Goal: Transaction & Acquisition: Obtain resource

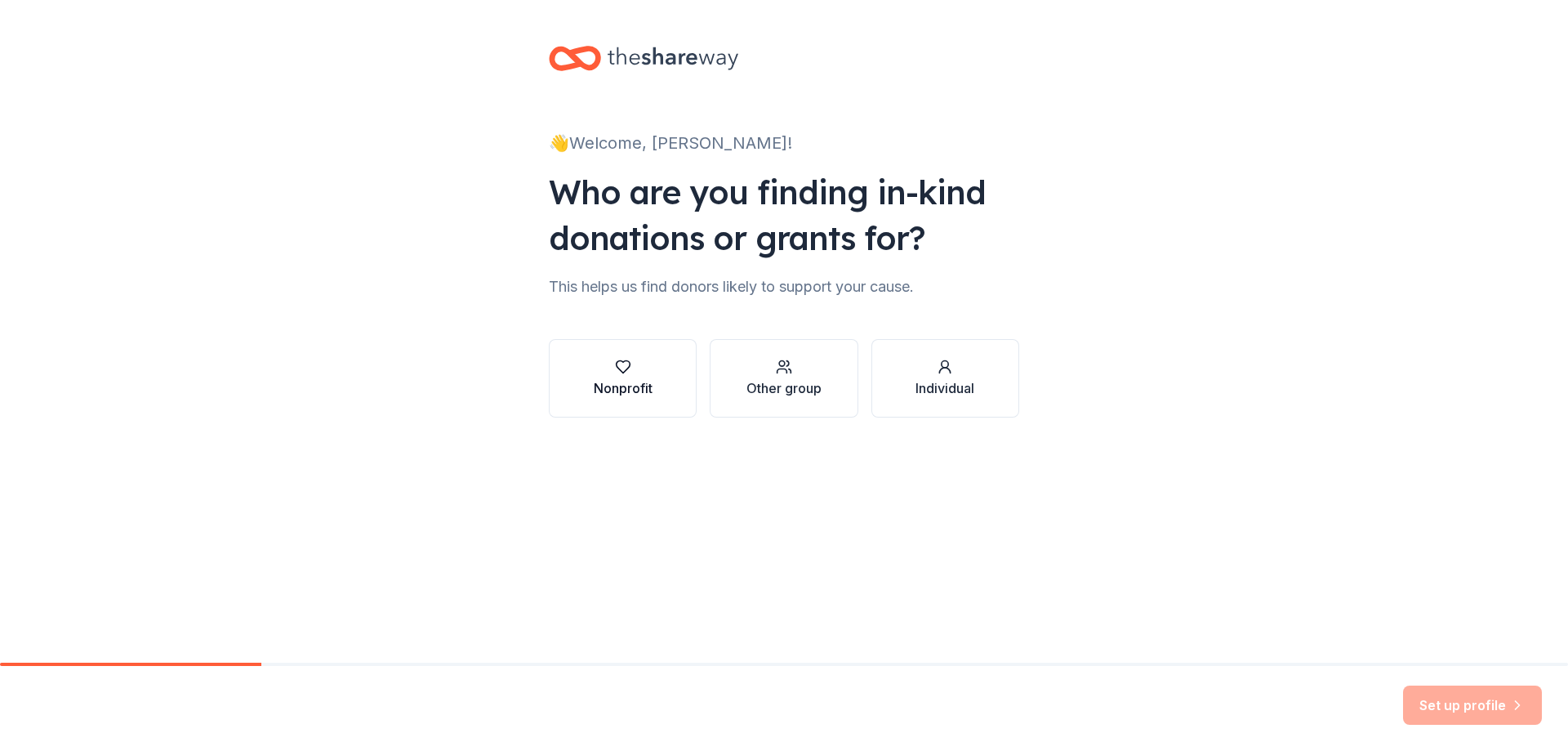
click at [658, 380] on button "Nonprofit" at bounding box center [623, 379] width 148 height 78
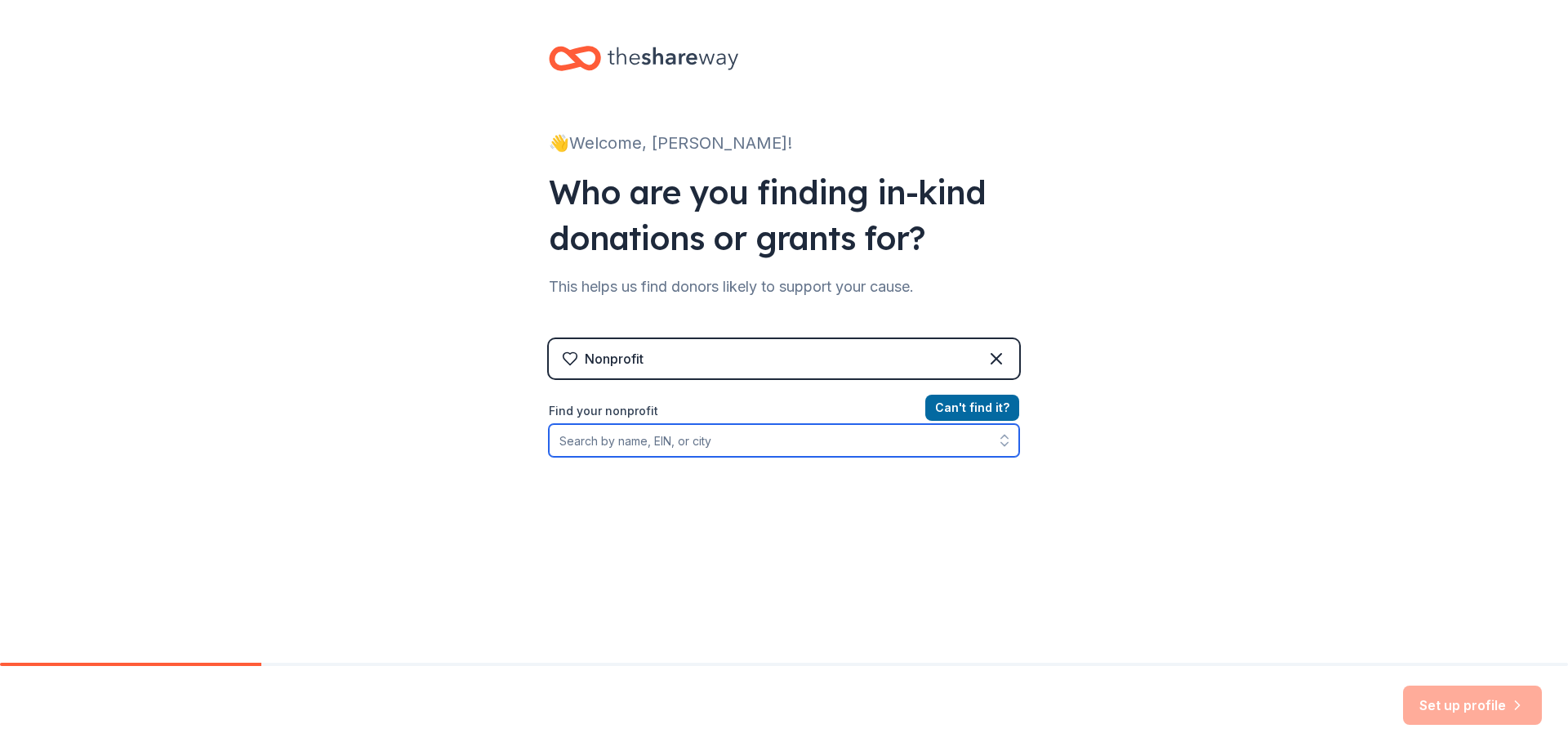
click at [747, 445] on input "Find your nonprofit" at bounding box center [784, 441] width 470 height 33
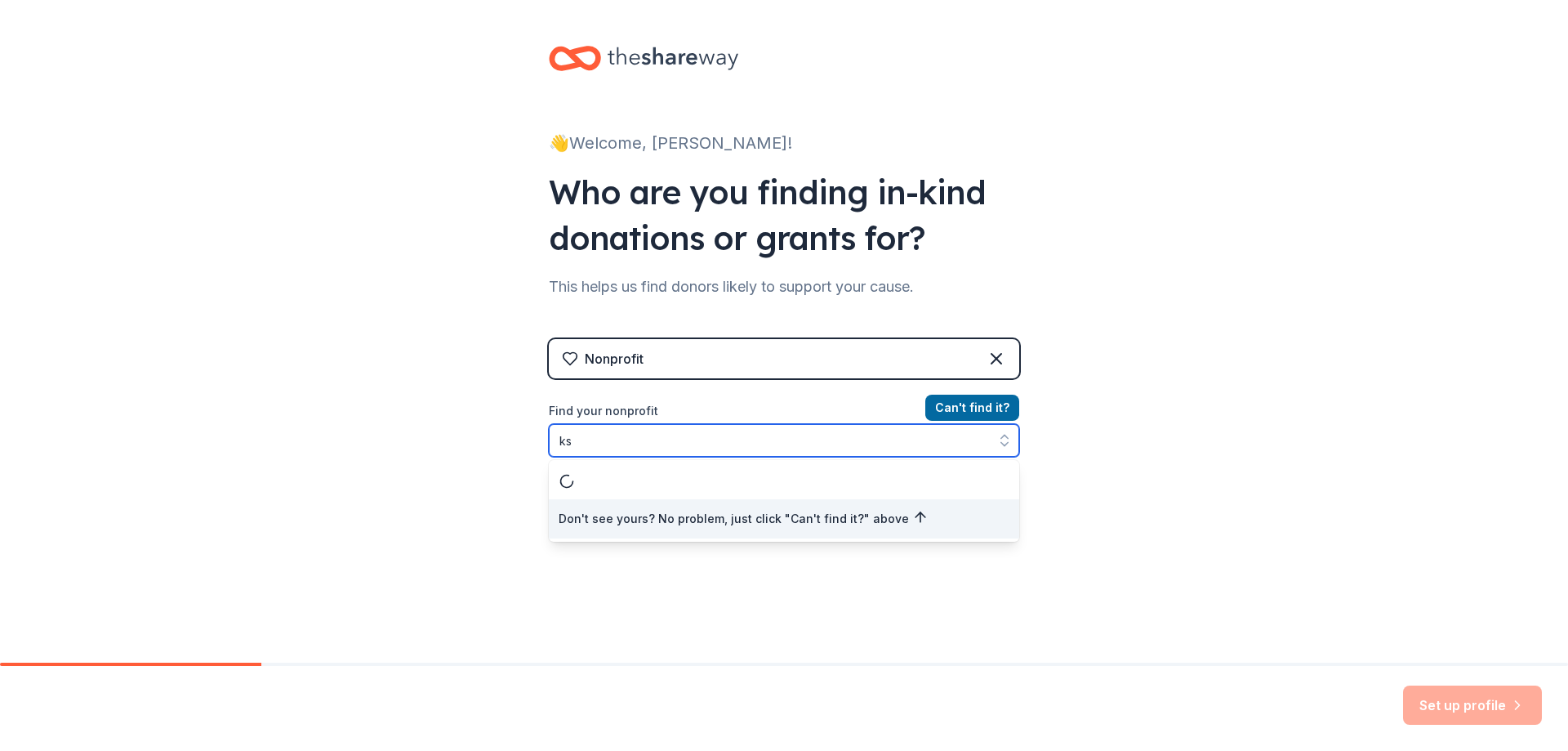
type input "k"
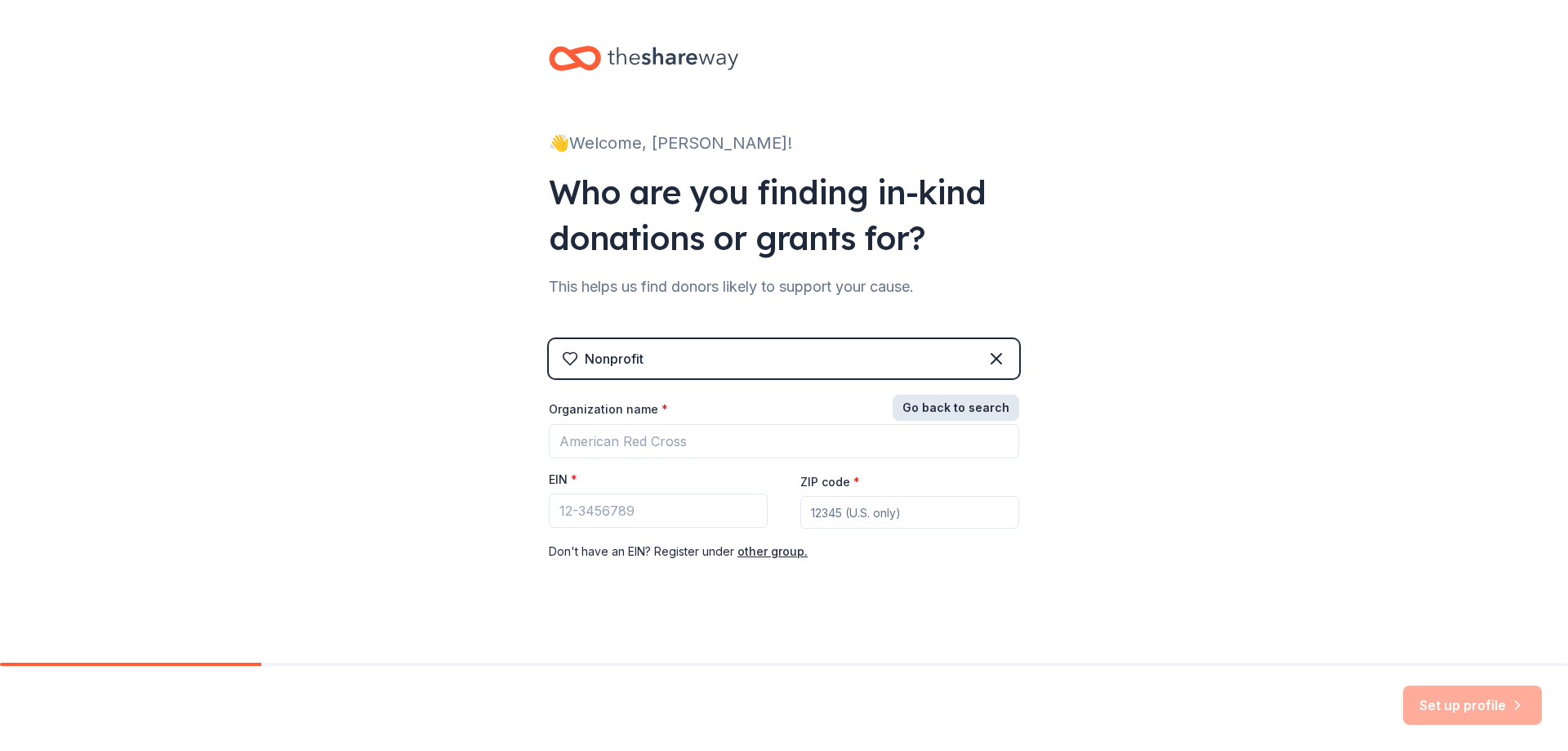
click at [928, 412] on button "Go back to search" at bounding box center [956, 408] width 127 height 26
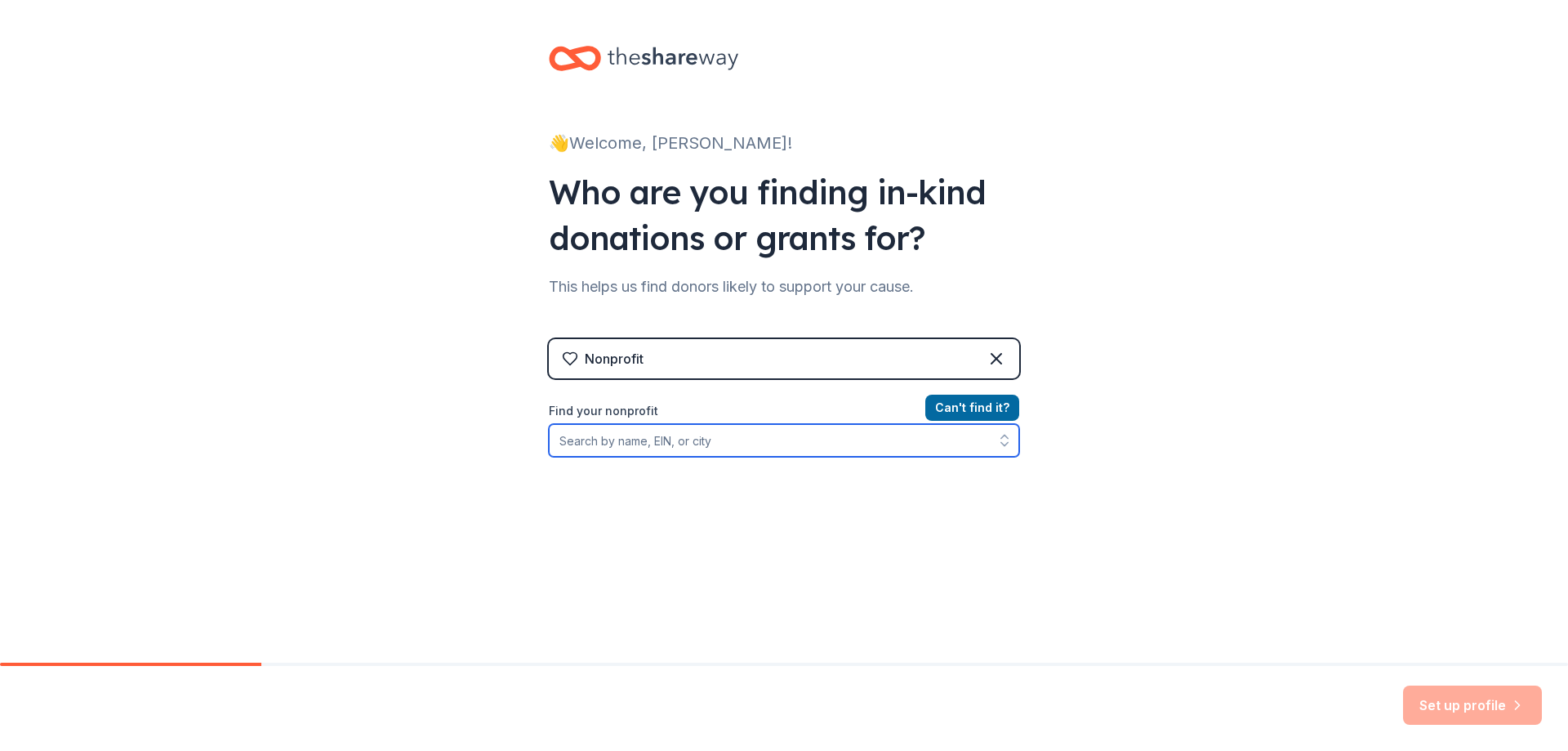
click at [661, 445] on input "Find your nonprofit" at bounding box center [784, 441] width 470 height 33
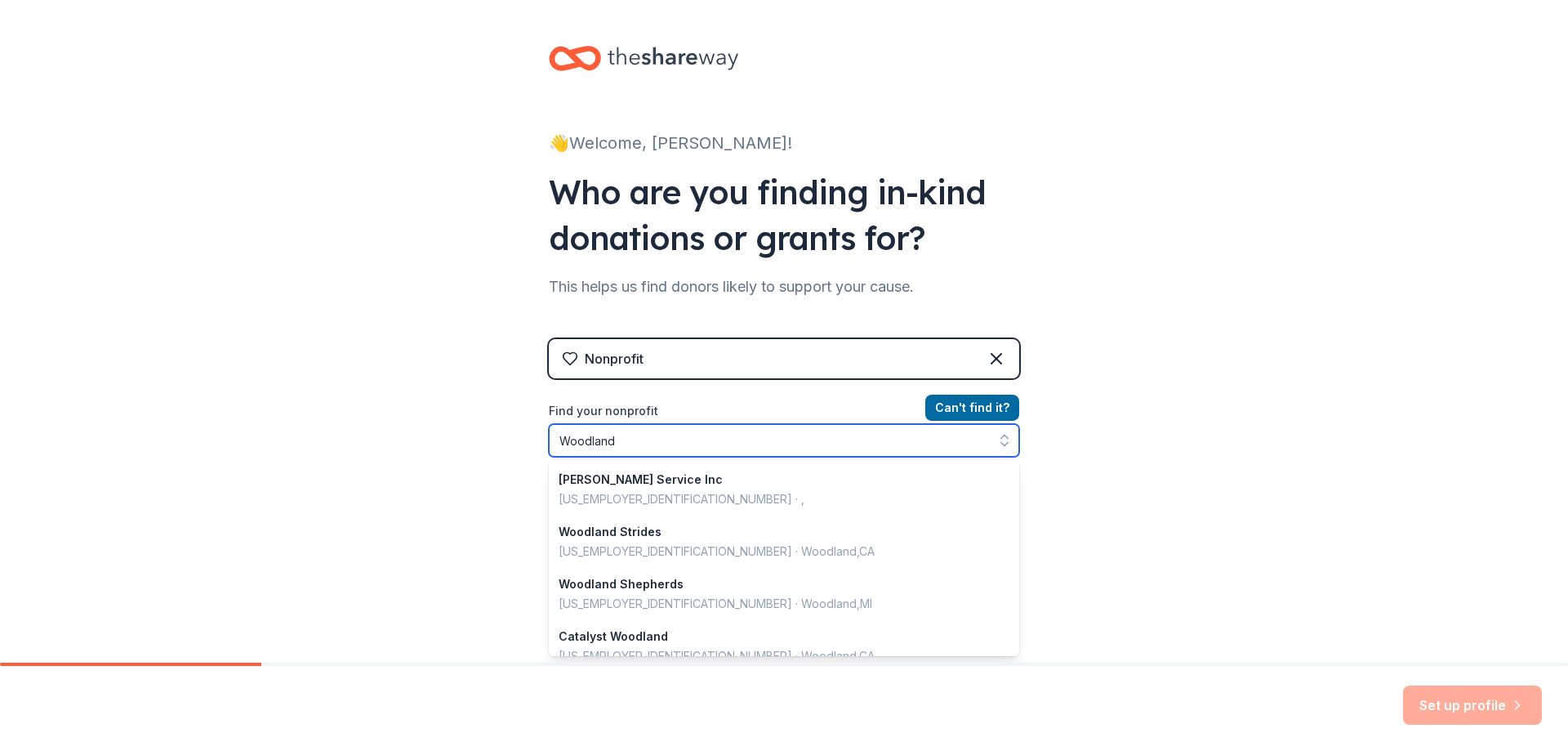
scroll to position [1154, 0]
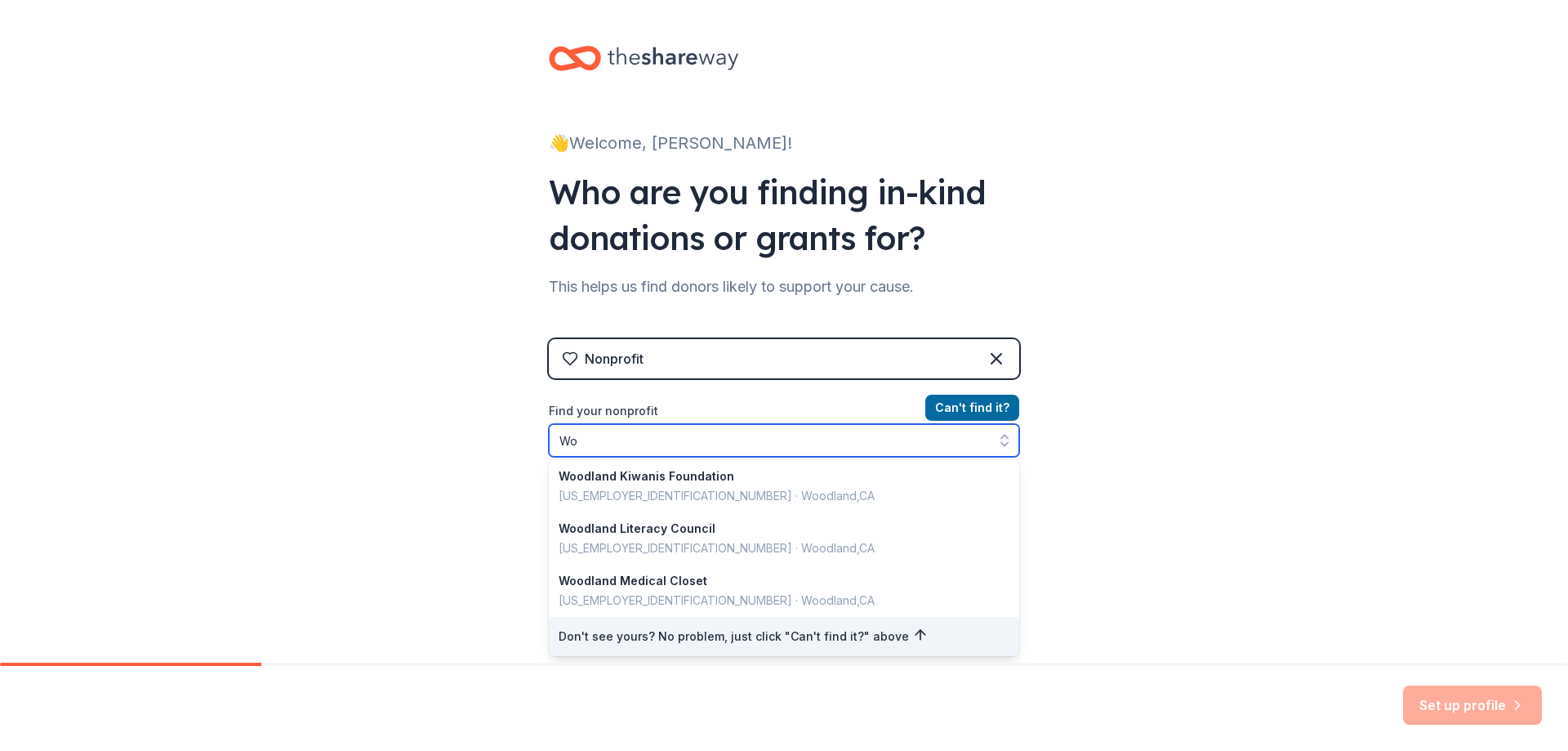
type input "W"
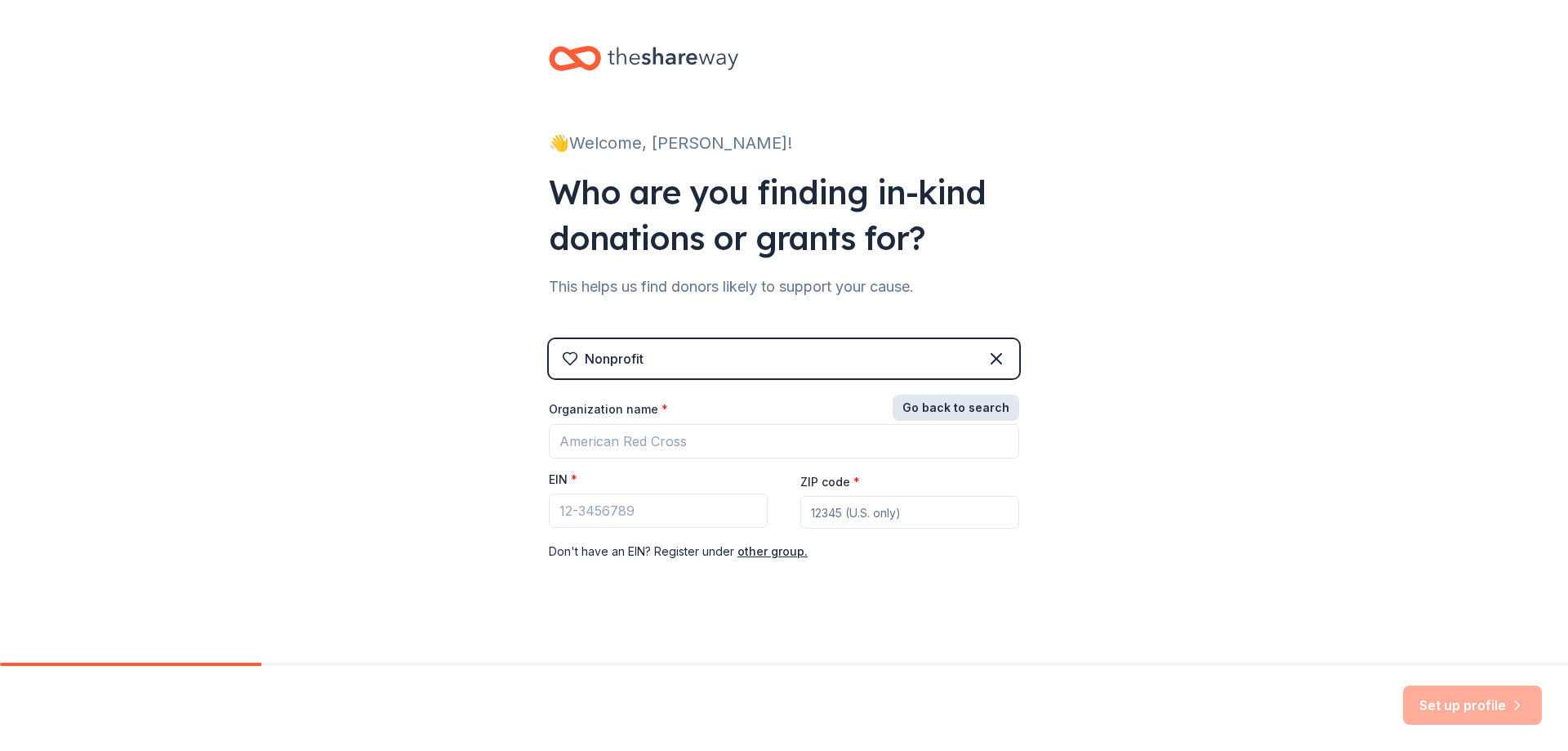
click at [994, 404] on button "Go back to search" at bounding box center [956, 408] width 127 height 26
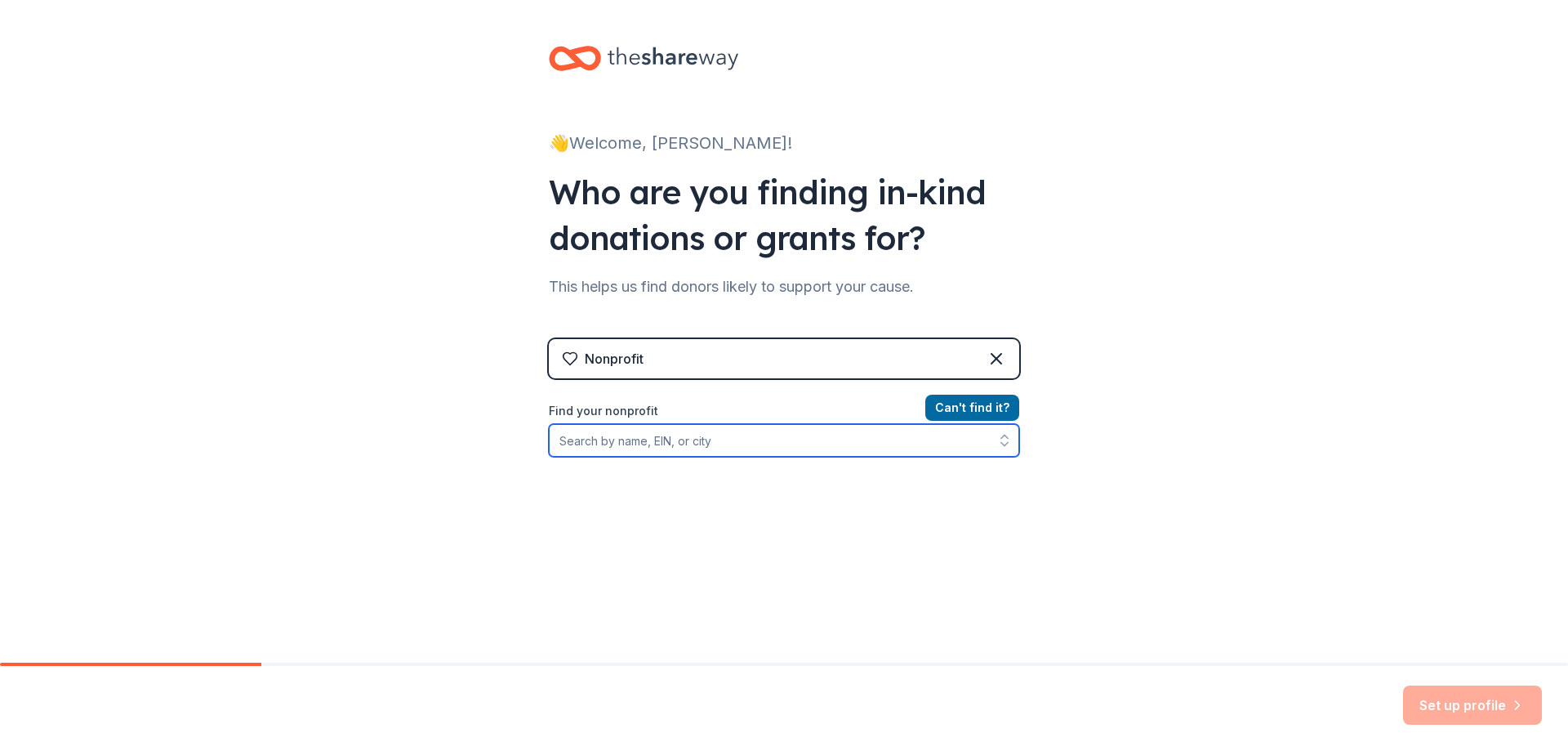
click at [689, 442] on input "Find your nonprofit" at bounding box center [784, 441] width 470 height 33
type input "KCPS Woodland Head Start"
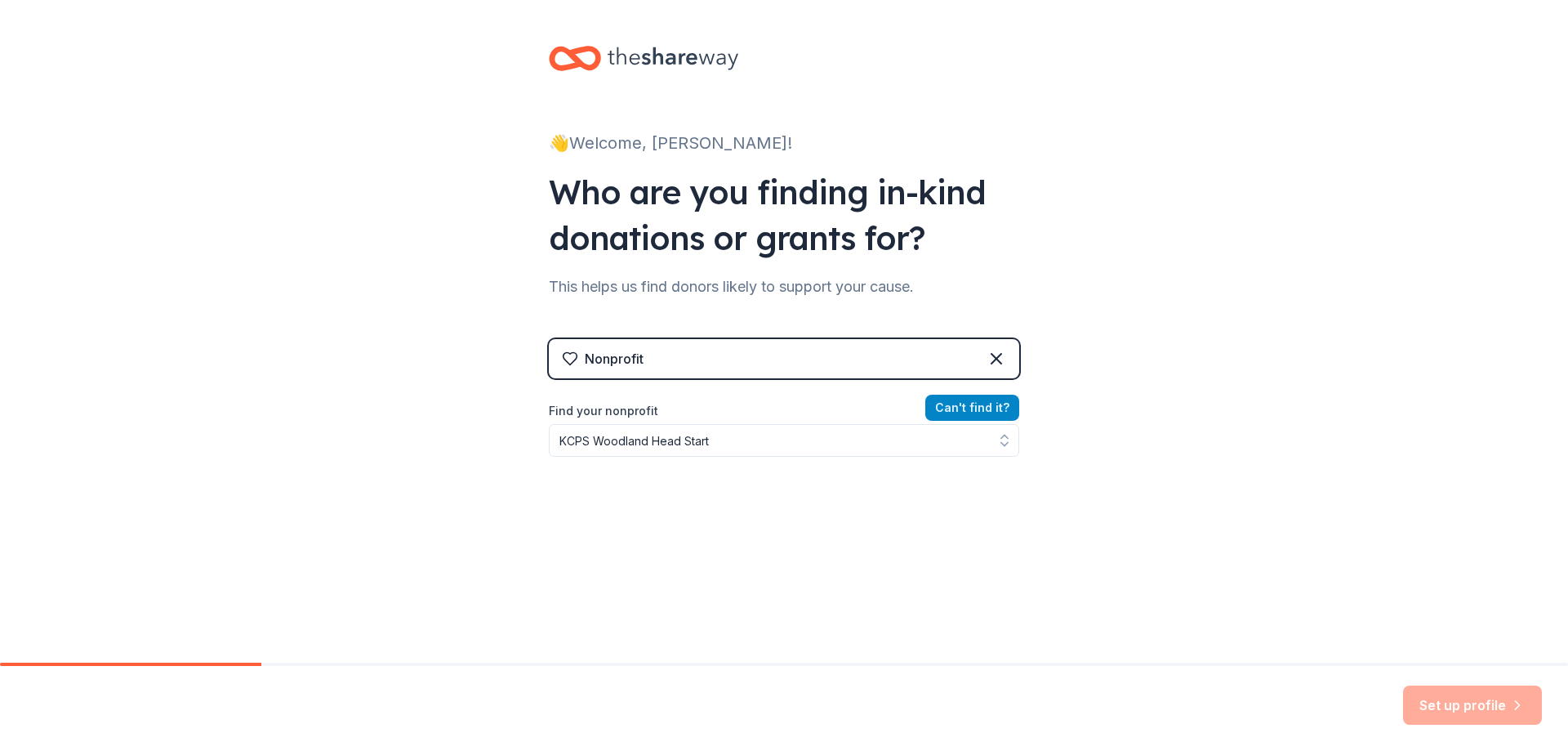
click at [959, 406] on button "Can ' t find it?" at bounding box center [972, 408] width 94 height 26
click at [961, 407] on button "Can ' t find it?" at bounding box center [972, 408] width 94 height 26
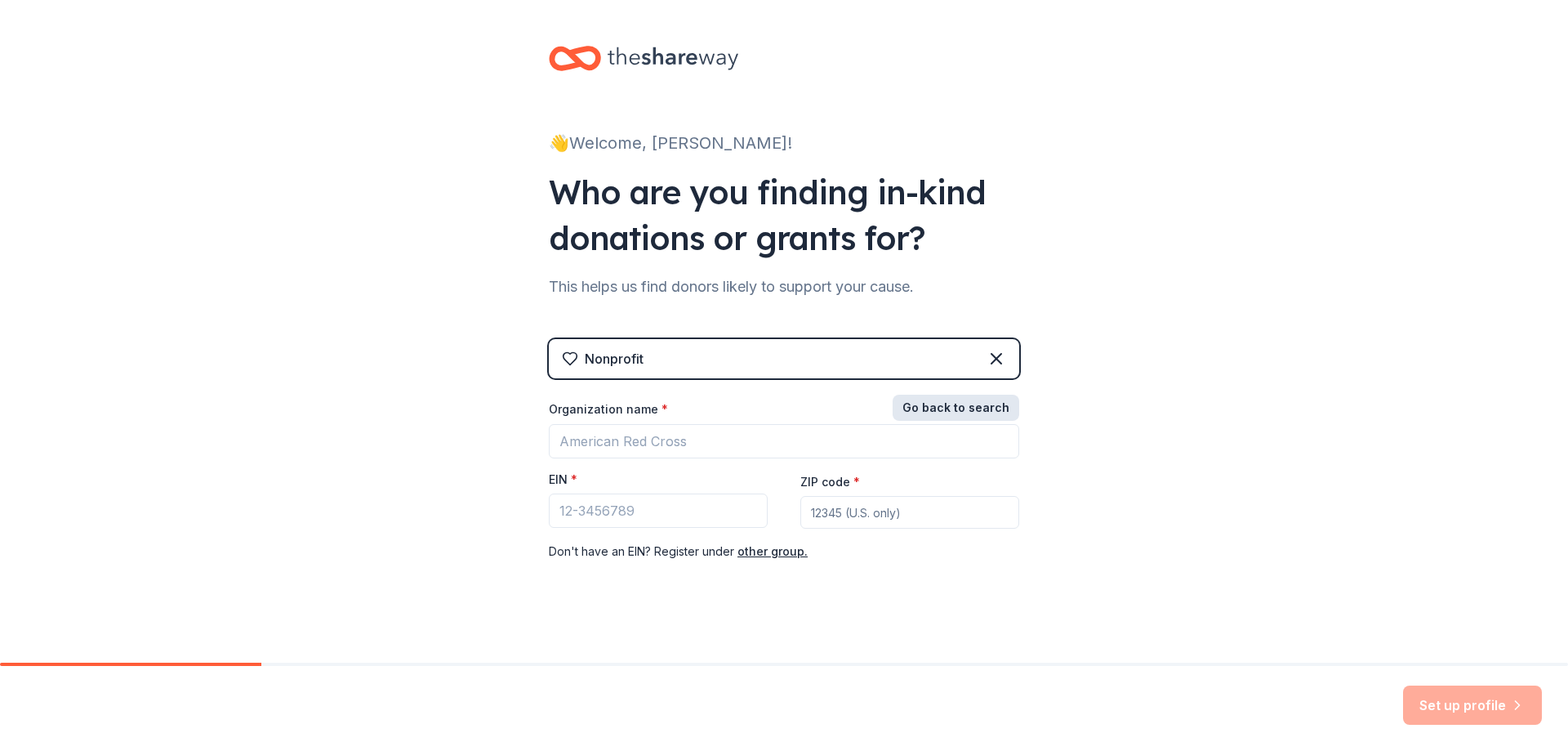
click at [937, 410] on button "Go back to search" at bounding box center [956, 408] width 127 height 26
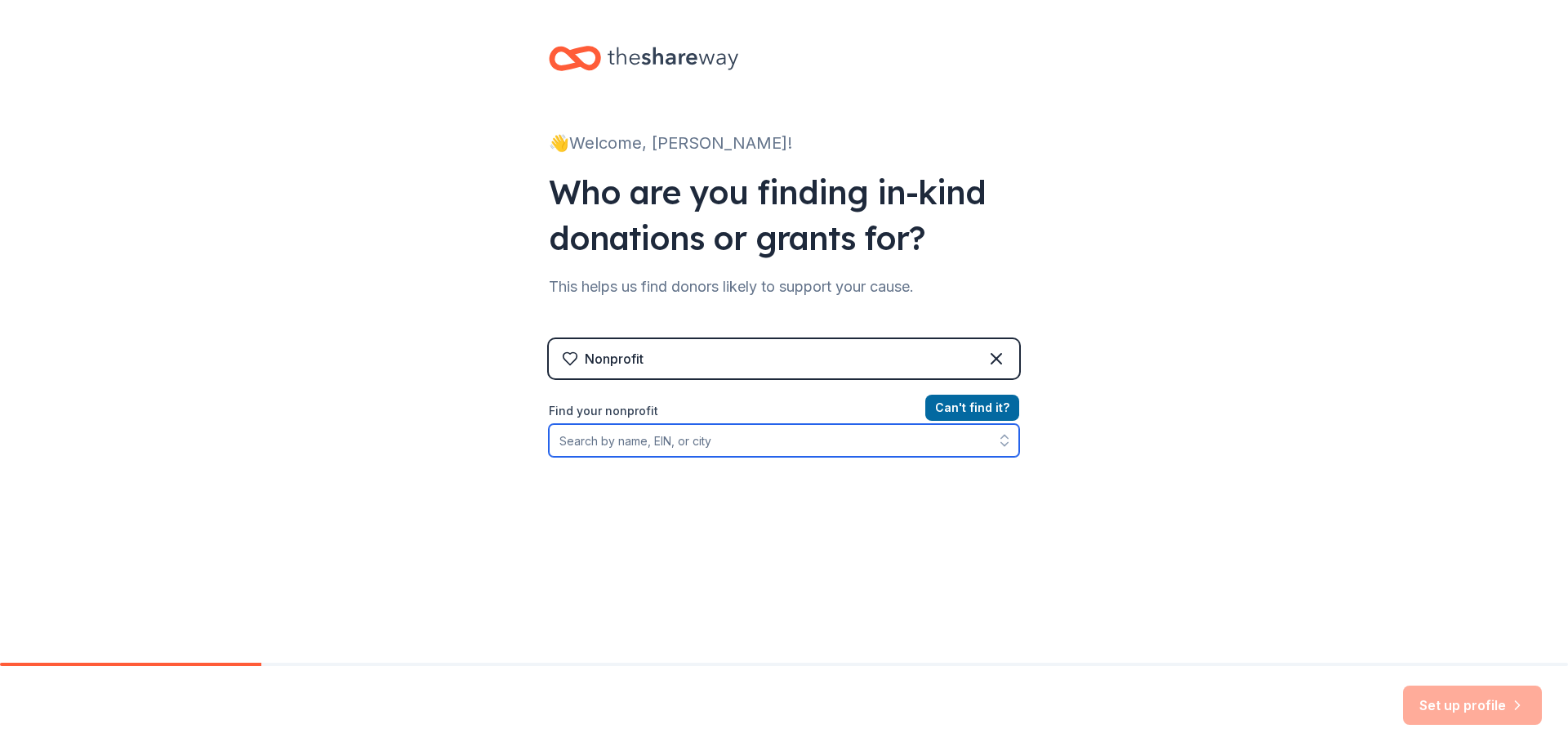
click at [635, 441] on input "Find your nonprofit" at bounding box center [784, 441] width 470 height 33
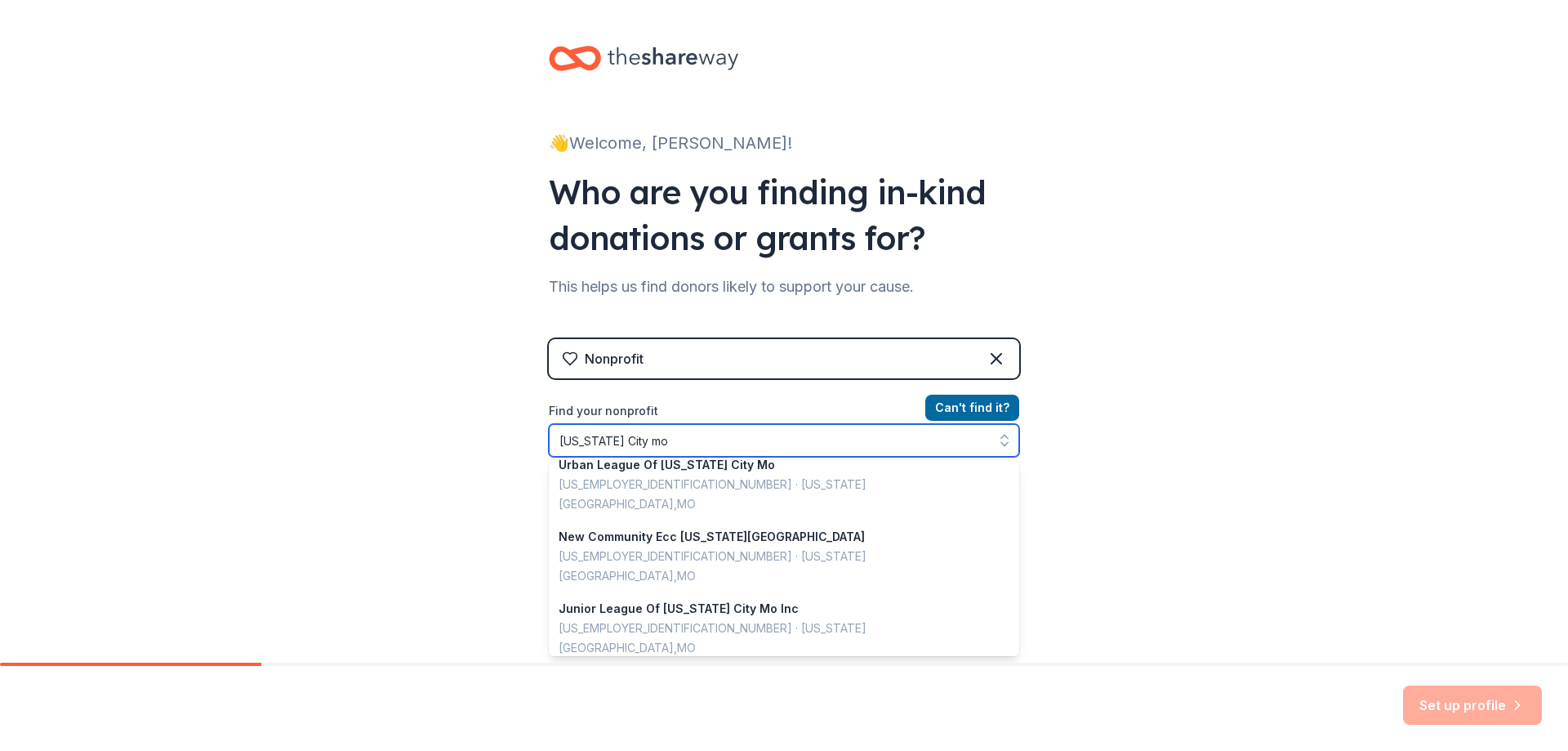
scroll to position [0, 0]
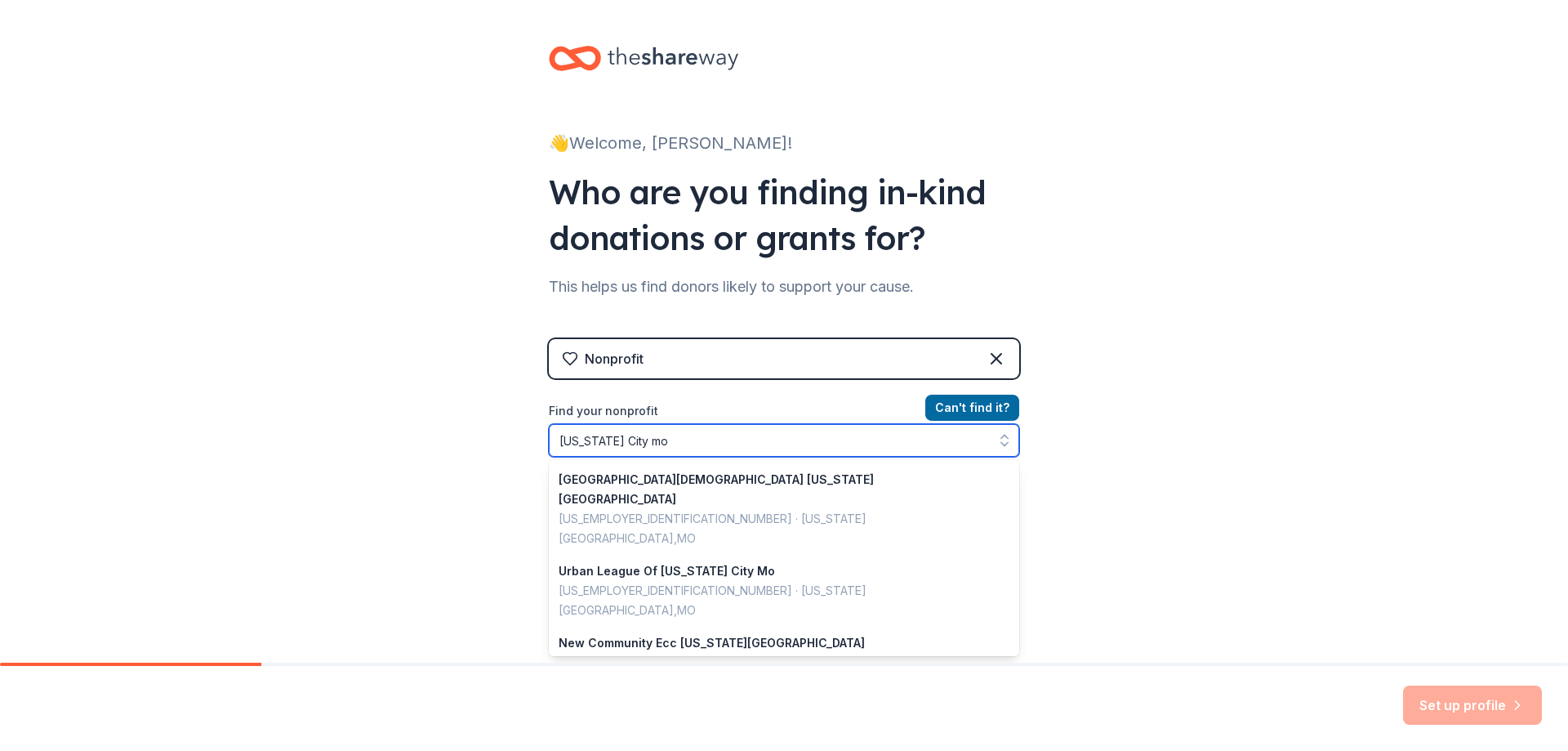
drag, startPoint x: 654, startPoint y: 434, endPoint x: 574, endPoint y: 431, distance: 80.1
click at [535, 436] on div "👋 Welcome, Janie! Who are you finding in-kind donations or grants for? This hel…" at bounding box center [784, 349] width 522 height 699
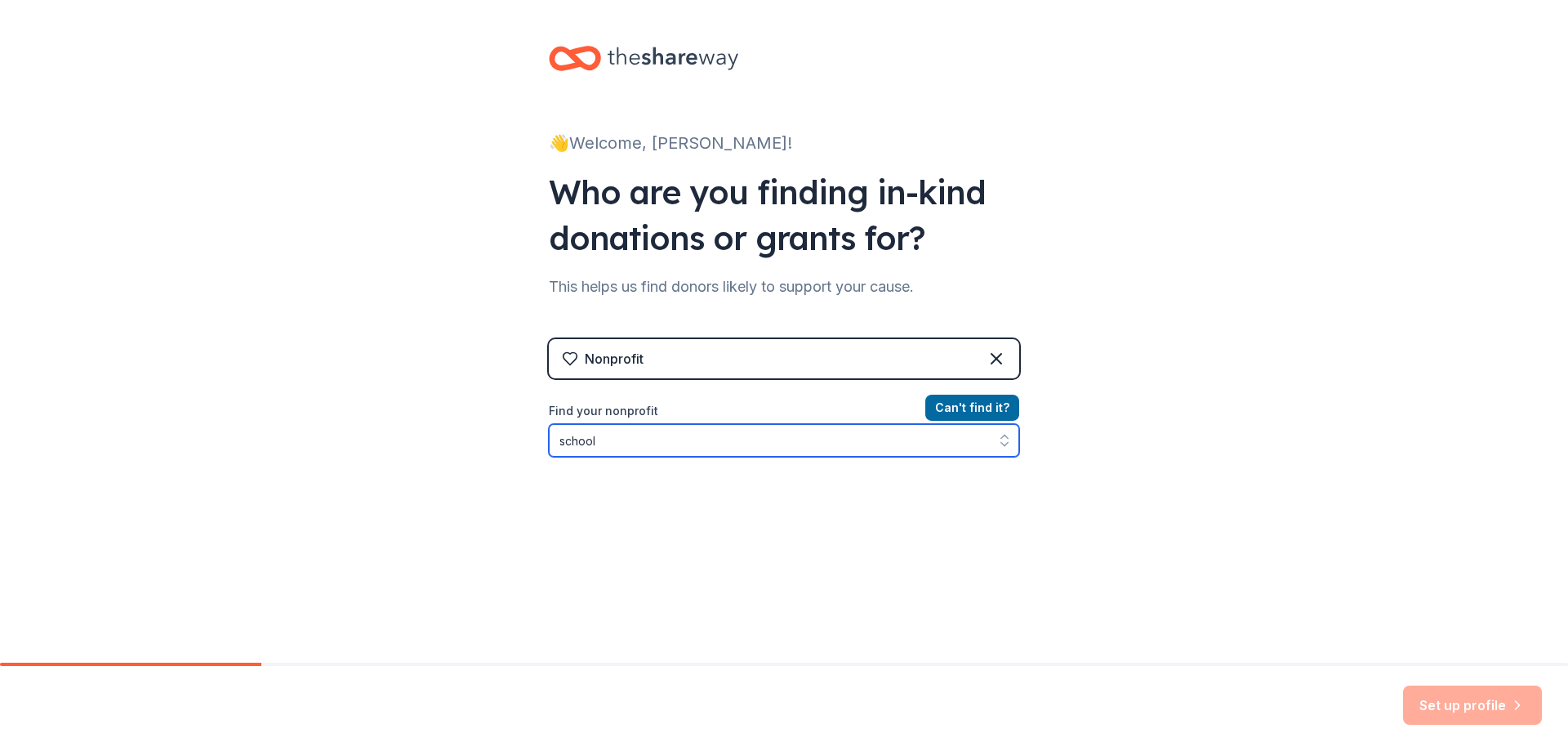
type input "schools"
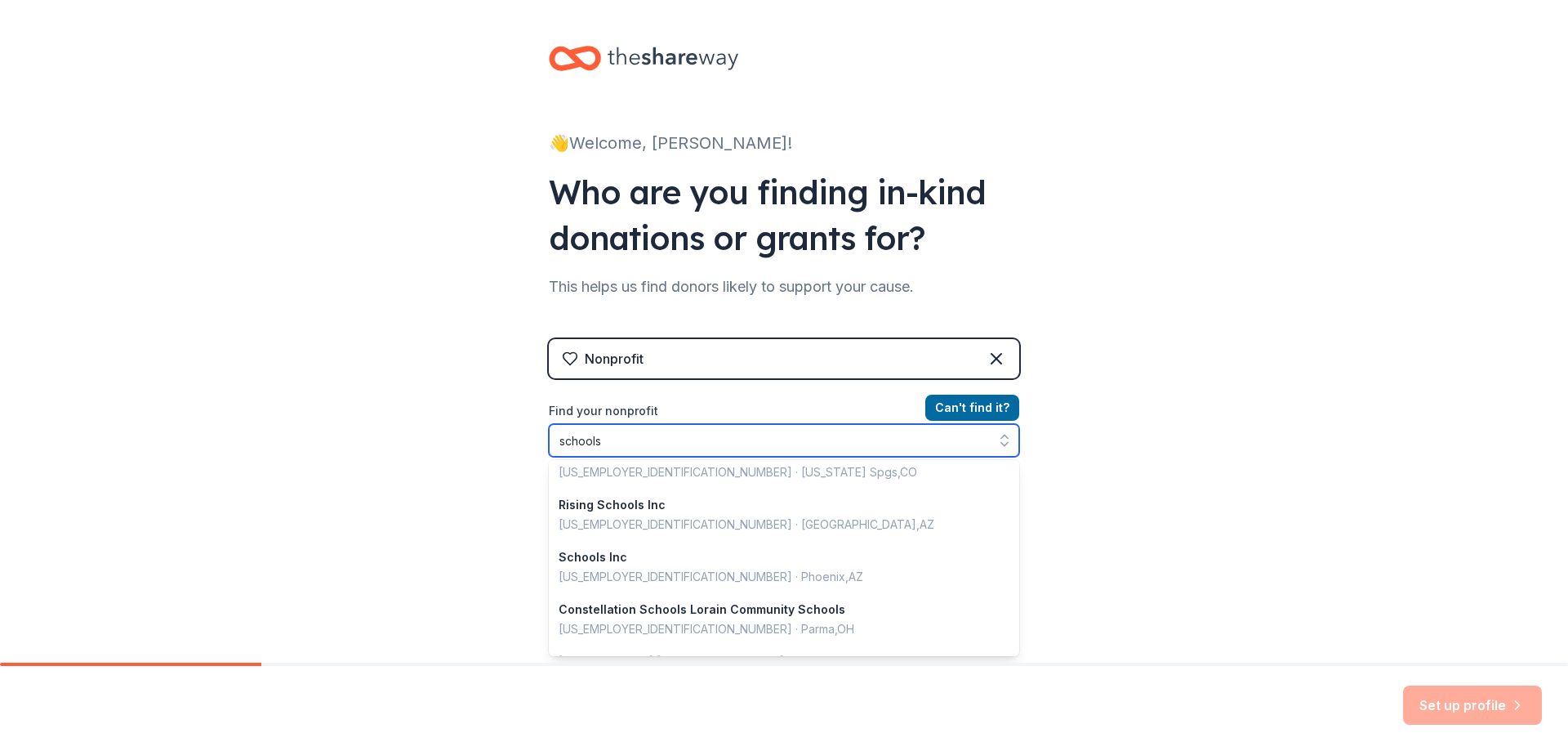
scroll to position [572, 0]
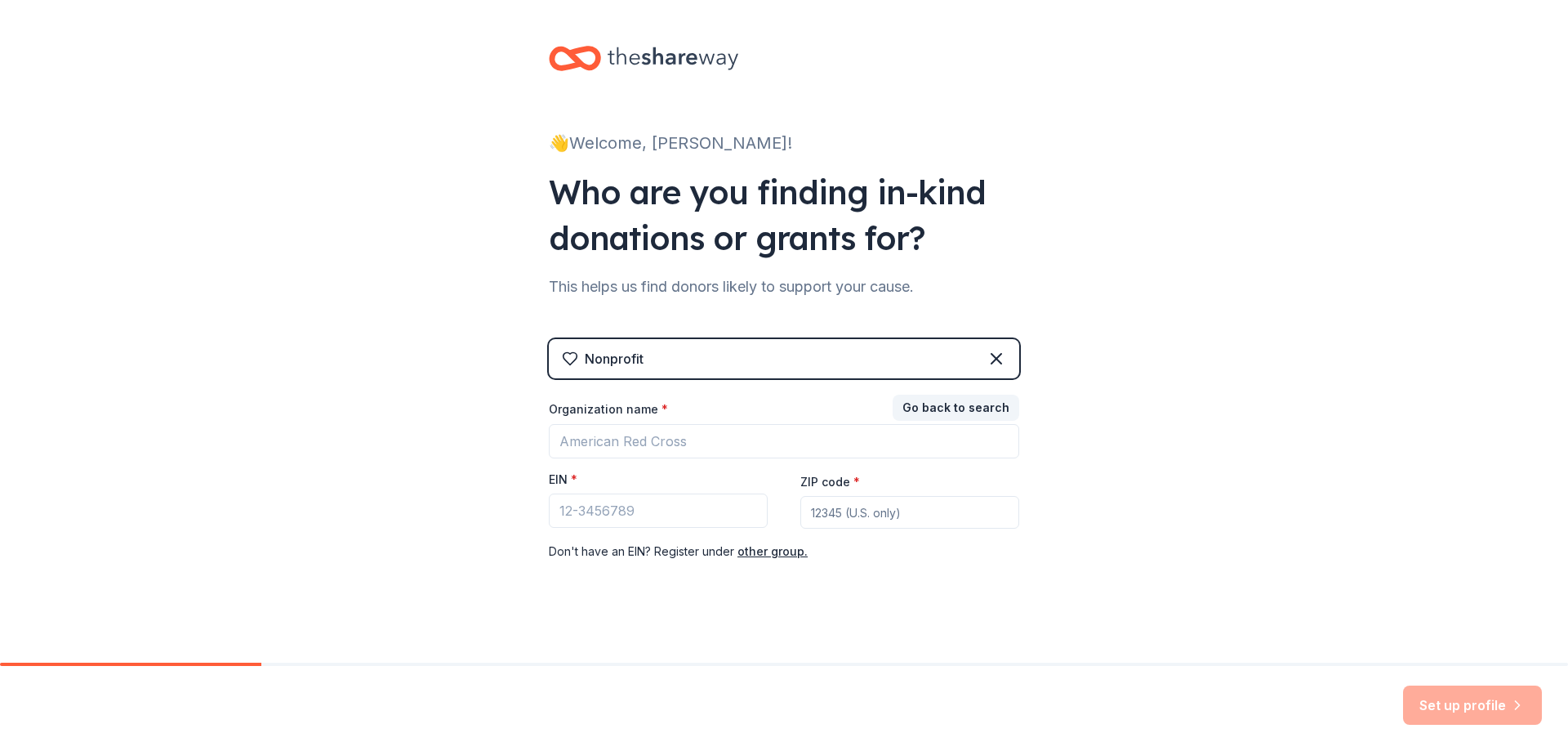
click at [713, 395] on div "Nonprofit Go back to search Organization name * EIN * ZIP code * Don ' t have a…" at bounding box center [784, 467] width 470 height 255
click at [754, 554] on button "other group." at bounding box center [772, 551] width 70 height 20
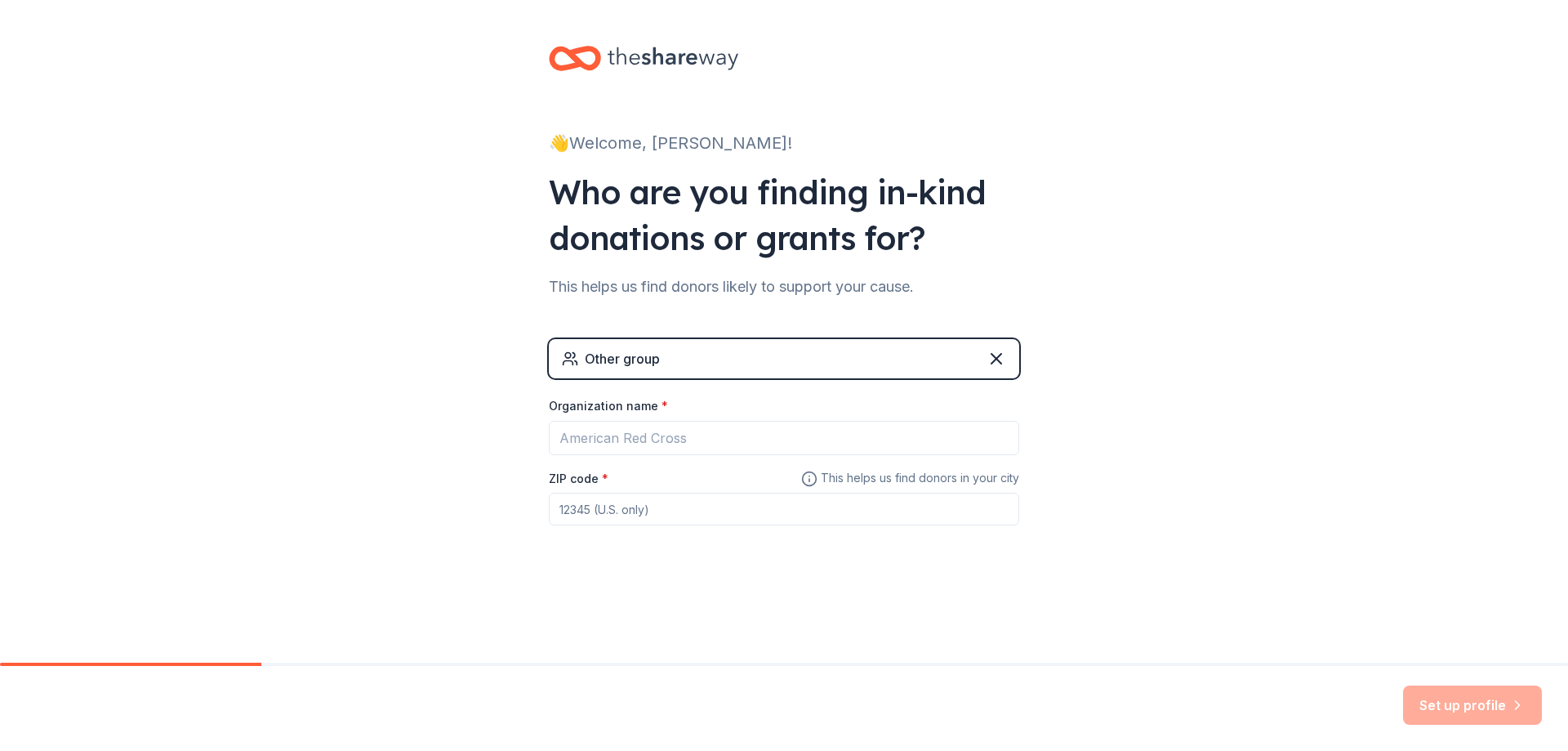
click at [1171, 504] on div "👋 Welcome, Janie! Who are you finding in-kind donations or grants for? This hel…" at bounding box center [784, 318] width 1568 height 636
click at [886, 360] on div "Other group" at bounding box center [784, 359] width 470 height 39
click at [799, 350] on div "Other group" at bounding box center [784, 359] width 470 height 39
click at [998, 357] on icon at bounding box center [996, 359] width 10 height 10
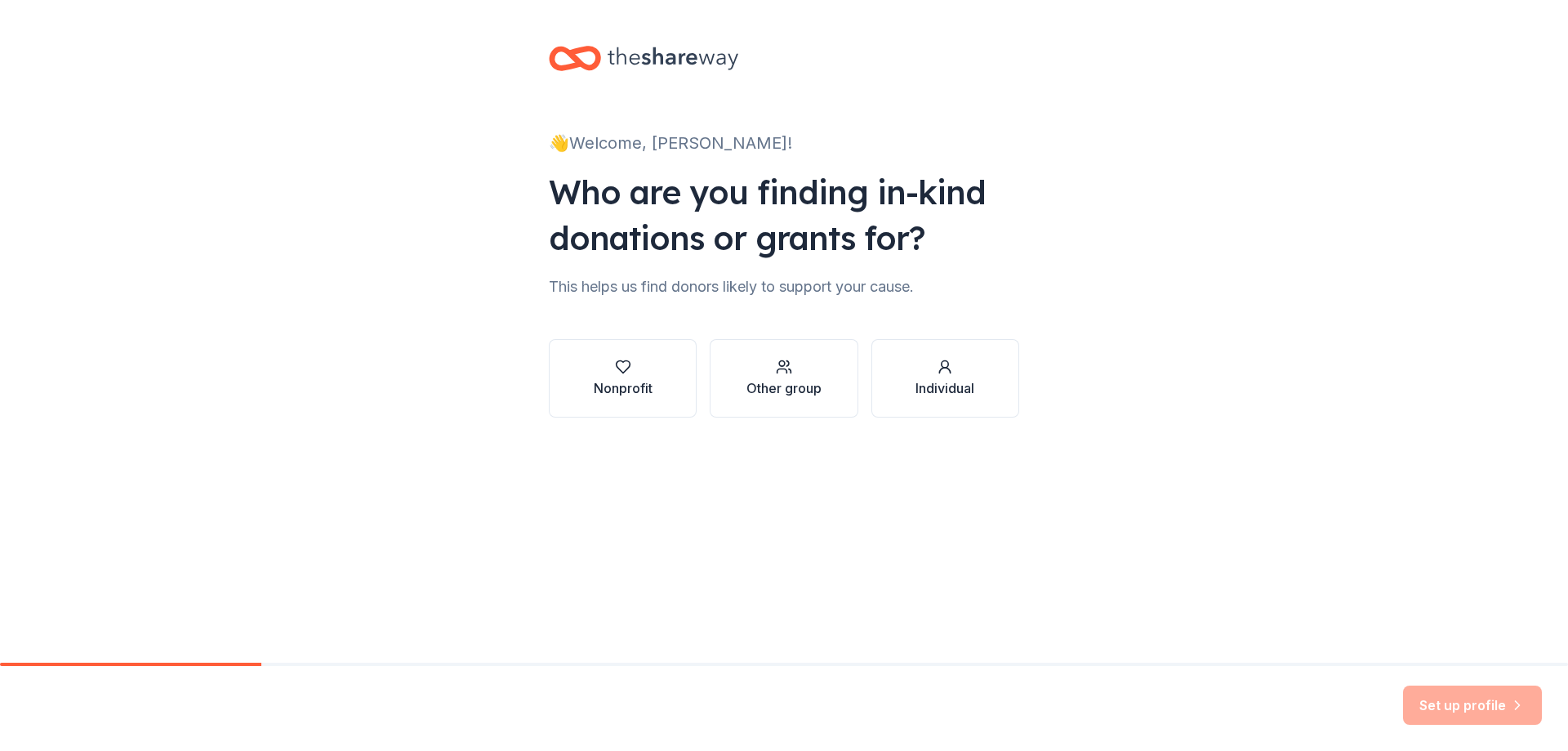
click at [641, 392] on div "Nonprofit" at bounding box center [623, 388] width 59 height 20
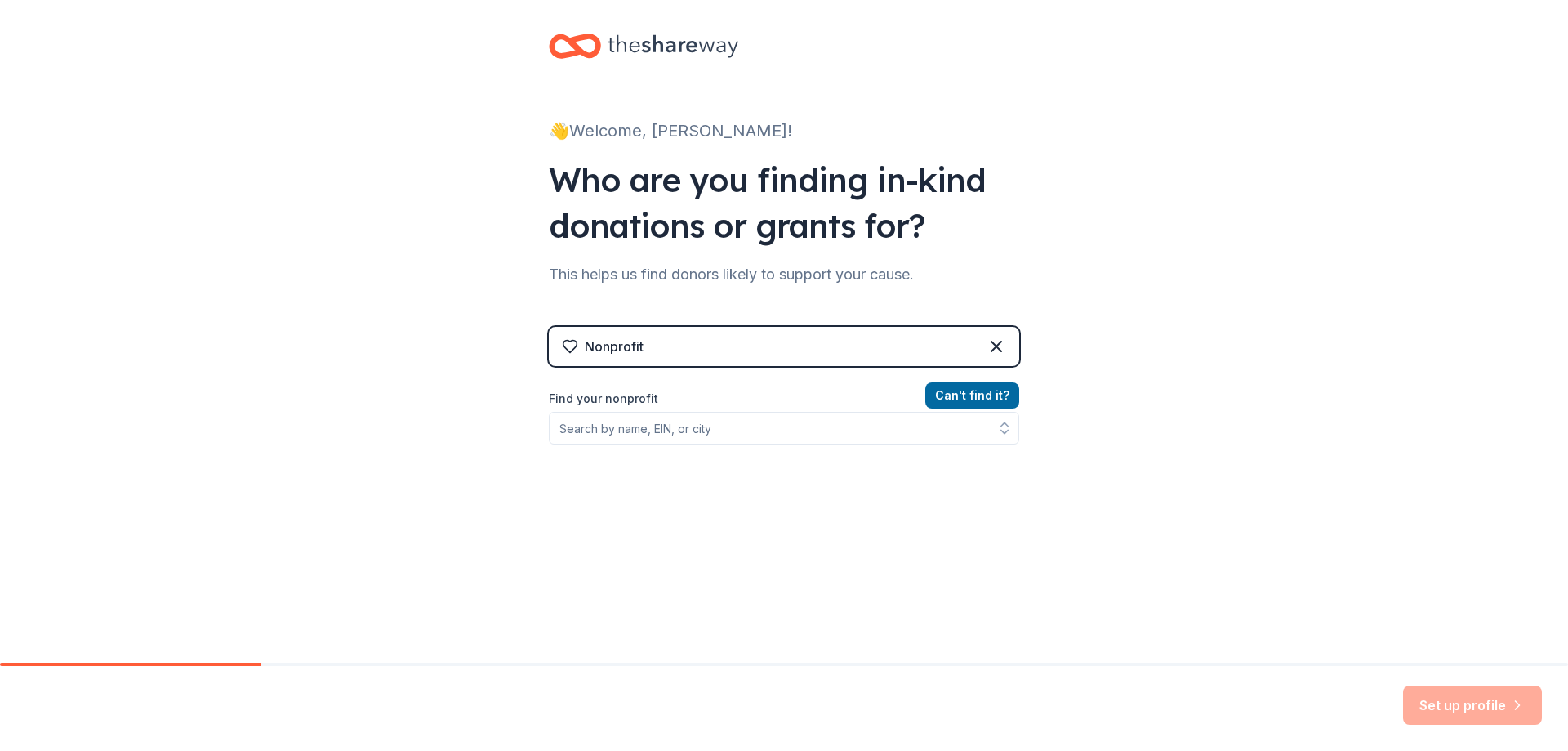
scroll to position [0, 0]
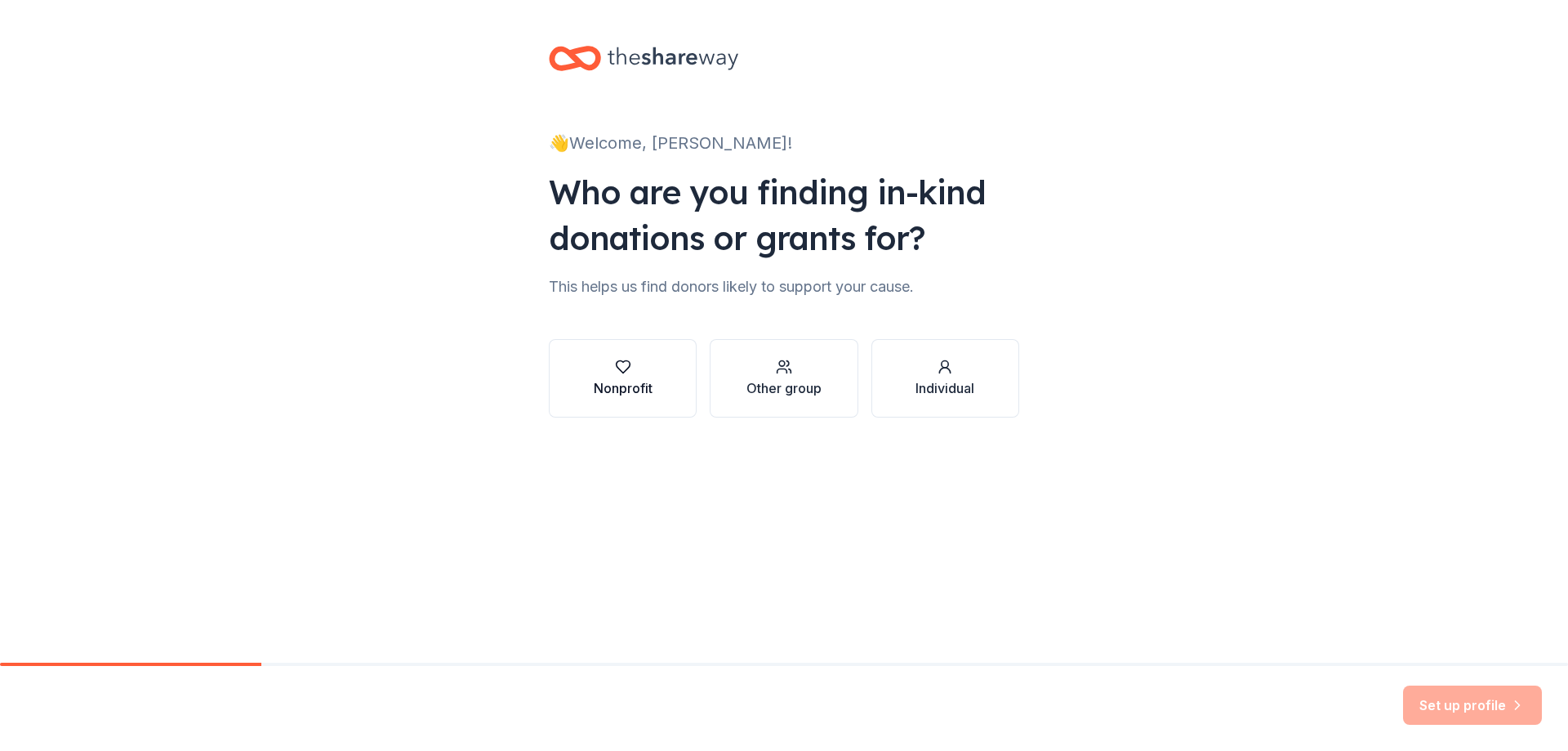
click at [613, 377] on div "Nonprofit" at bounding box center [623, 378] width 59 height 39
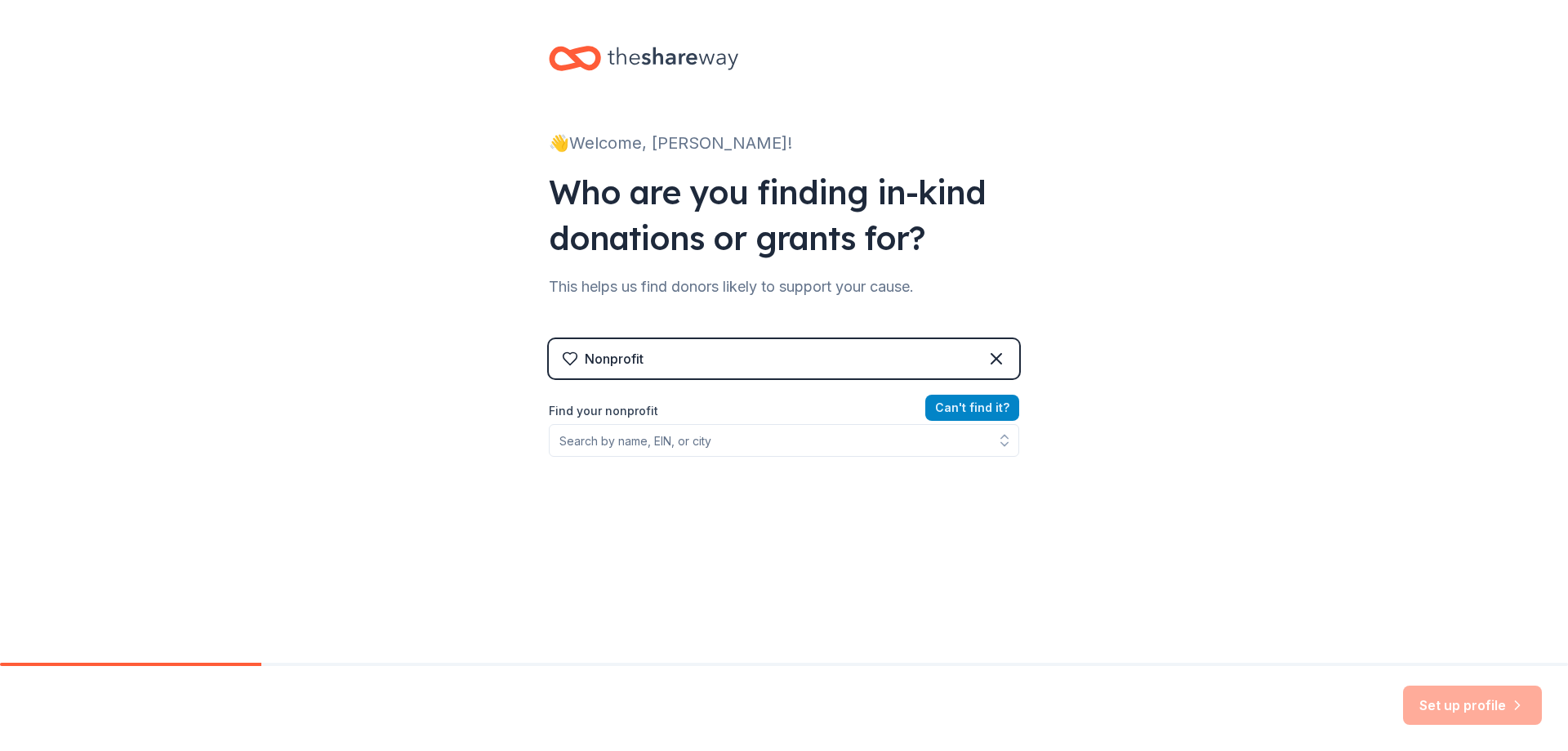
click at [984, 400] on button "Can ' t find it?" at bounding box center [972, 408] width 94 height 26
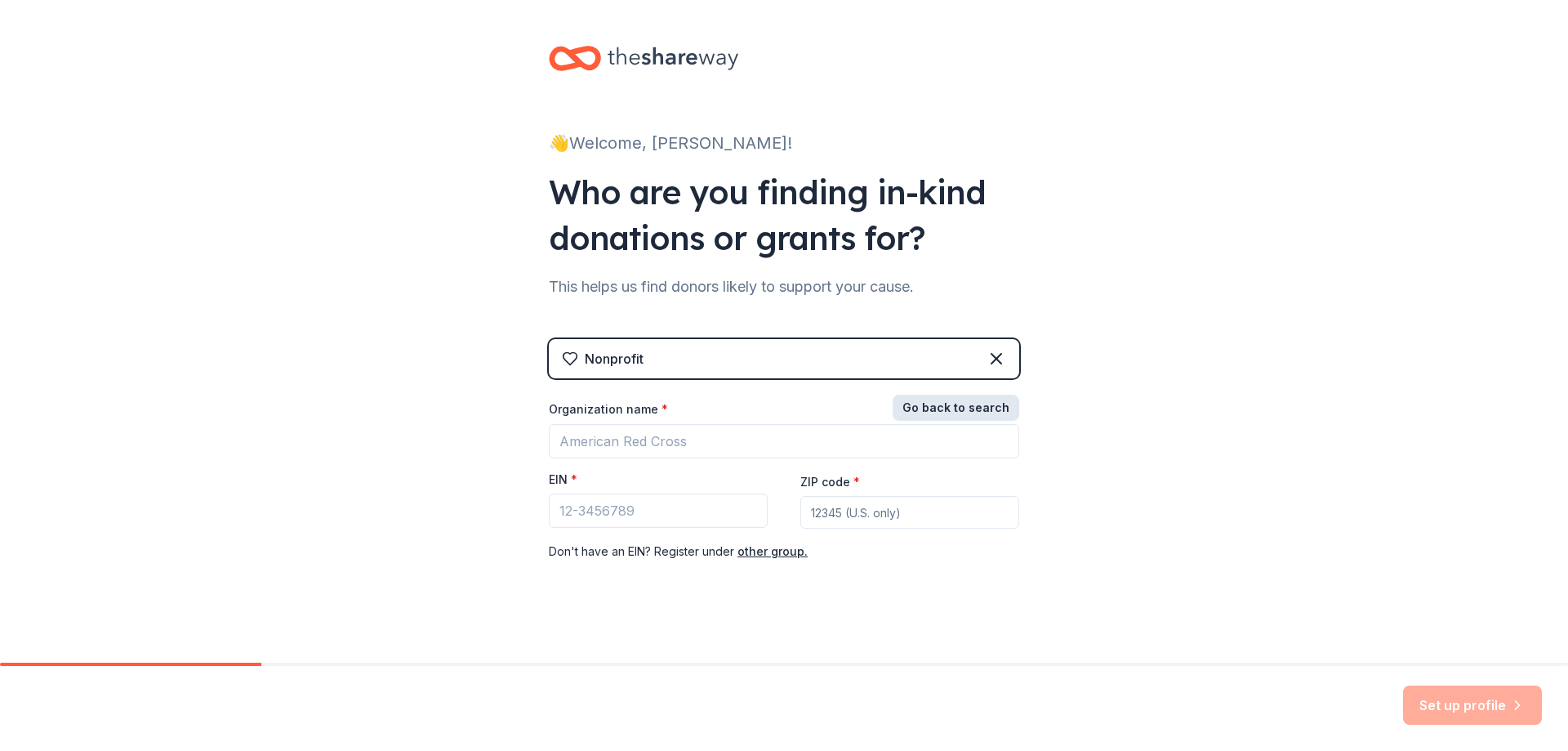
click at [971, 414] on button "Go back to search" at bounding box center [956, 408] width 127 height 26
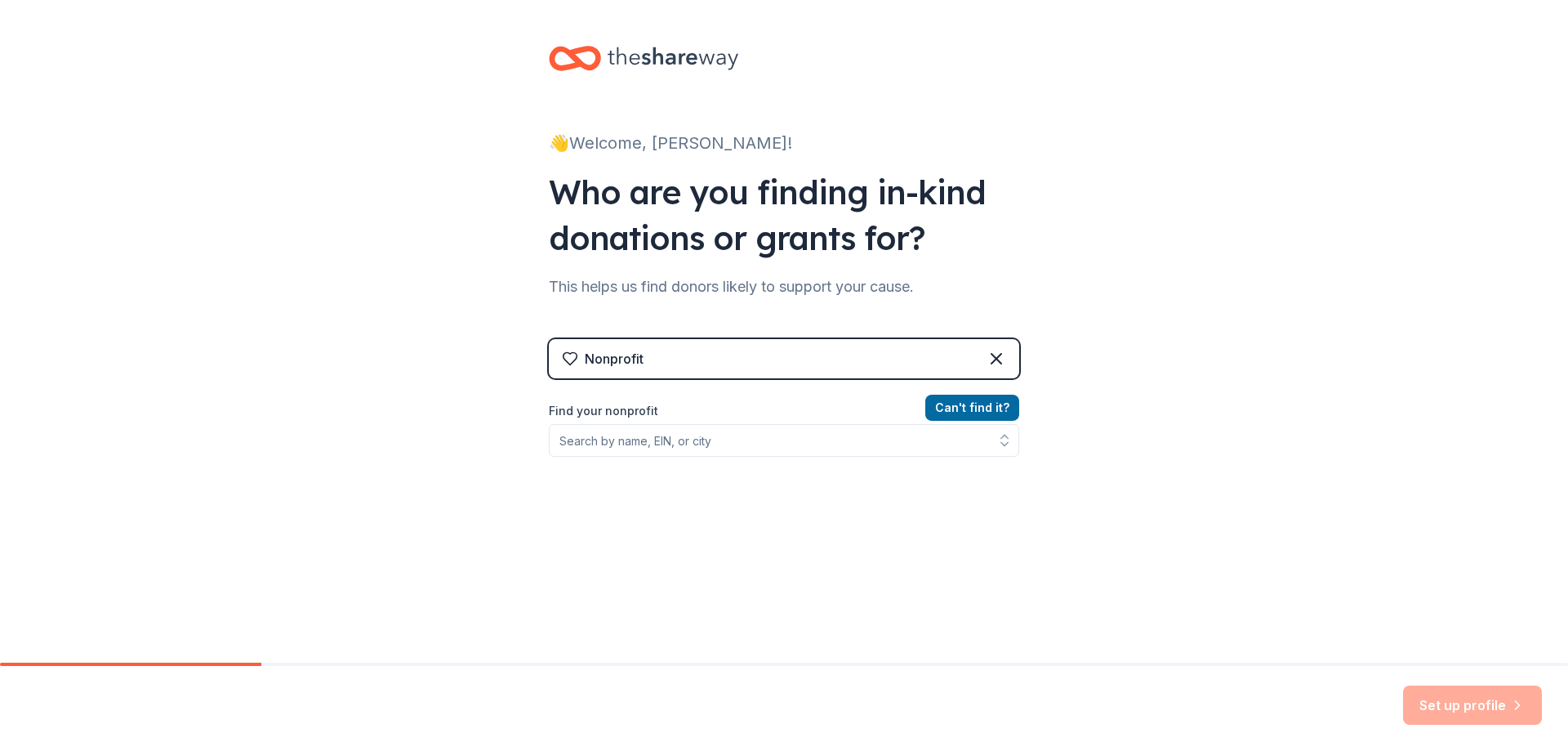
click at [939, 365] on div "Nonprofit" at bounding box center [784, 359] width 470 height 39
click at [993, 366] on icon at bounding box center [996, 359] width 20 height 20
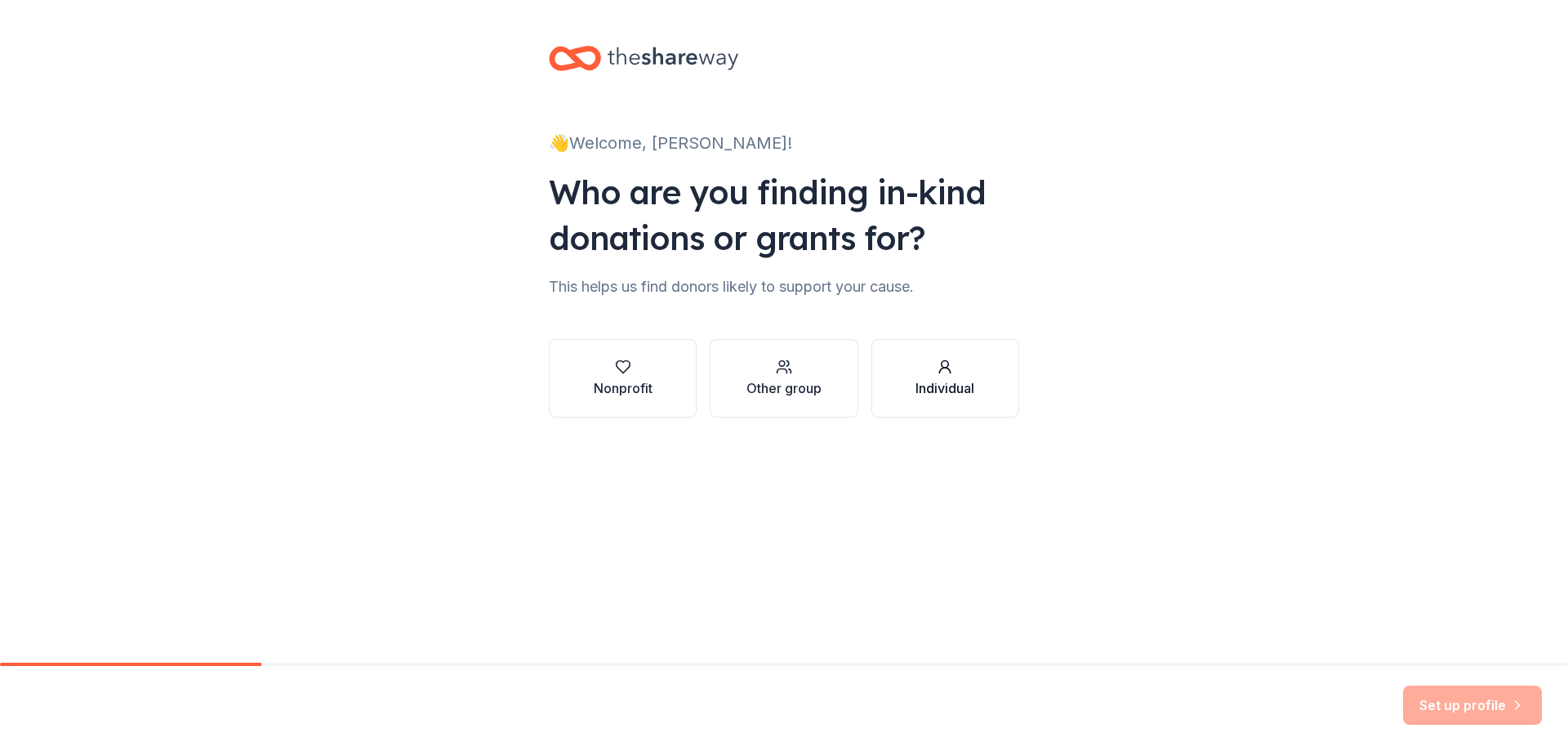
click at [928, 404] on button "Individual" at bounding box center [945, 379] width 148 height 78
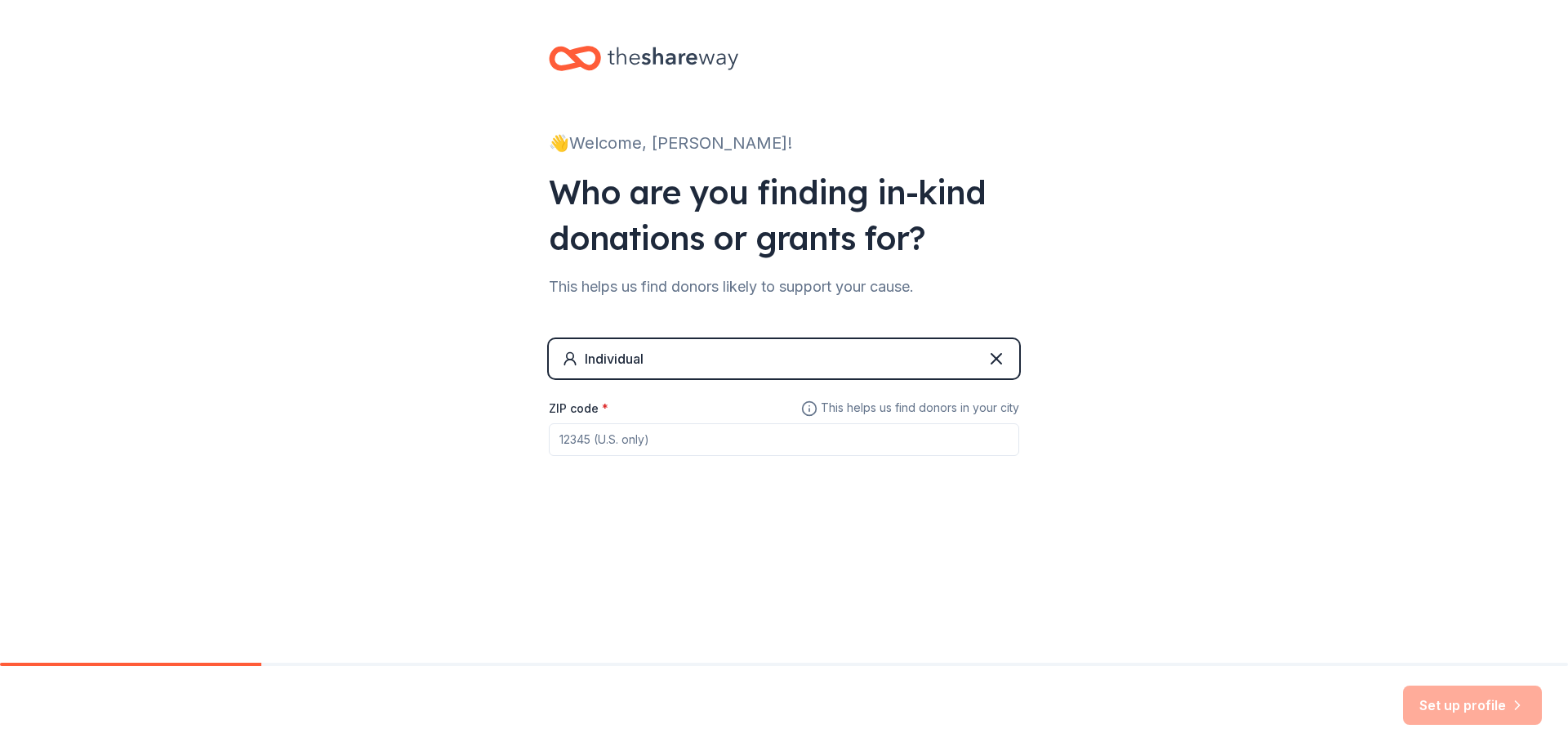
click at [857, 447] on input "ZIP code *" at bounding box center [784, 440] width 470 height 33
type input "64138"
click at [1521, 705] on icon "button" at bounding box center [1518, 705] width 16 height 16
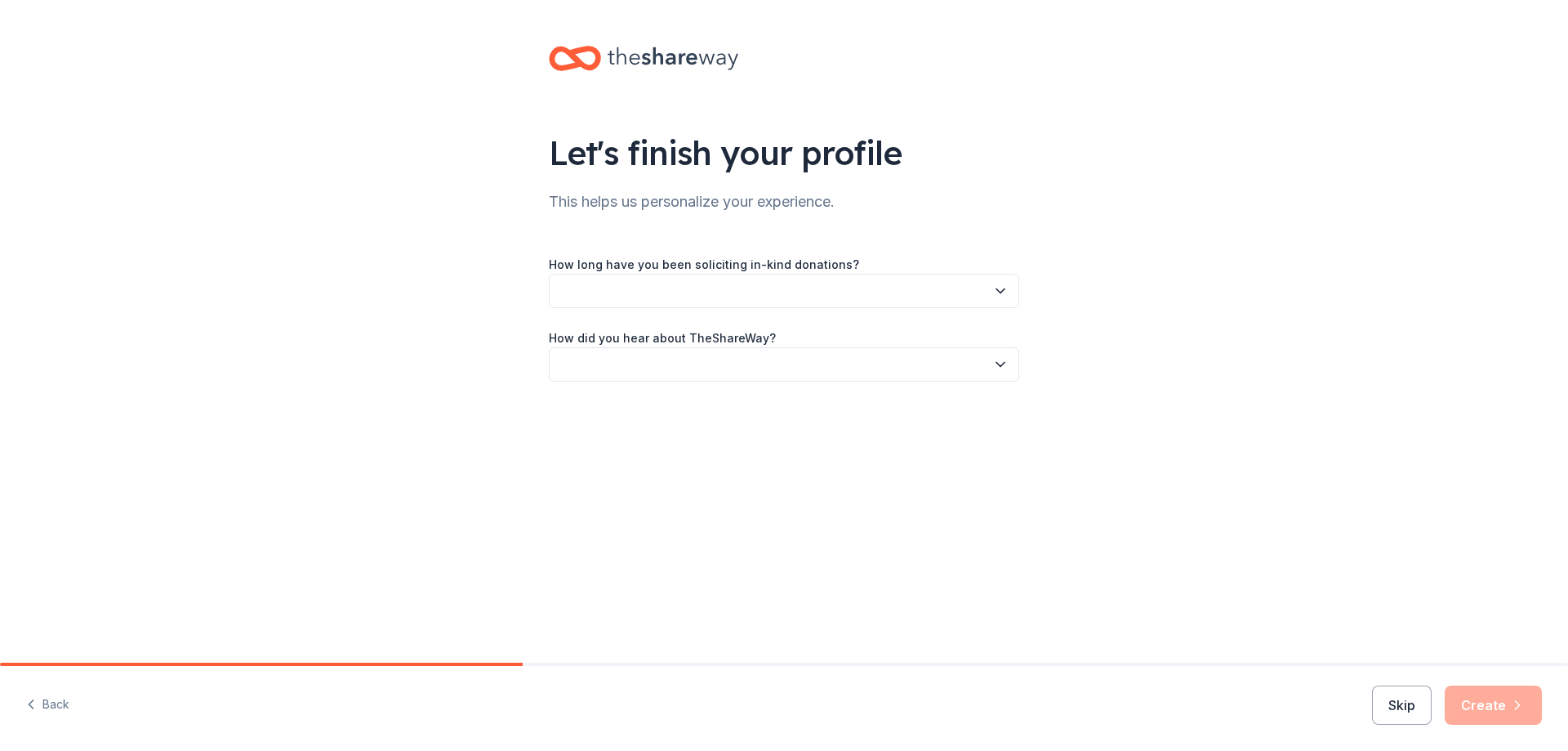
click at [995, 291] on icon "button" at bounding box center [1001, 291] width 16 height 16
click at [819, 372] on div "1 to 2 years" at bounding box center [784, 368] width 463 height 33
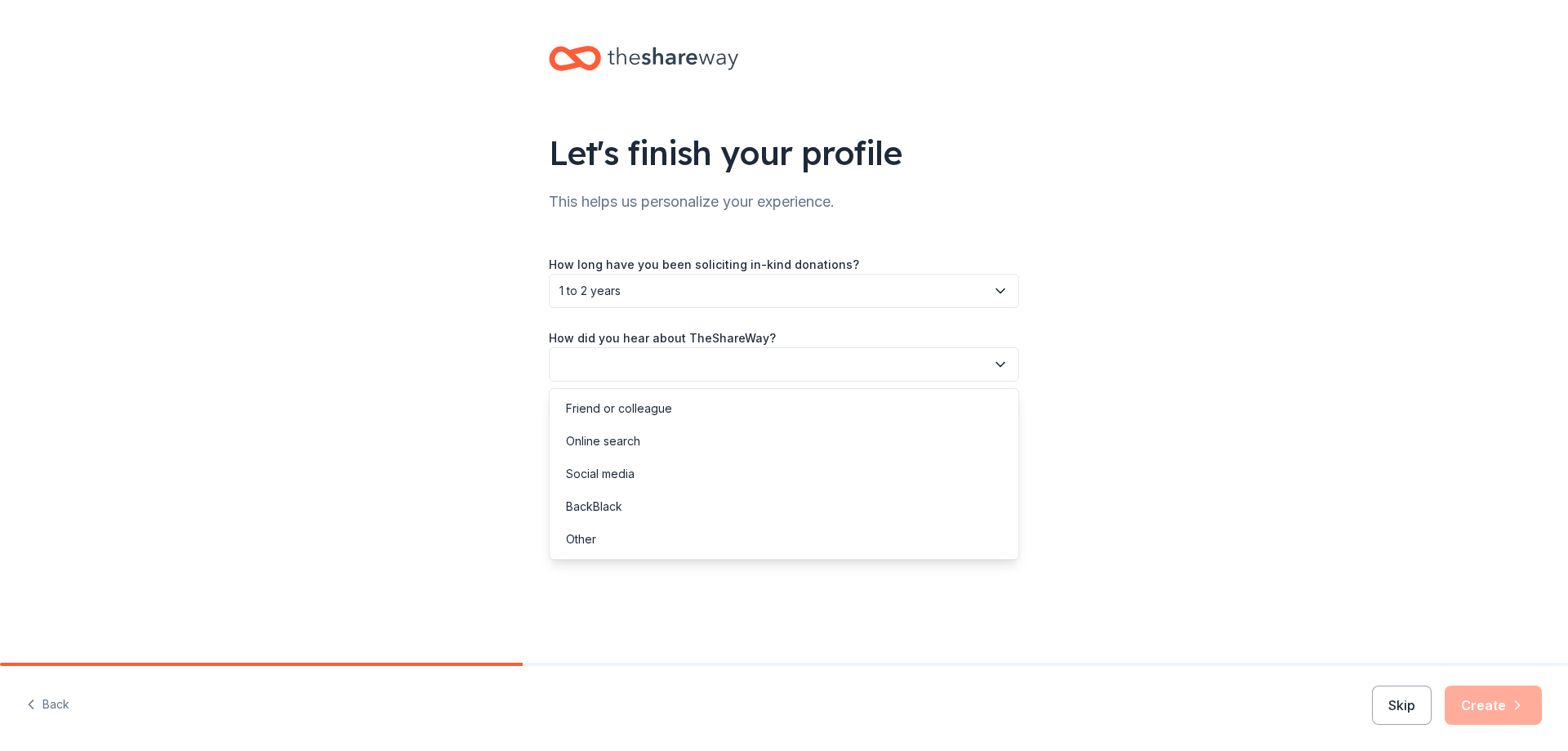
click at [994, 360] on icon "button" at bounding box center [1001, 364] width 16 height 16
click at [814, 430] on div "Online search" at bounding box center [784, 441] width 463 height 33
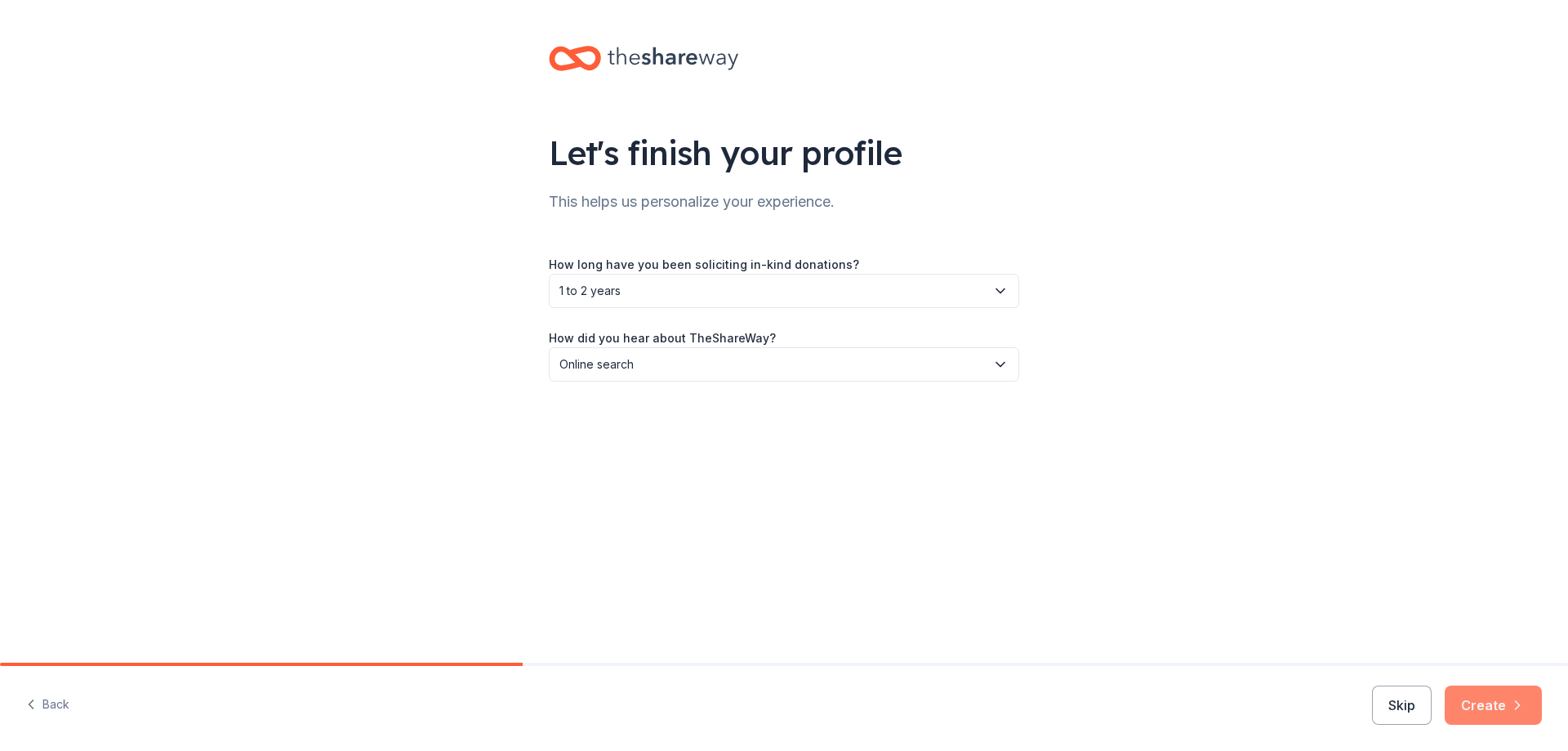
click at [1487, 715] on button "Create" at bounding box center [1493, 705] width 97 height 39
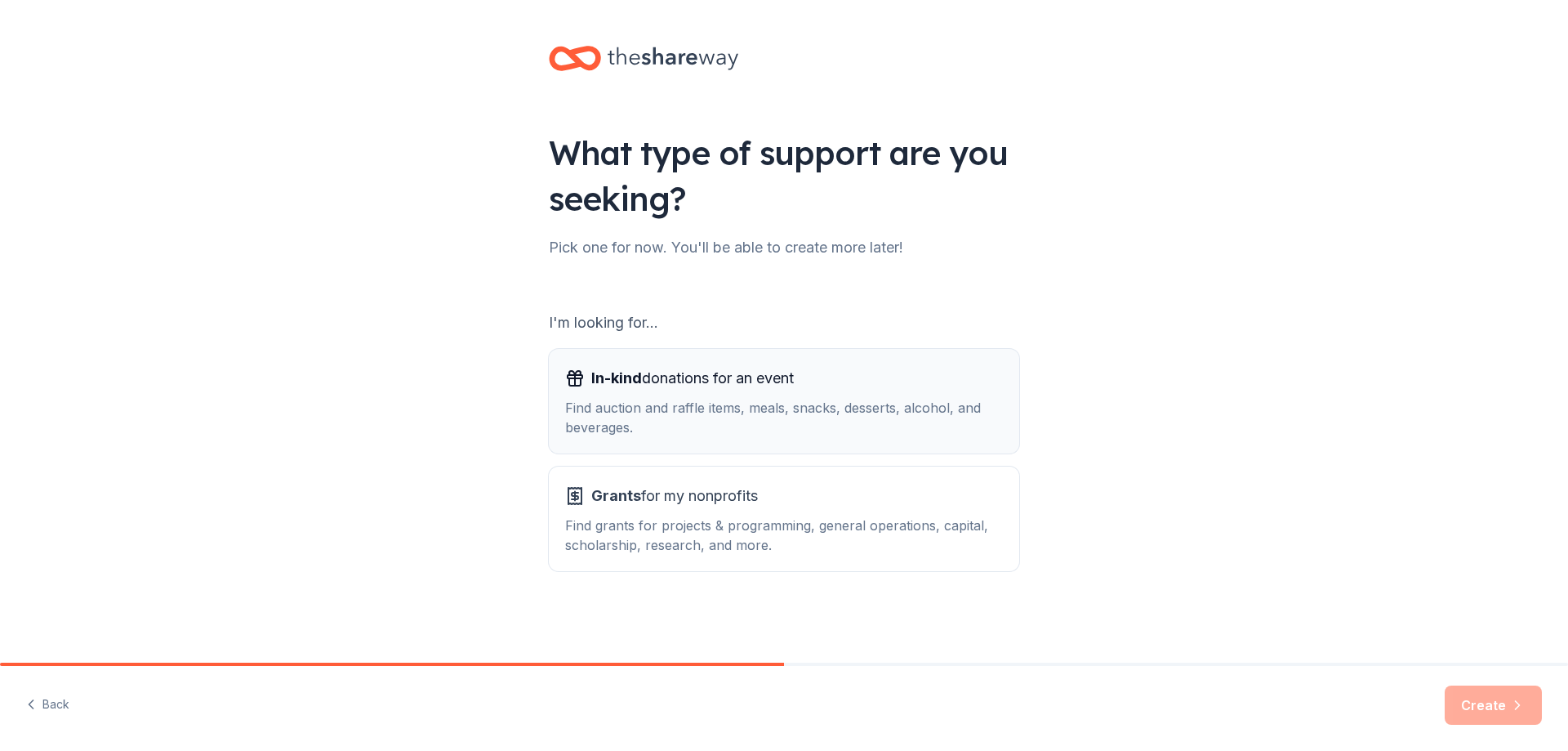
click at [749, 392] on div "In-kind donations for an event Find auction and raffle items, meals, snacks, de…" at bounding box center [784, 401] width 438 height 72
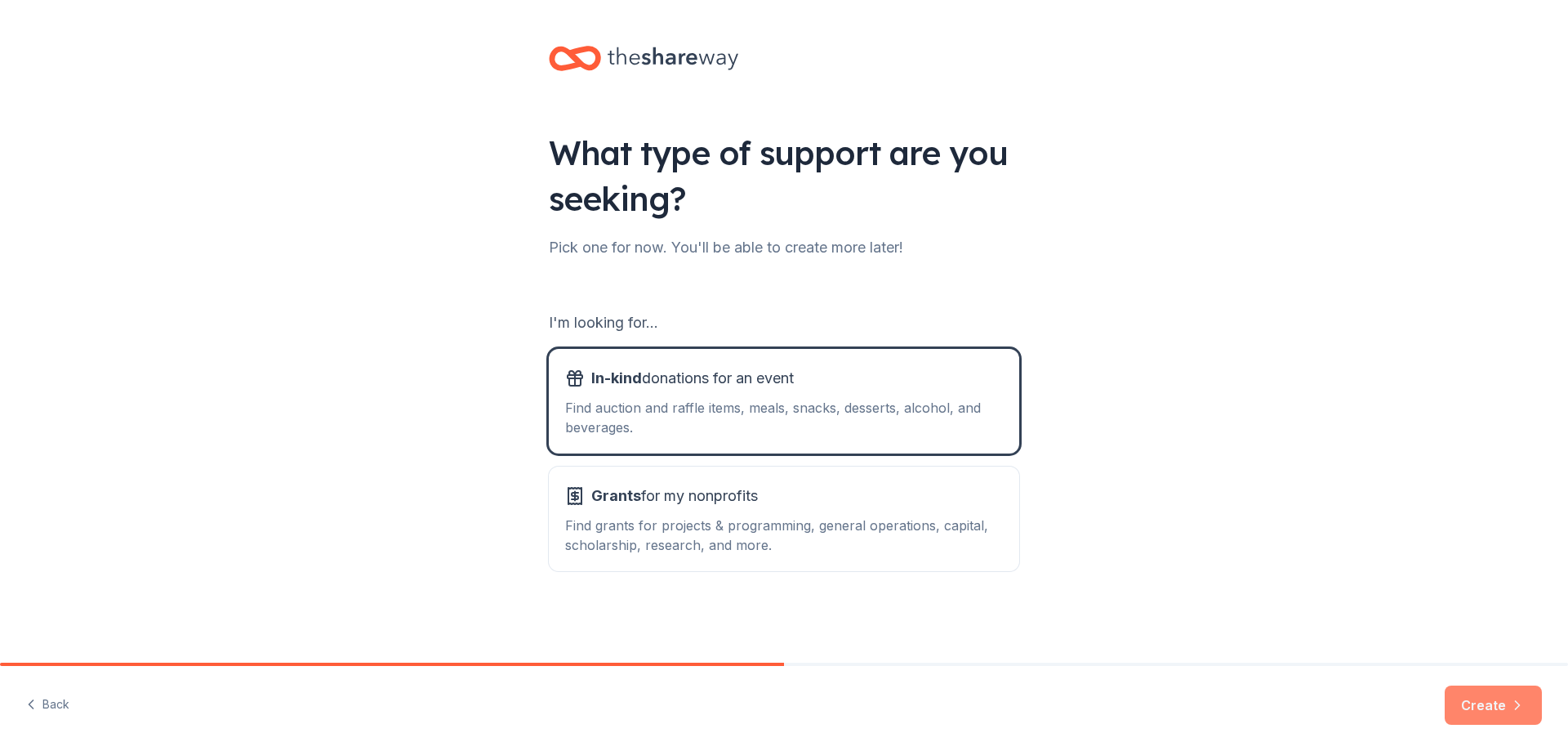
click at [1487, 719] on button "Create" at bounding box center [1493, 705] width 97 height 39
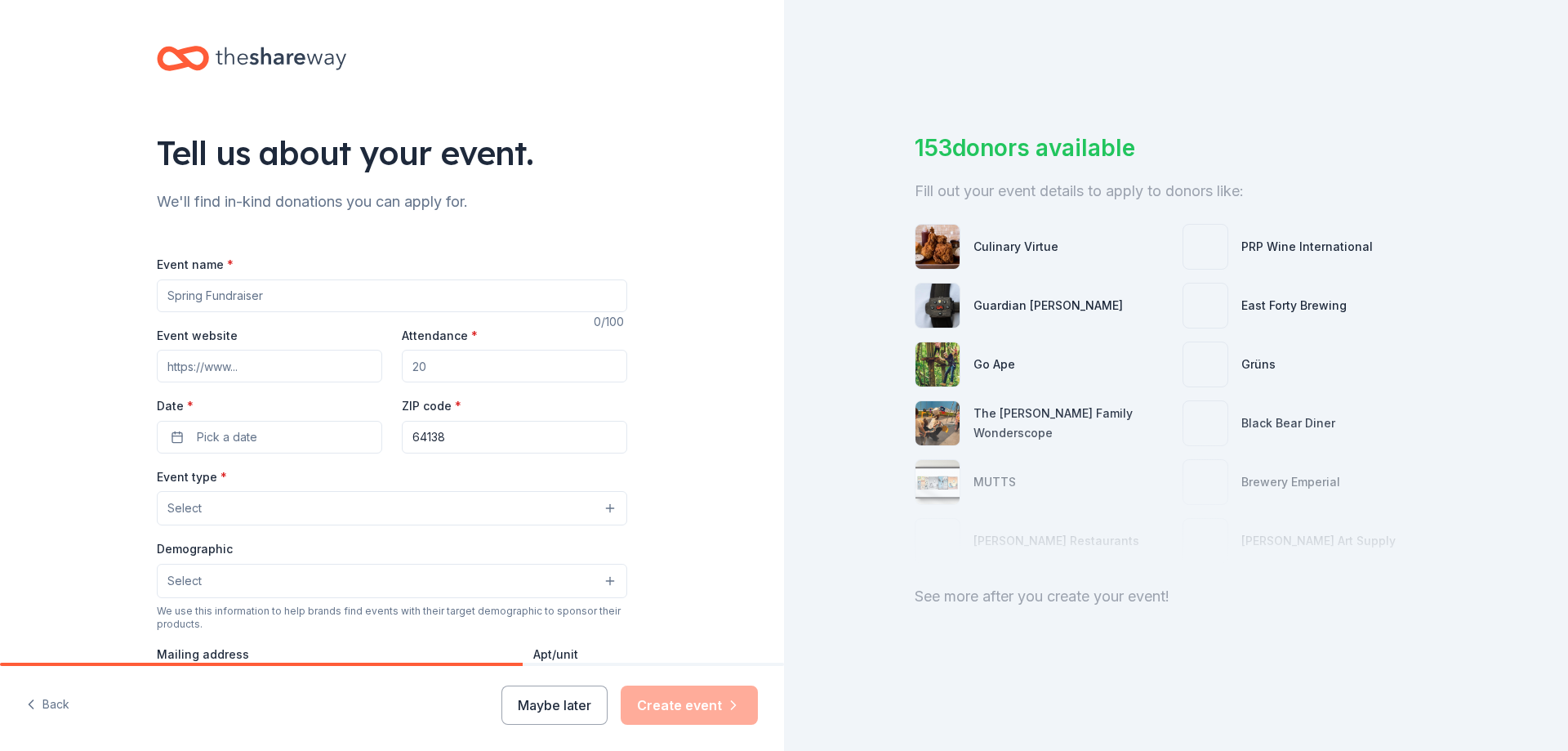
scroll to position [82, 0]
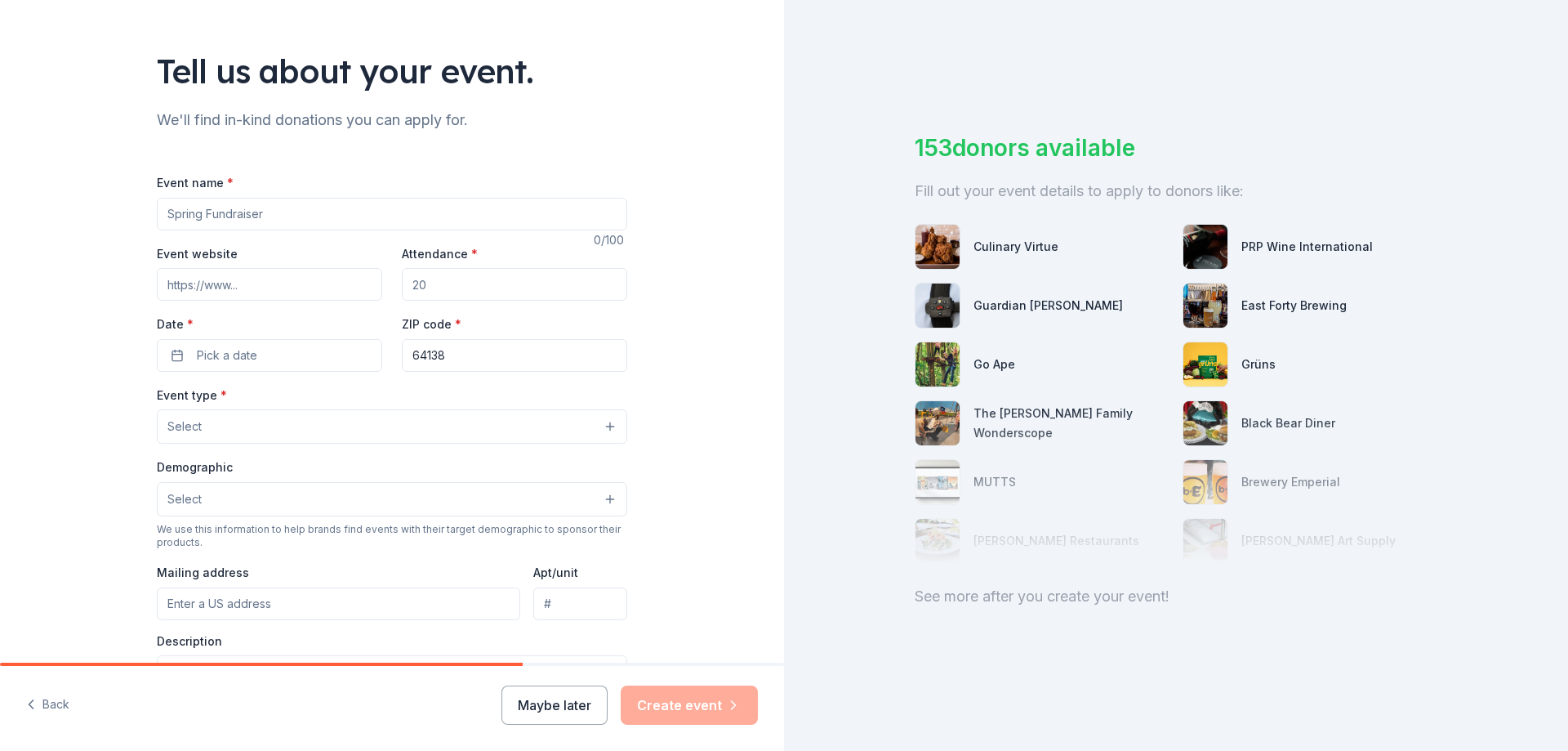
click at [330, 207] on input "Event name *" at bounding box center [392, 214] width 470 height 33
type input "PALS"
click at [285, 285] on input "Event website" at bounding box center [270, 285] width 226 height 33
click at [411, 285] on input "Attendance *" at bounding box center [515, 285] width 226 height 33
drag, startPoint x: 436, startPoint y: 285, endPoint x: 397, endPoint y: 275, distance: 40.3
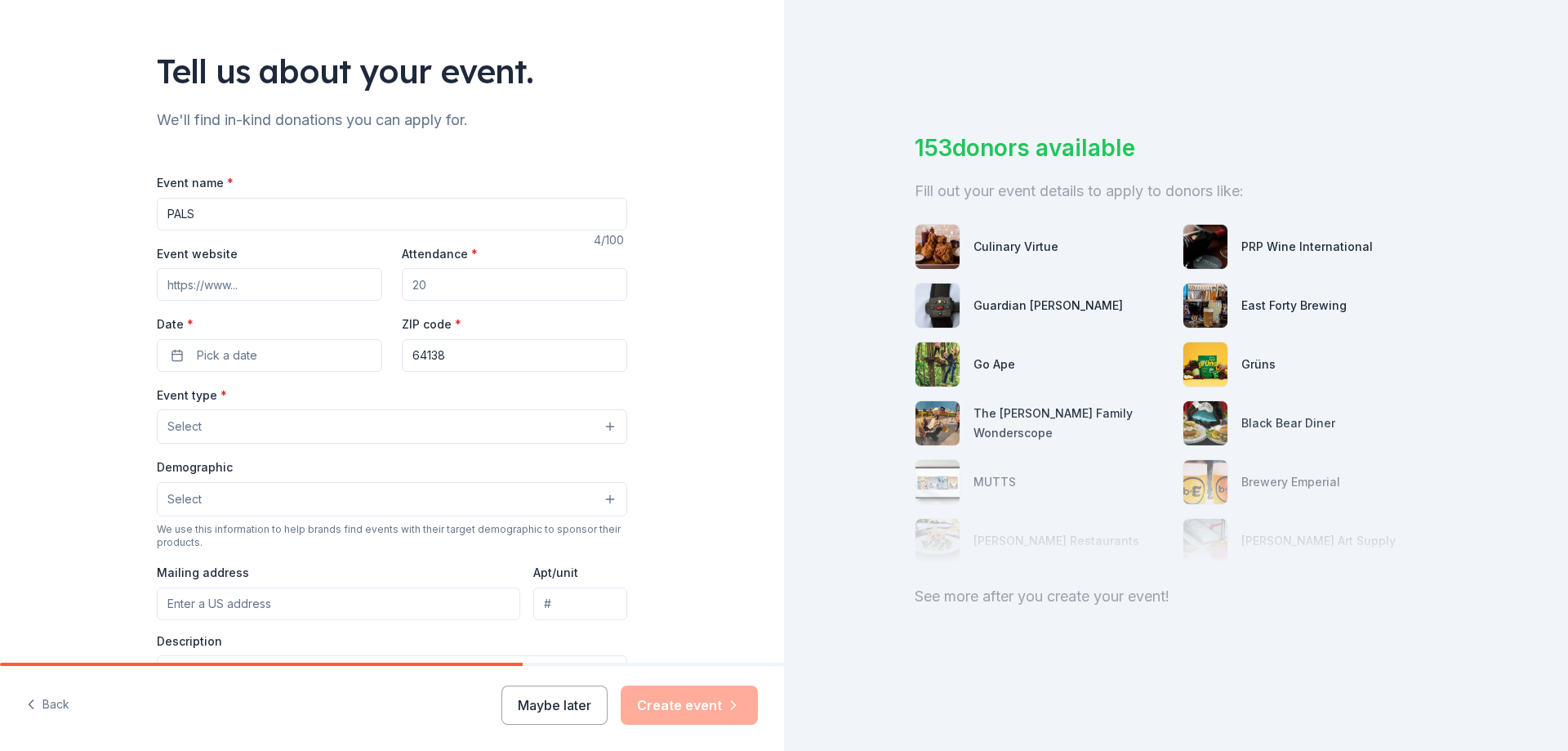
click at [402, 275] on input "Attendance *" at bounding box center [515, 285] width 226 height 33
type input "35"
click at [160, 359] on button "Pick a date" at bounding box center [270, 356] width 226 height 33
click at [263, 504] on button "10" at bounding box center [264, 496] width 30 height 30
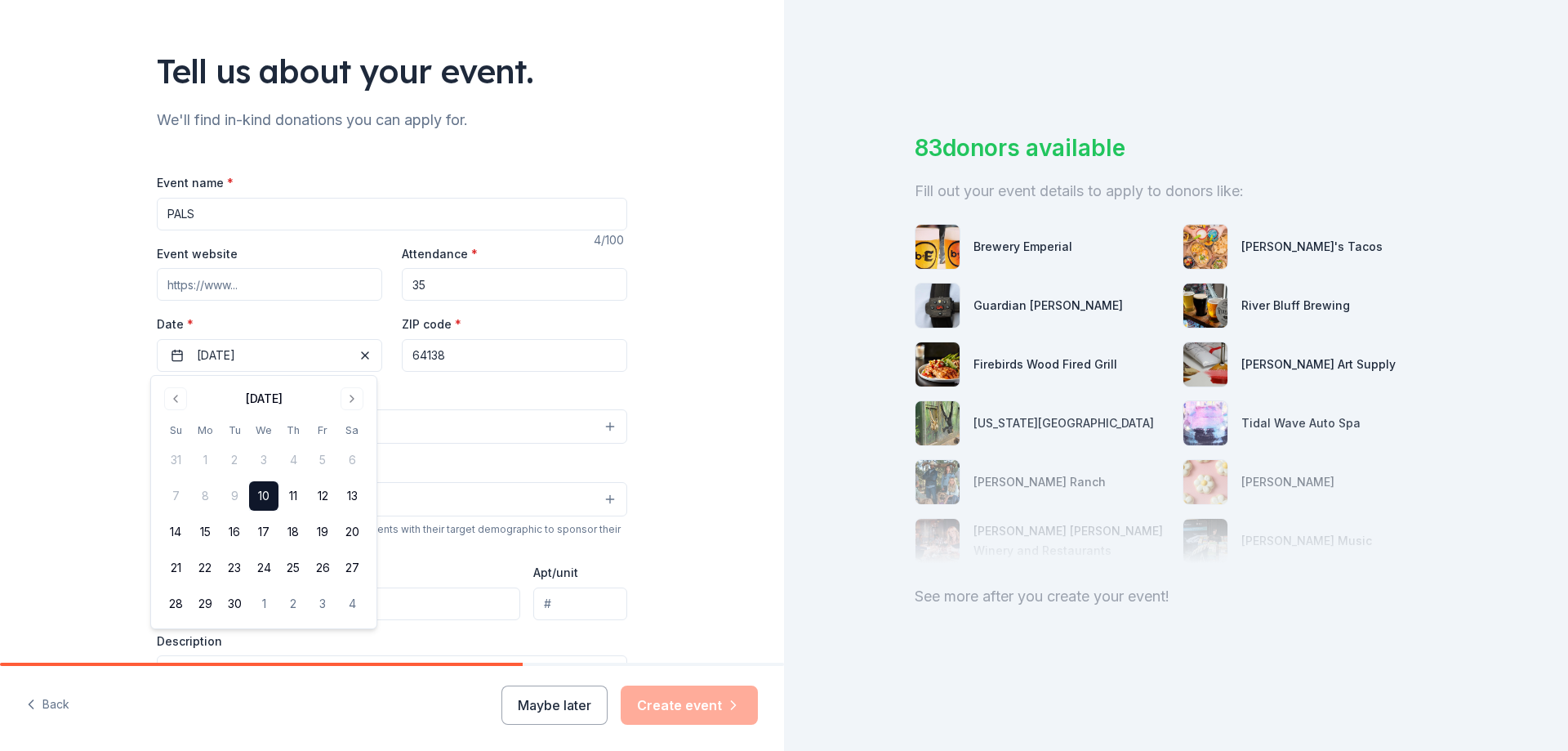
click at [466, 359] on input "64138" at bounding box center [515, 356] width 226 height 33
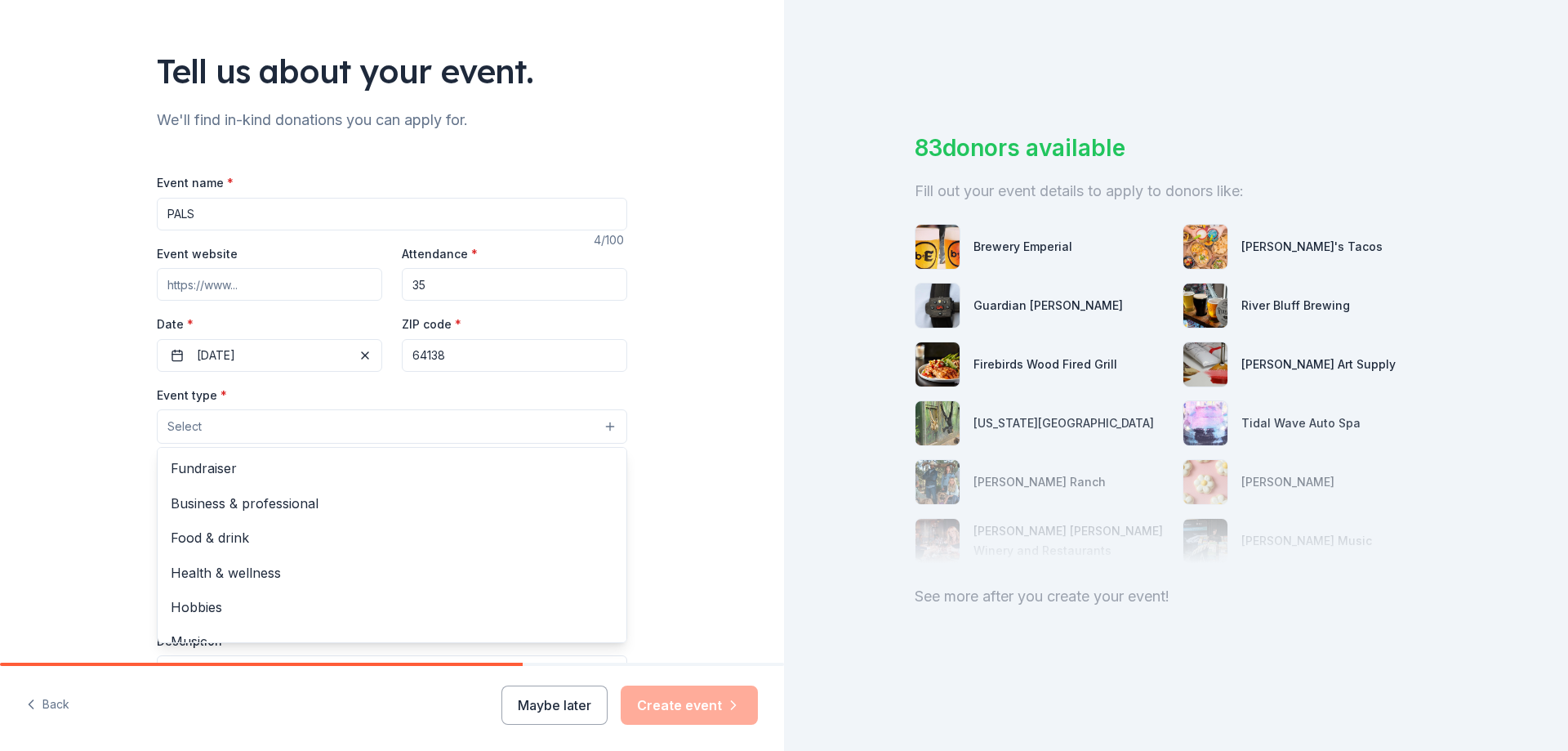
click at [250, 426] on button "Select" at bounding box center [392, 427] width 470 height 35
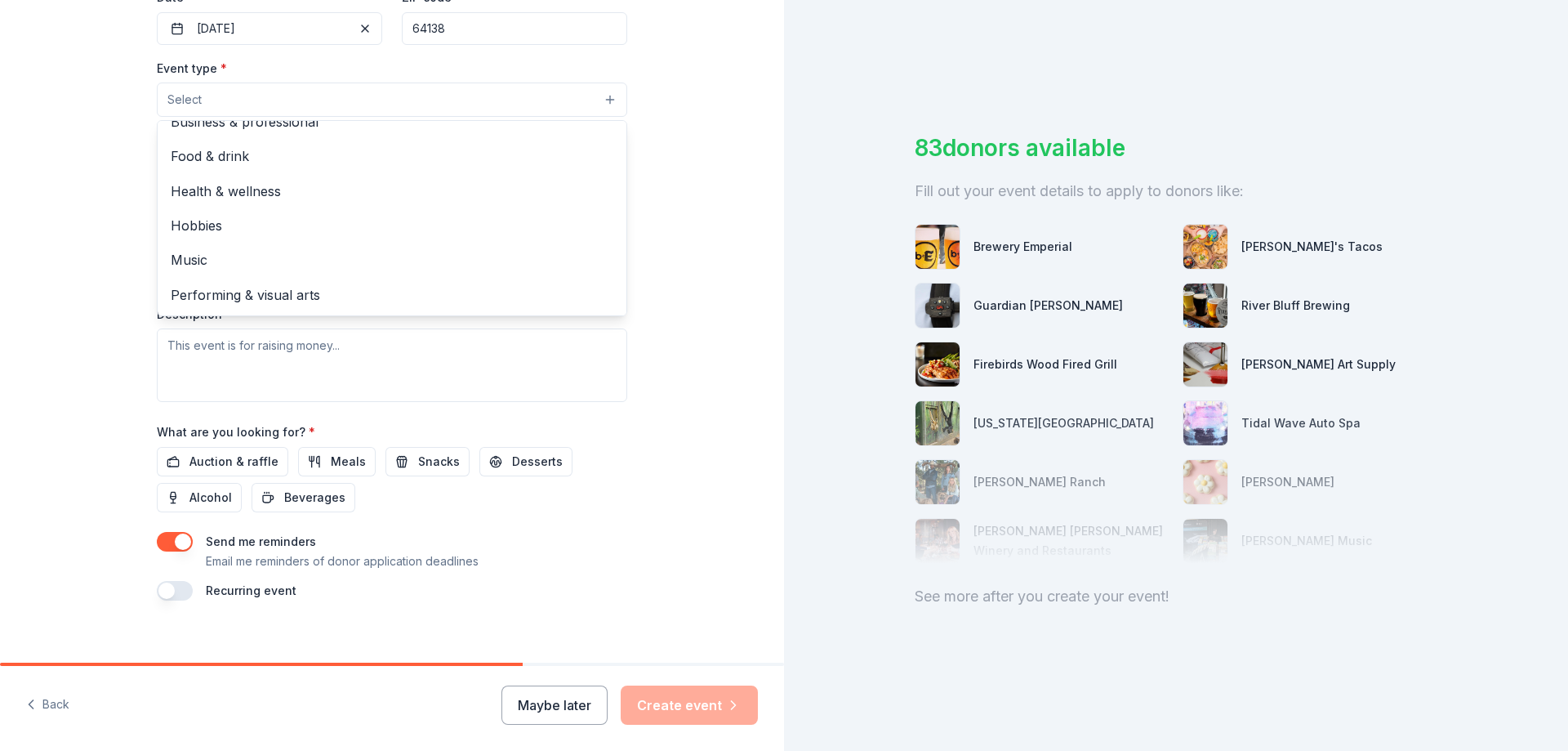
scroll to position [0, 0]
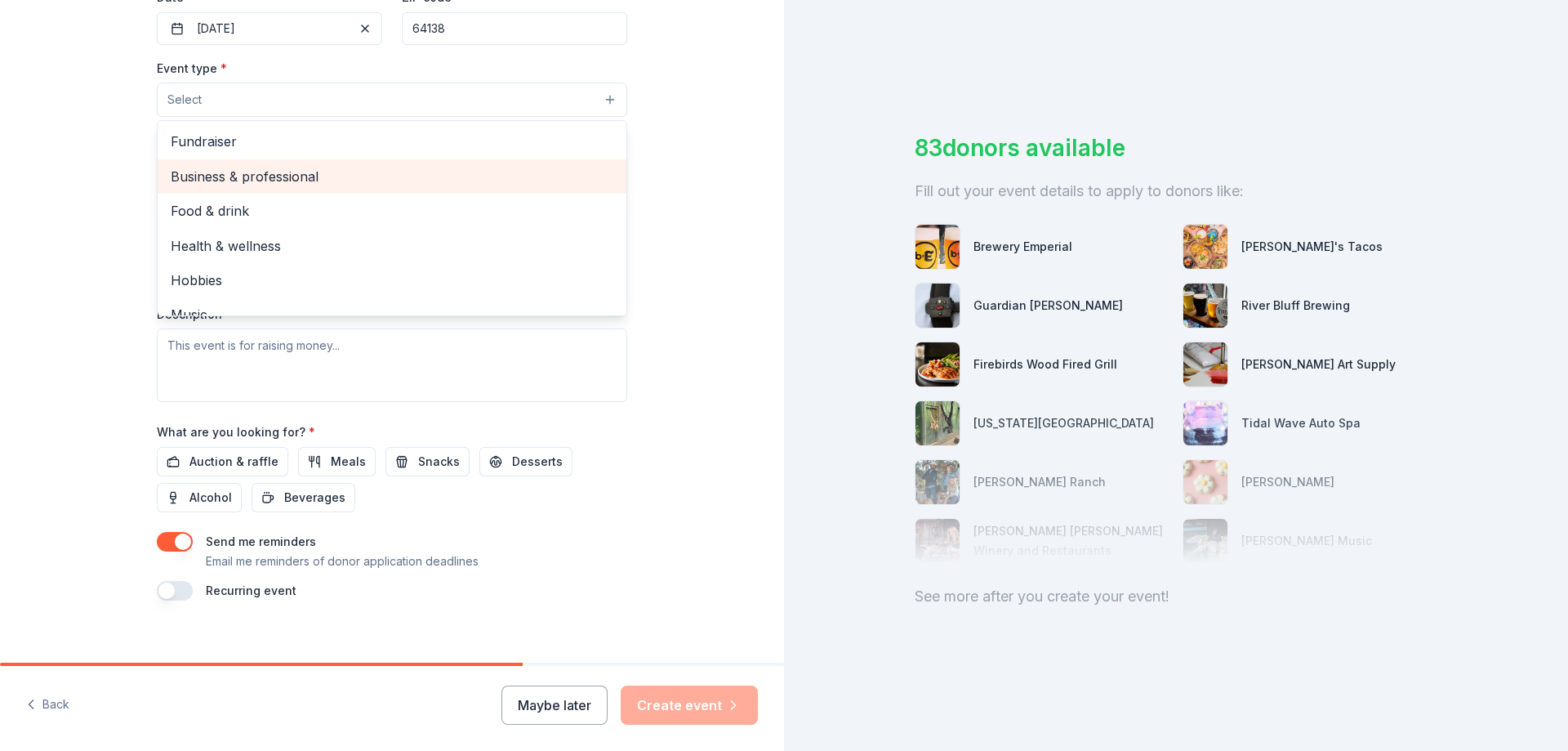
click at [350, 184] on span "Business & professional" at bounding box center [392, 176] width 443 height 21
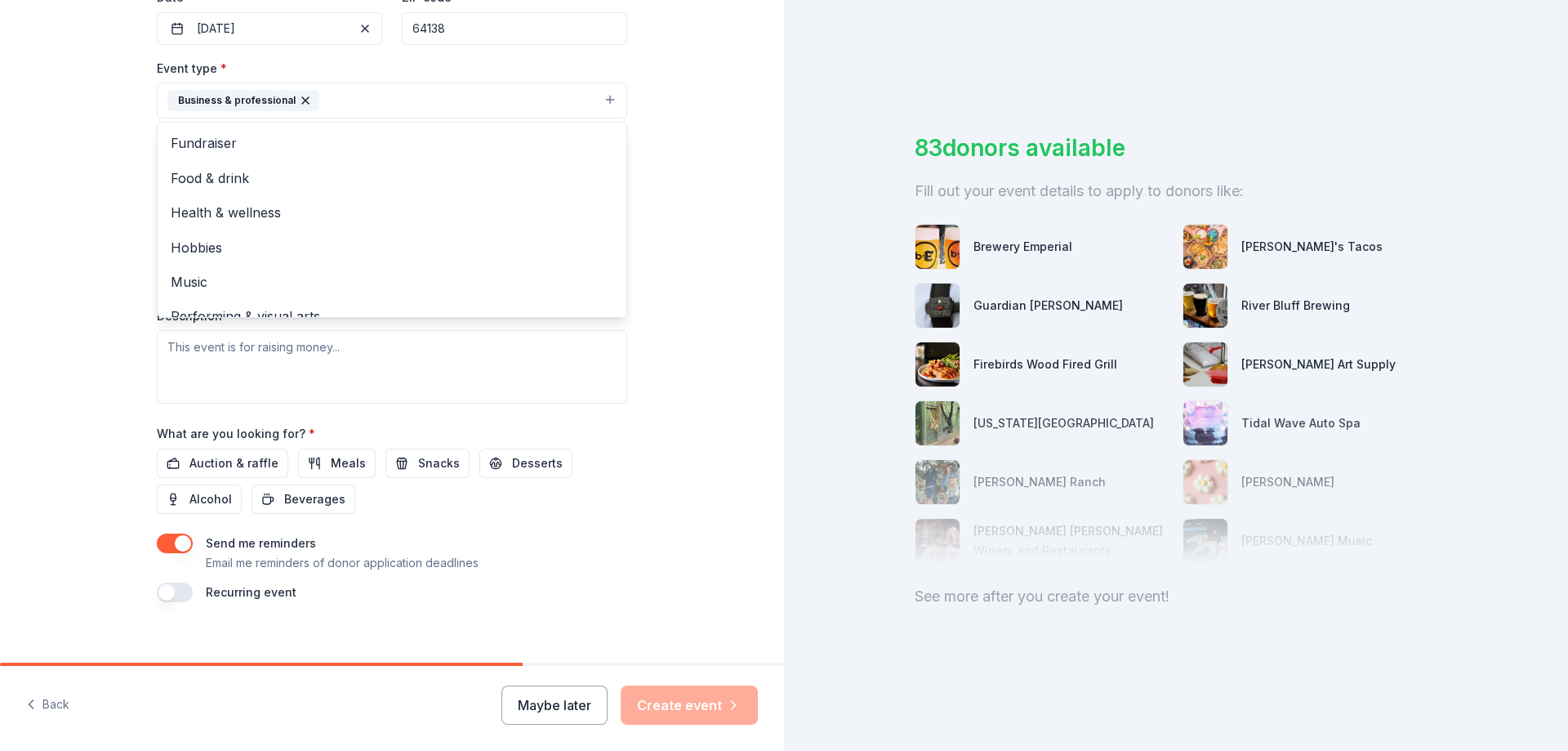
click at [663, 168] on div "Tell us about your event. We'll find in-kind donations you can apply for. Event…" at bounding box center [392, 135] width 784 height 1090
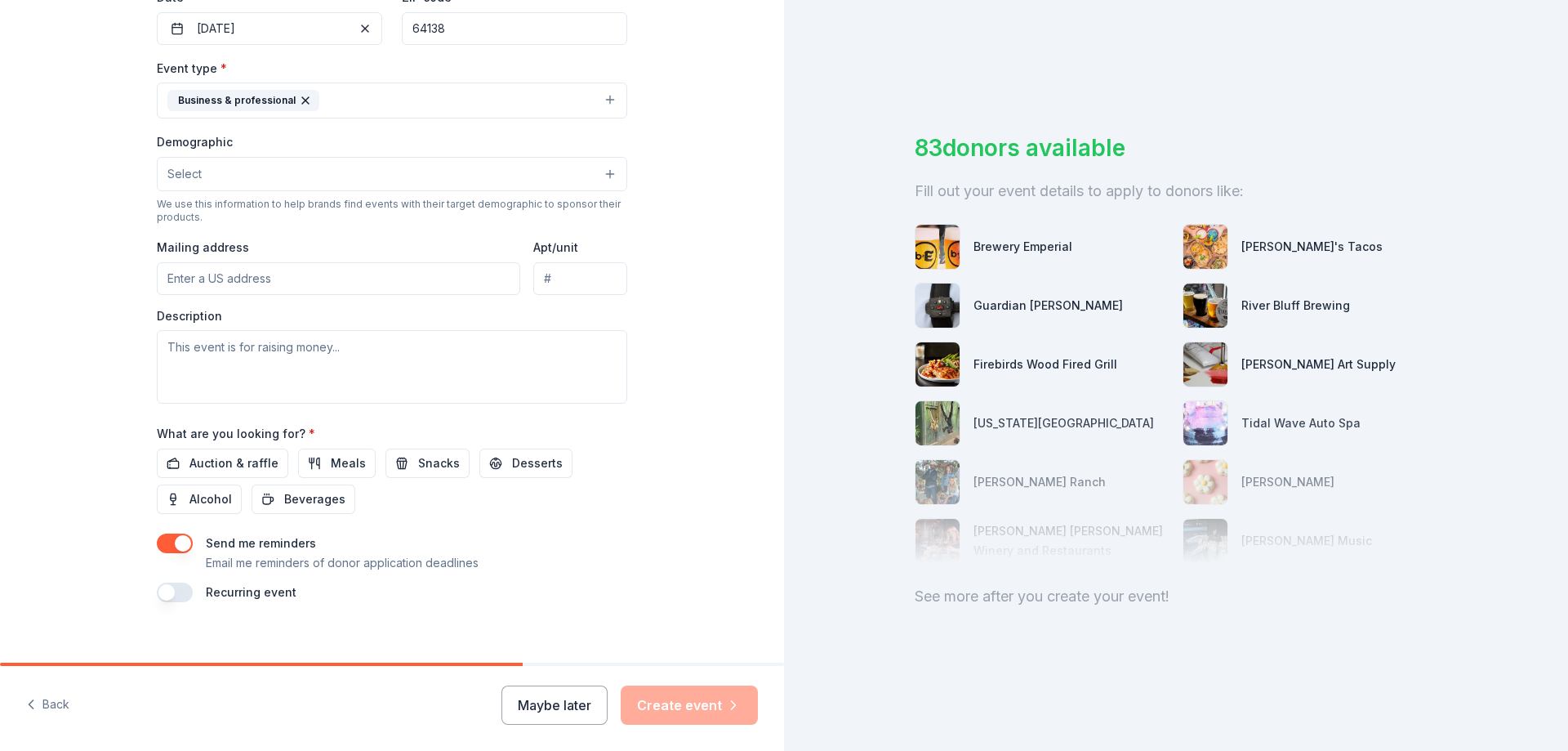
scroll to position [426, 0]
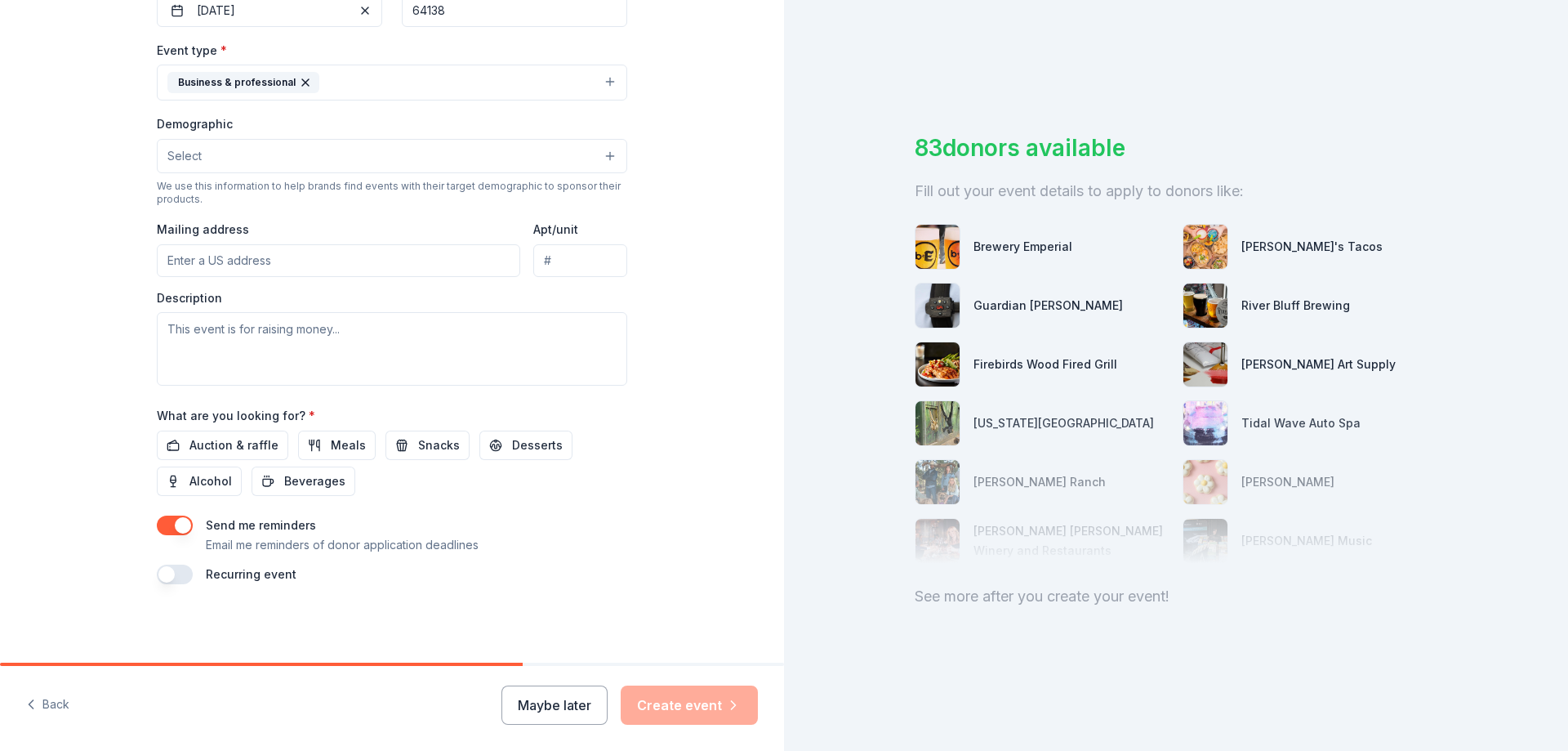
click at [607, 158] on button "Select" at bounding box center [392, 156] width 470 height 35
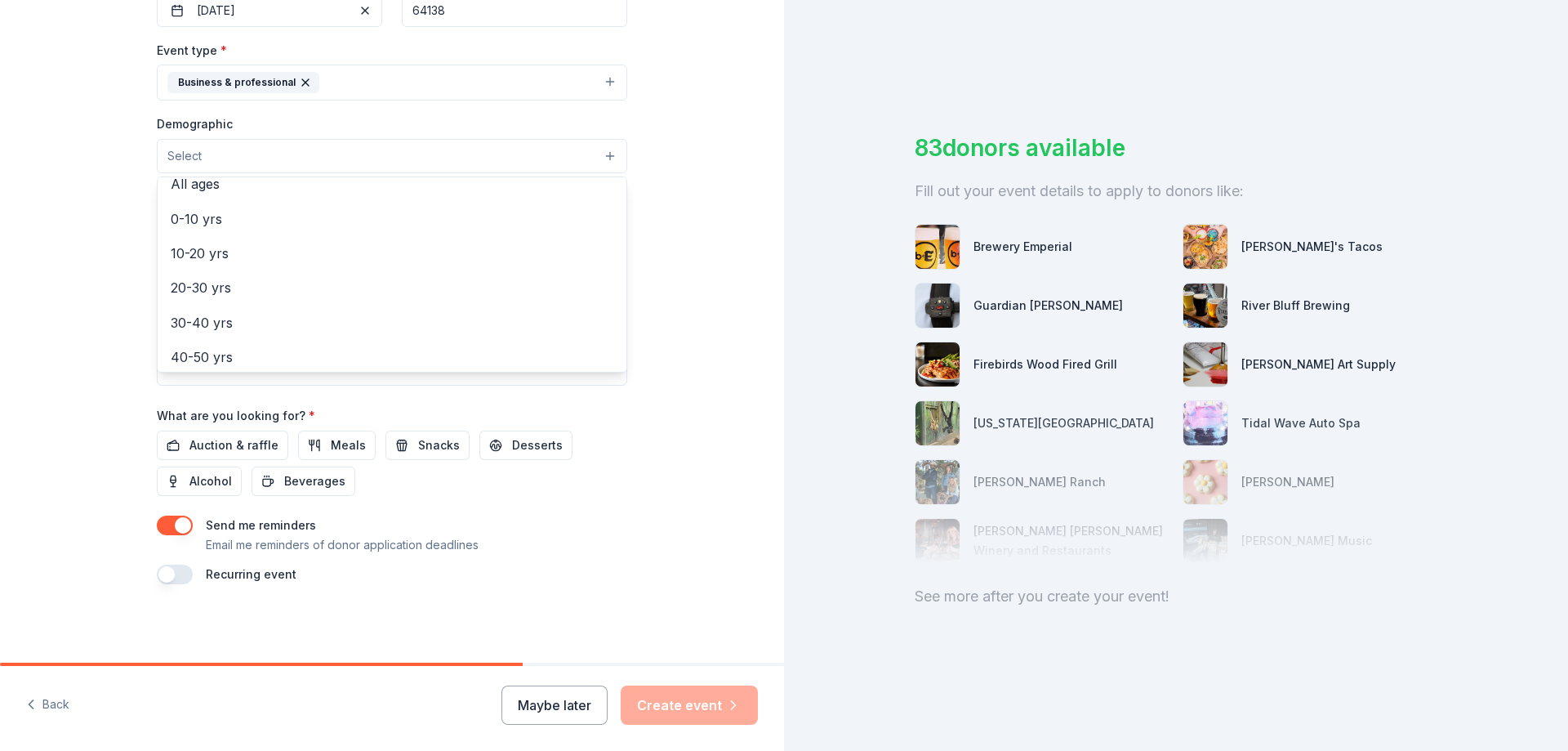
scroll to position [120, 0]
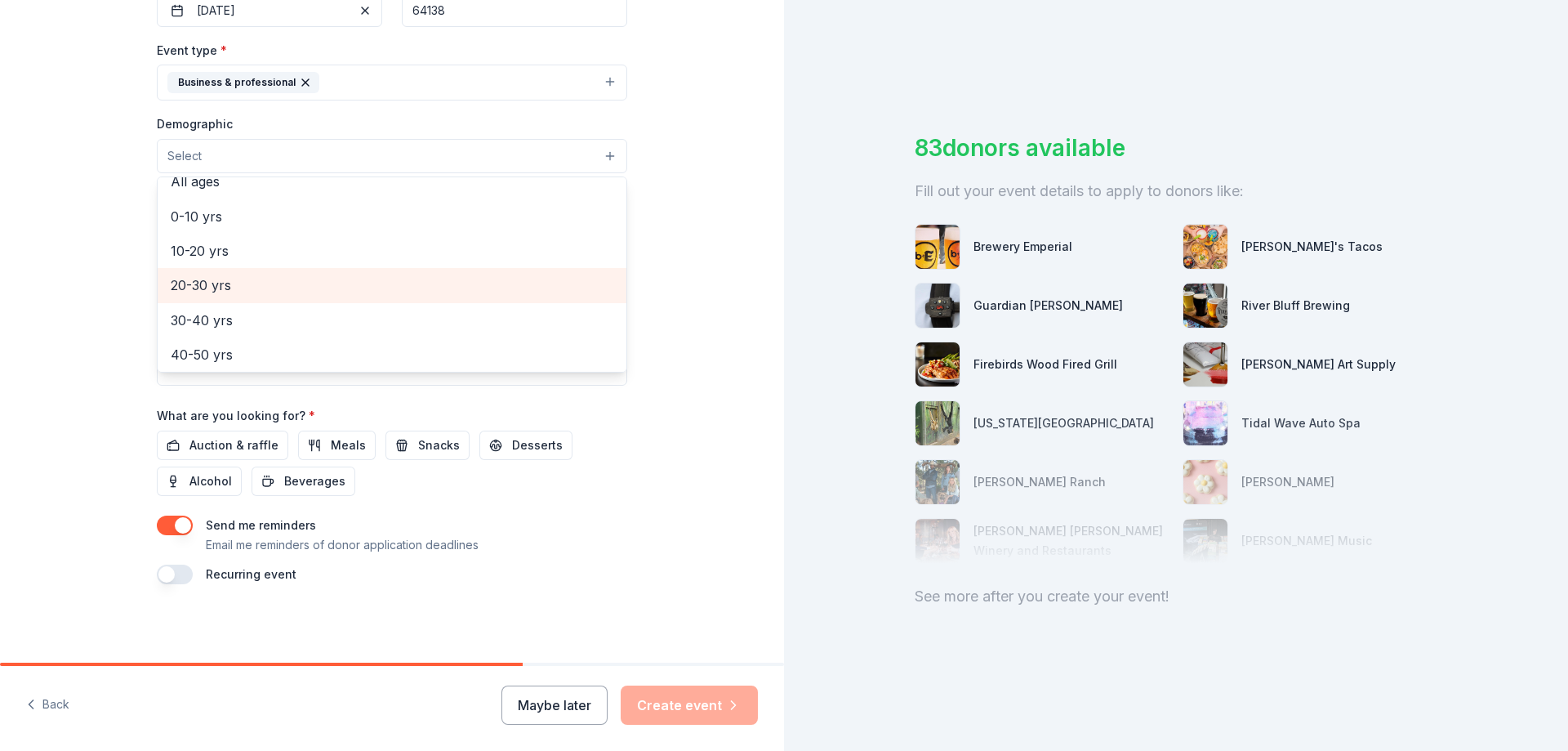
click at [208, 292] on span "20-30 yrs" at bounding box center [392, 285] width 443 height 21
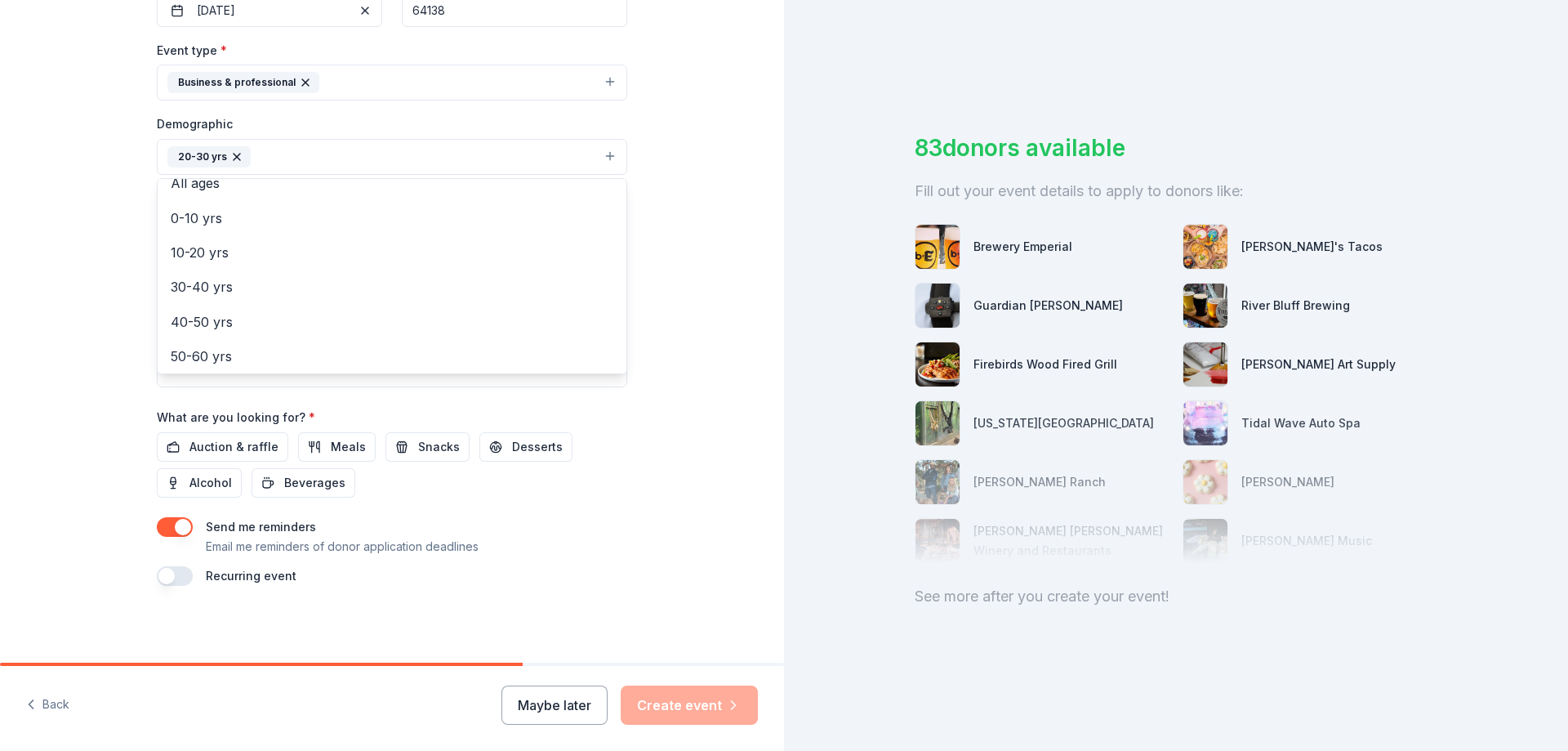
click at [689, 304] on div "Tell us about your event. We'll find in-kind donations you can apply for. Event…" at bounding box center [392, 119] width 784 height 1091
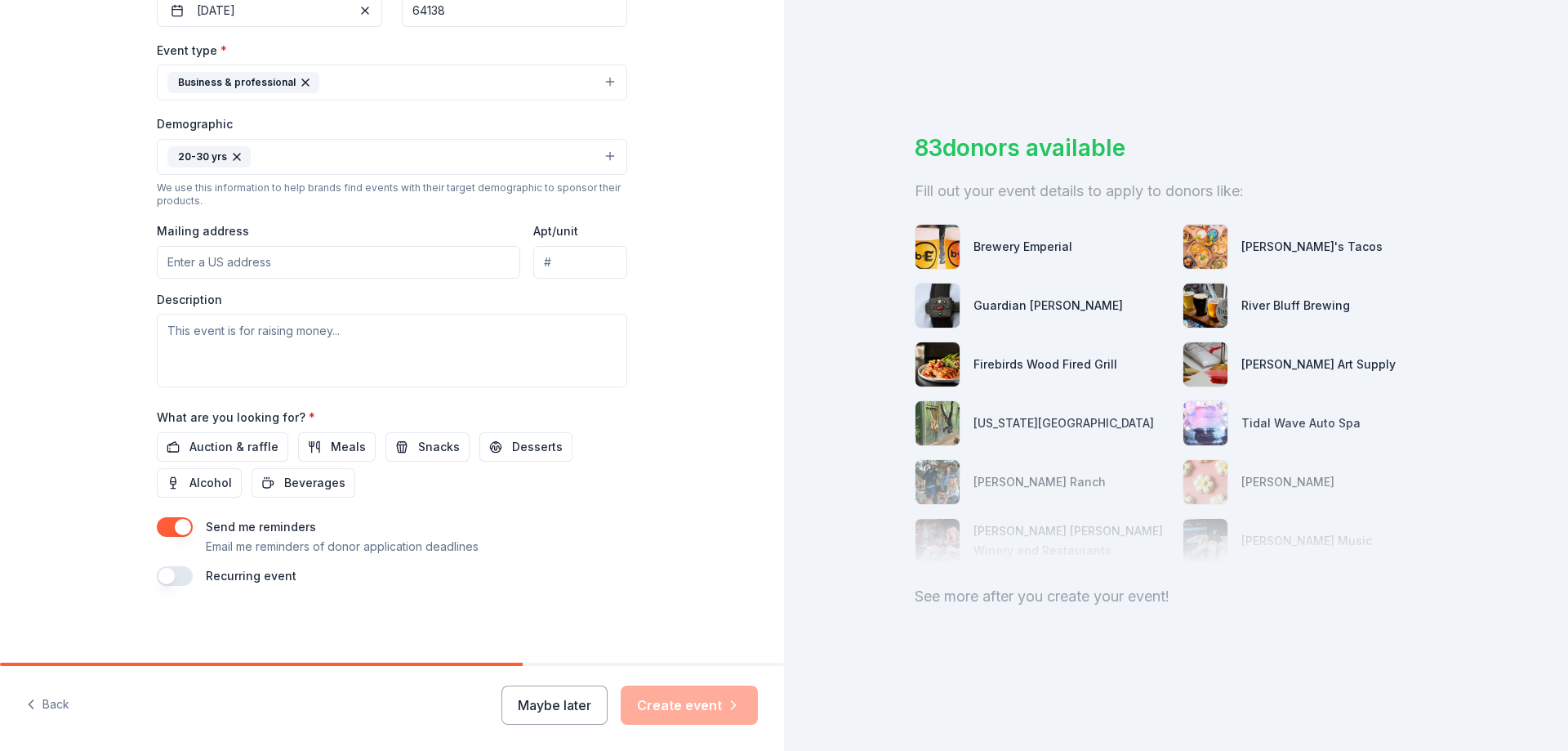
click at [216, 263] on input "Mailing address" at bounding box center [338, 262] width 364 height 33
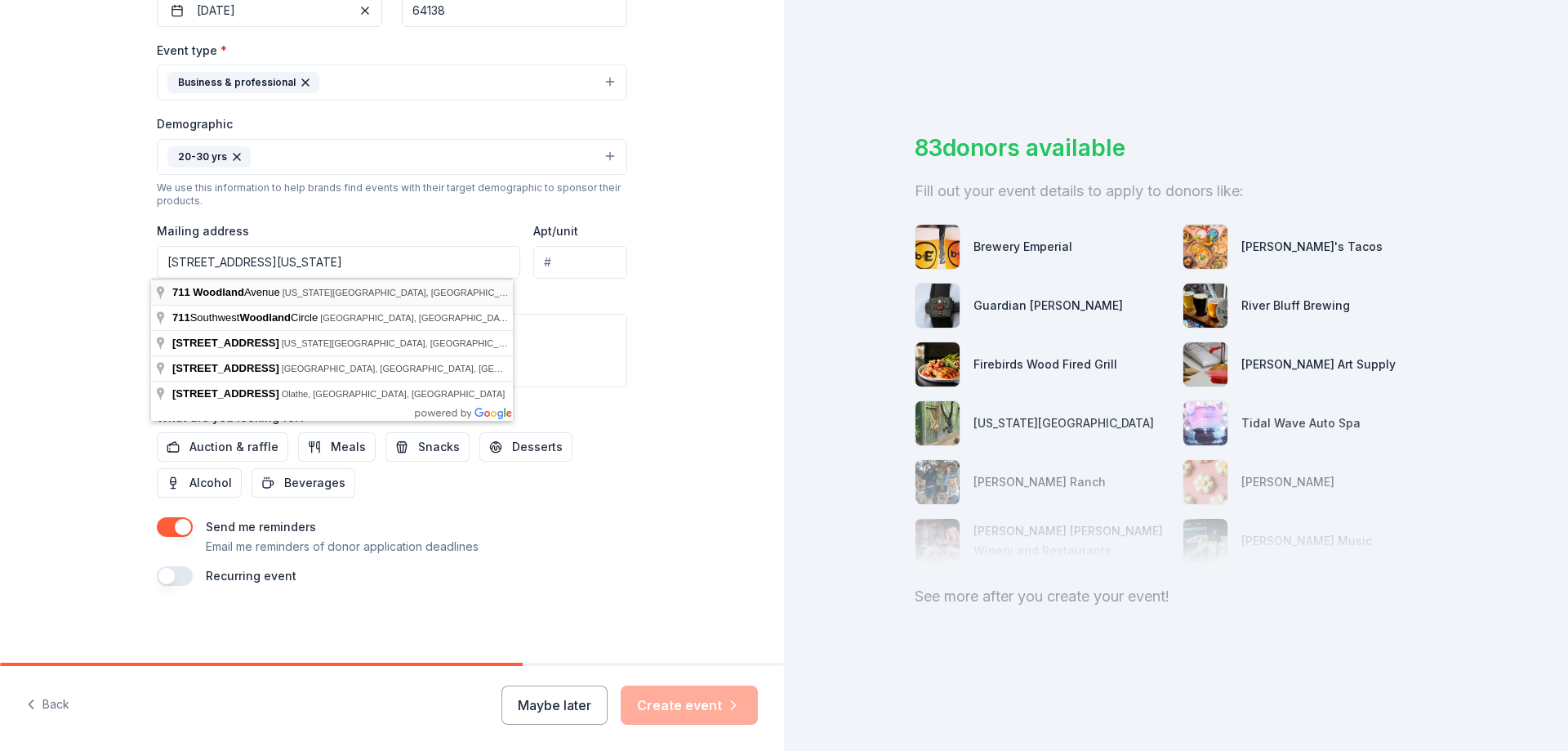
type input "[STREET_ADDRESS][US_STATE]"
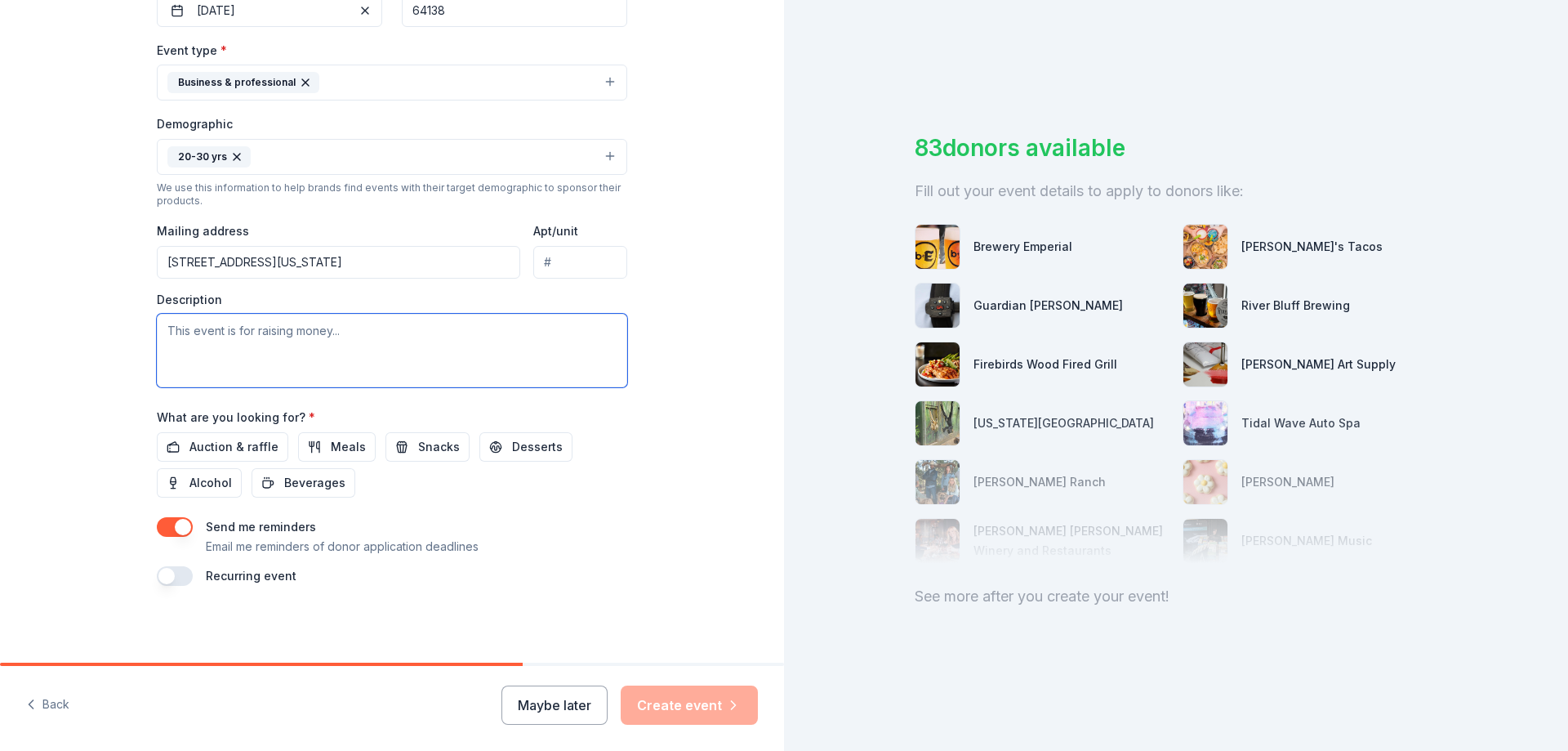
click at [199, 328] on textarea at bounding box center [392, 350] width 470 height 74
drag, startPoint x: 474, startPoint y: 329, endPoint x: 161, endPoint y: 327, distance: 313.0
click at [161, 327] on textarea "This events we have every month for parents to get to" at bounding box center [392, 350] width 470 height 74
paste textarea "We believe that when families and schools work hand in hand, children thrive—no…"
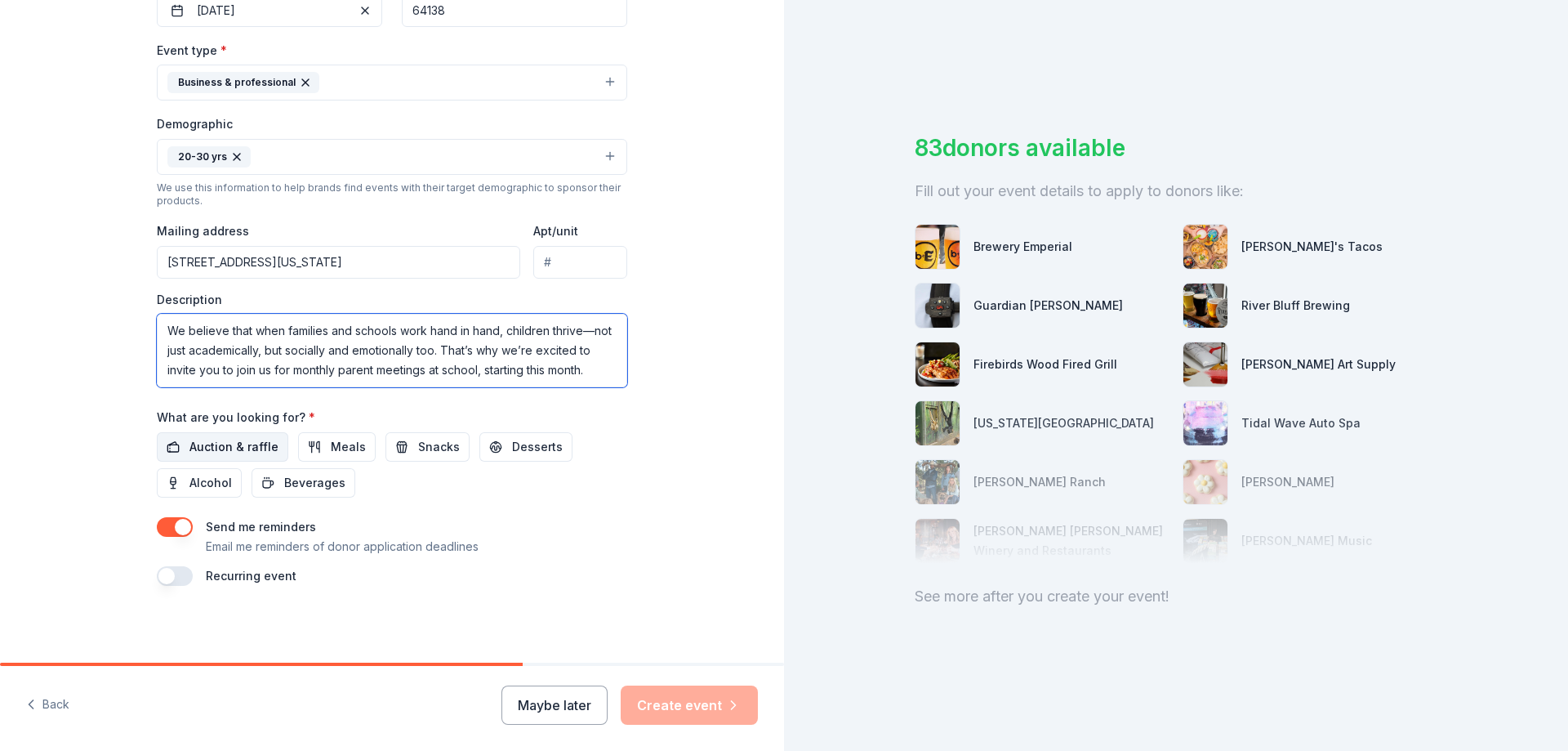
scroll to position [305, 0]
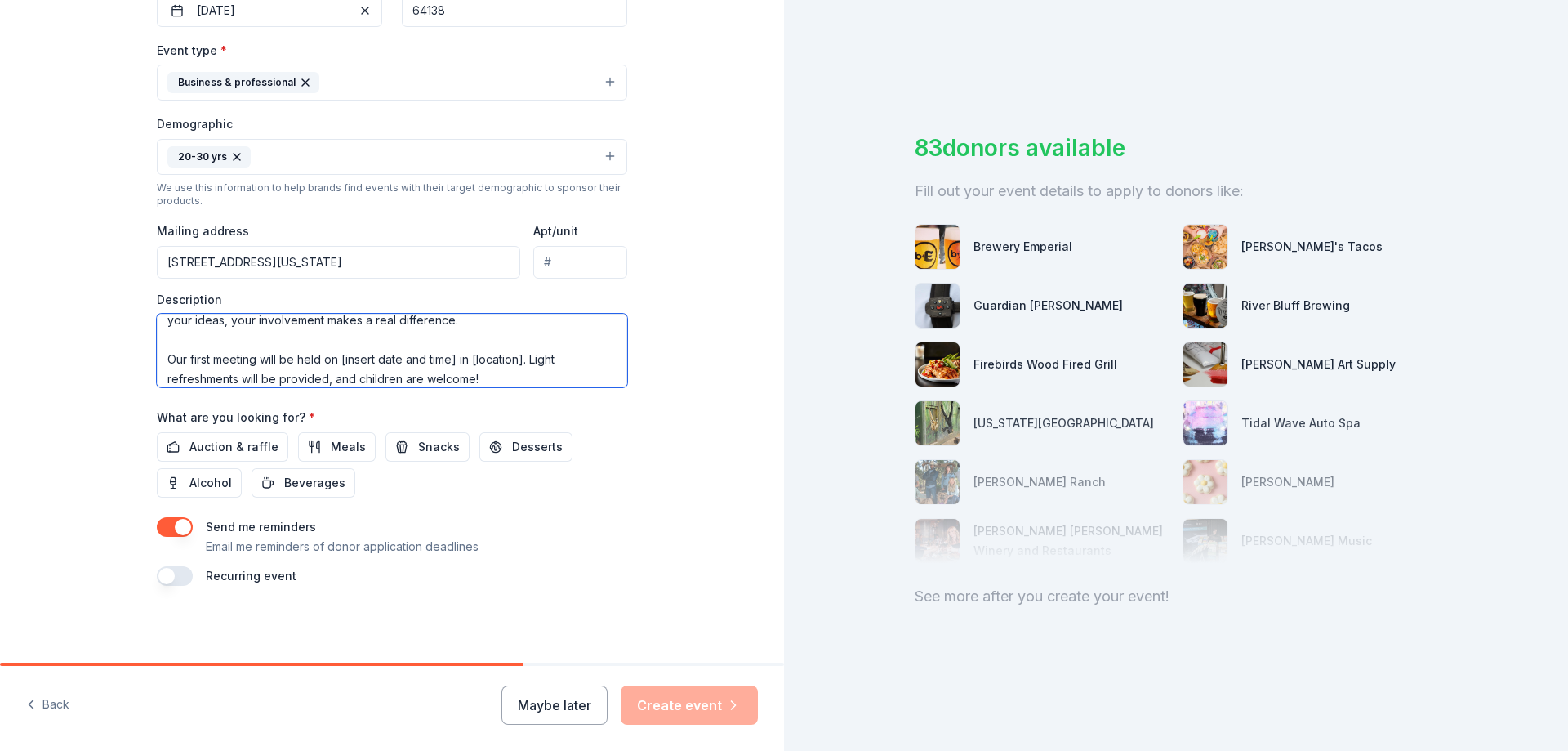
drag, startPoint x: 452, startPoint y: 357, endPoint x: 339, endPoint y: 354, distance: 113.0
click at [339, 354] on textarea "We believe that when families and schools work hand in hand, children thrive—no…" at bounding box center [392, 350] width 470 height 74
drag, startPoint x: 512, startPoint y: 356, endPoint x: 450, endPoint y: 355, distance: 62.0
click at [450, 355] on textarea "We believe that when families and schools work hand in hand, children thrive—no…" at bounding box center [392, 350] width 470 height 74
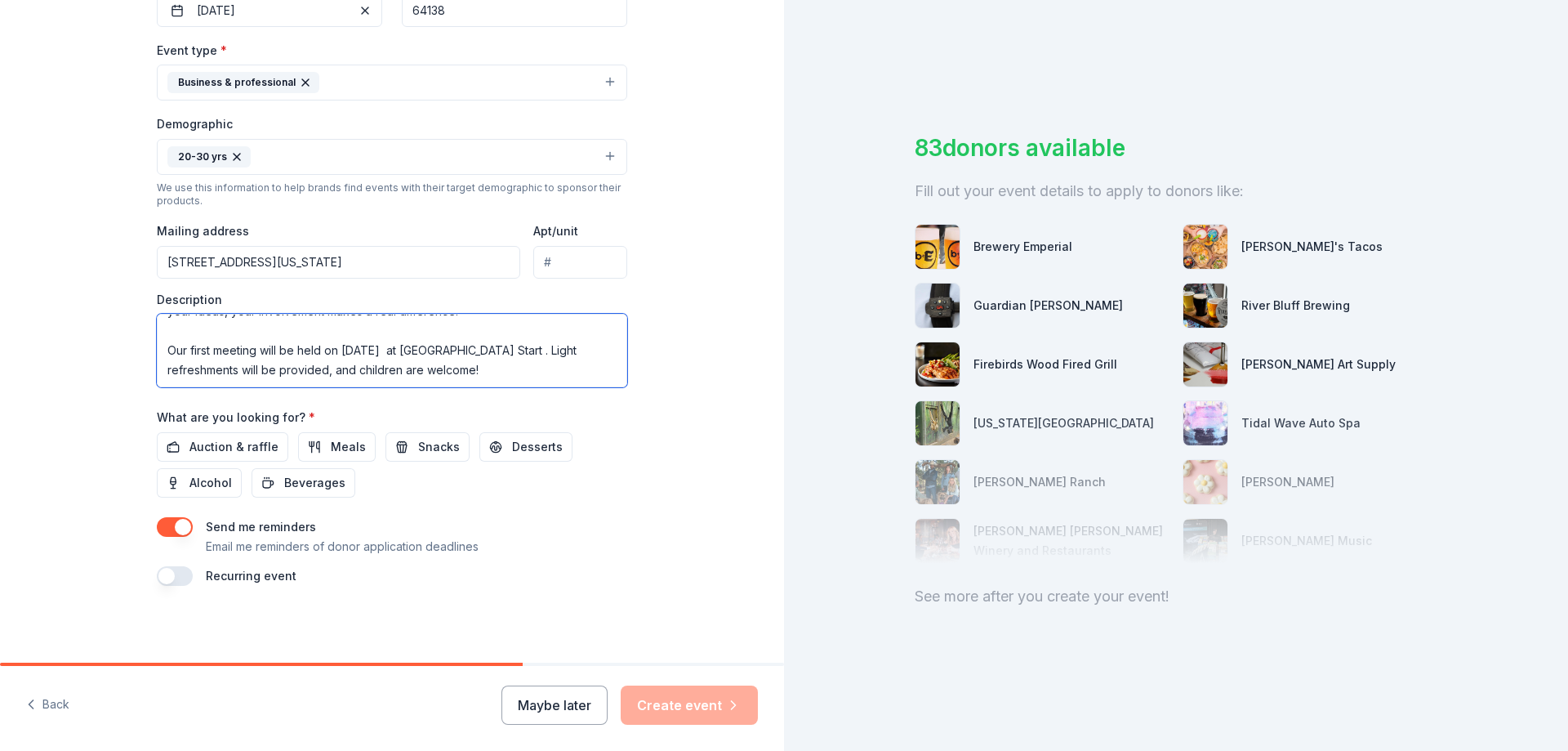
drag, startPoint x: 528, startPoint y: 369, endPoint x: 169, endPoint y: 375, distance: 359.1
click at [161, 374] on textarea "We believe that when families and schools work hand in hand, children thrive—no…" at bounding box center [392, 350] width 470 height 74
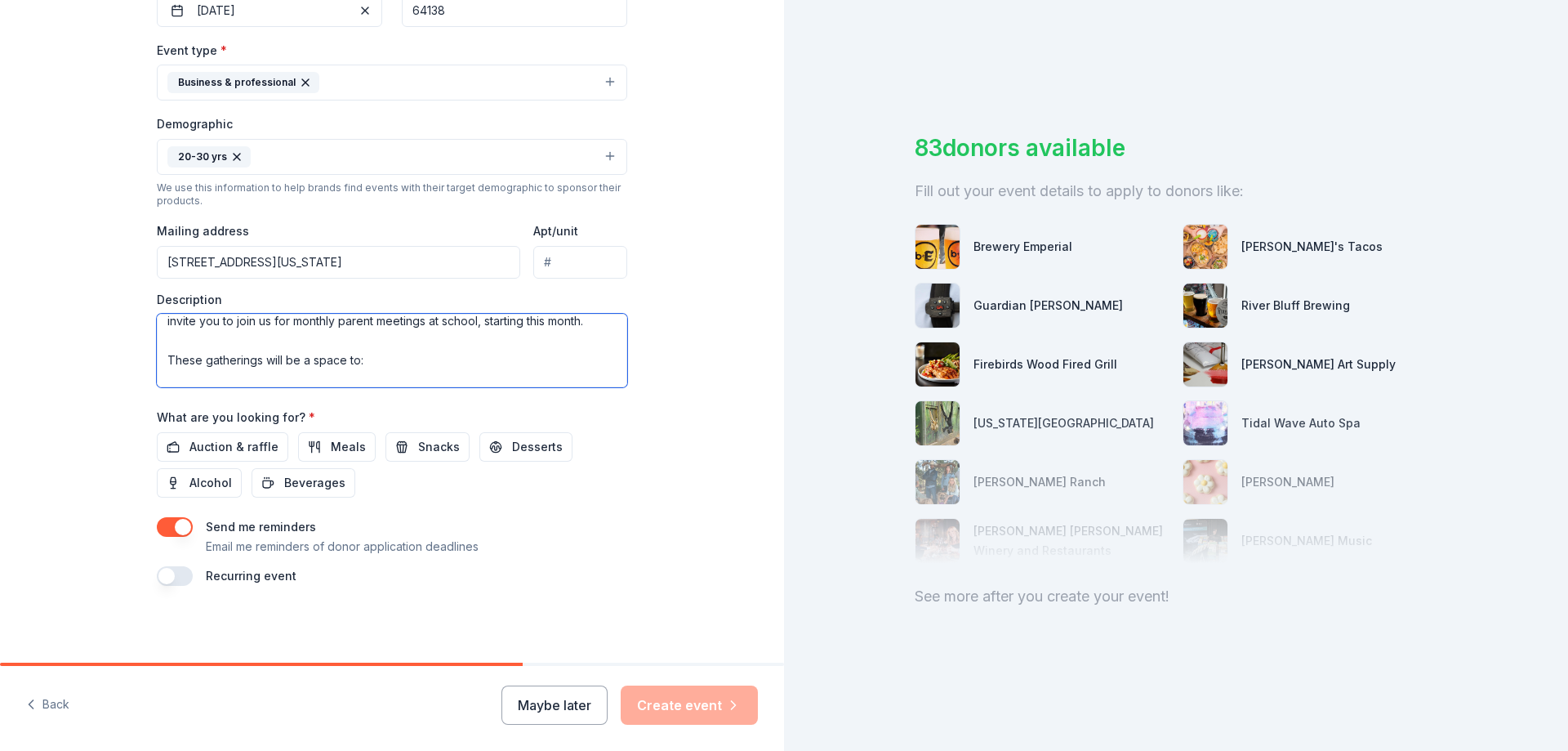
scroll to position [0, 0]
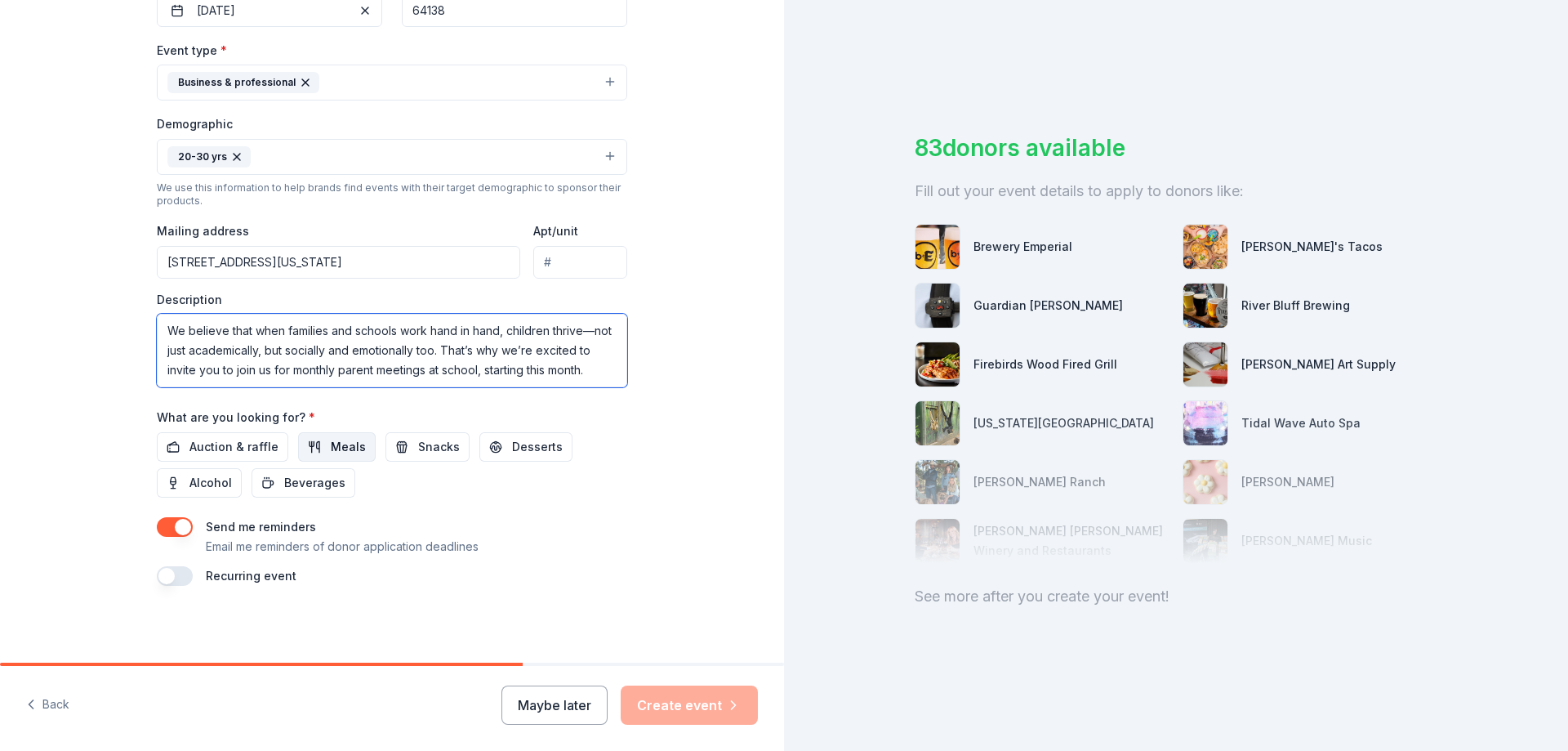
type textarea "We believe that when families and schools work hand in hand, children thrive—no…"
click at [331, 440] on span "Meals" at bounding box center [348, 447] width 35 height 20
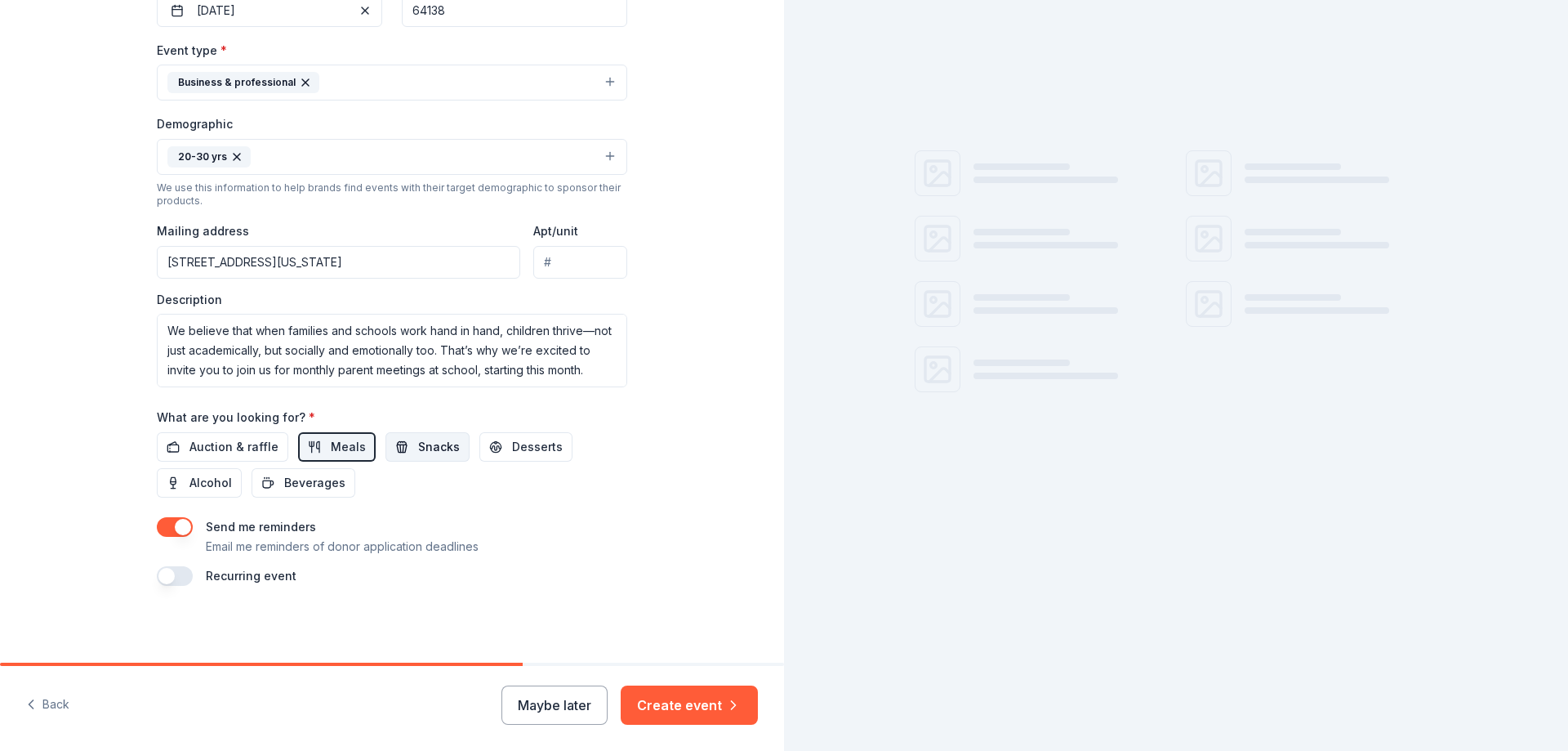
click at [418, 449] on span "Snacks" at bounding box center [439, 447] width 42 height 20
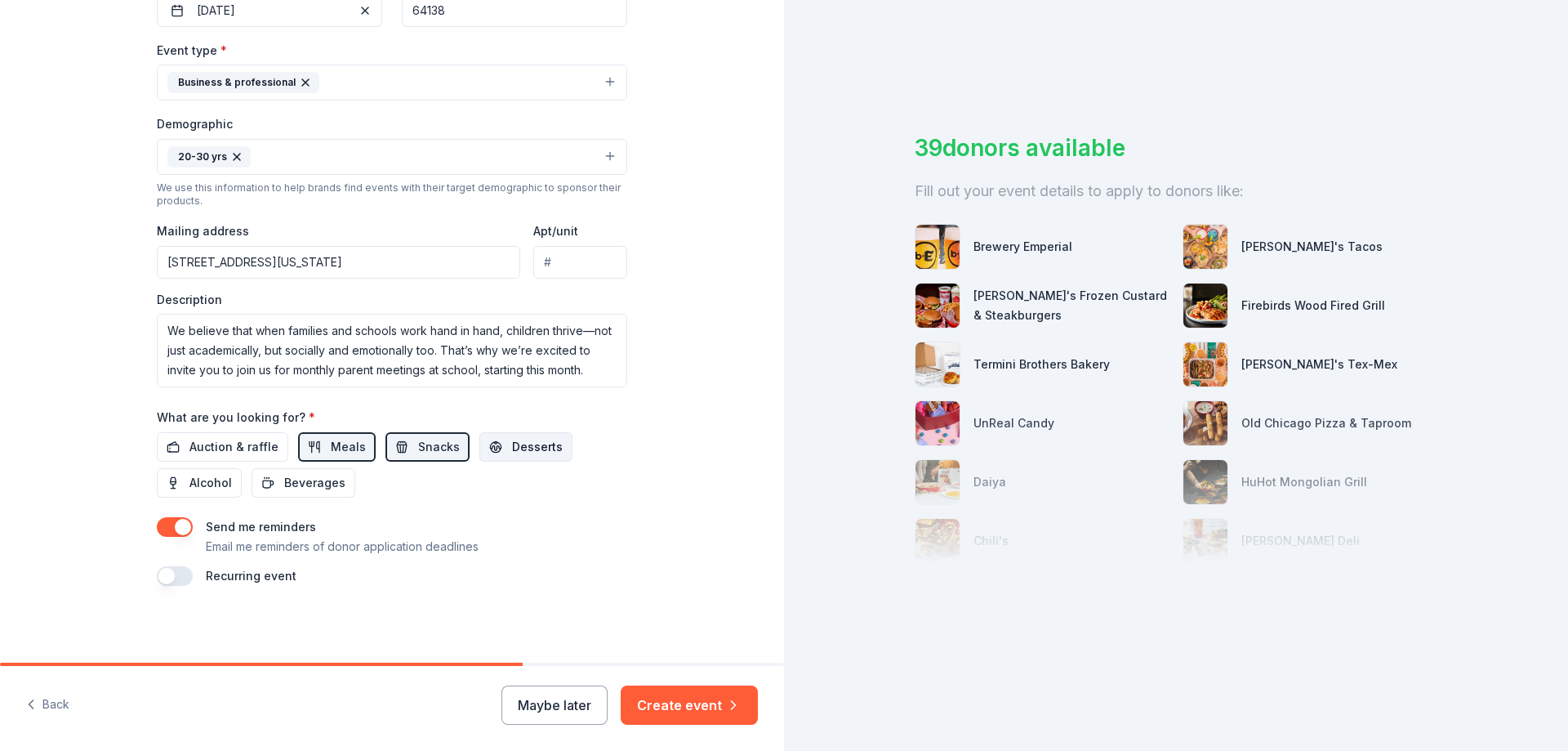
click at [512, 449] on span "Desserts" at bounding box center [537, 447] width 50 height 20
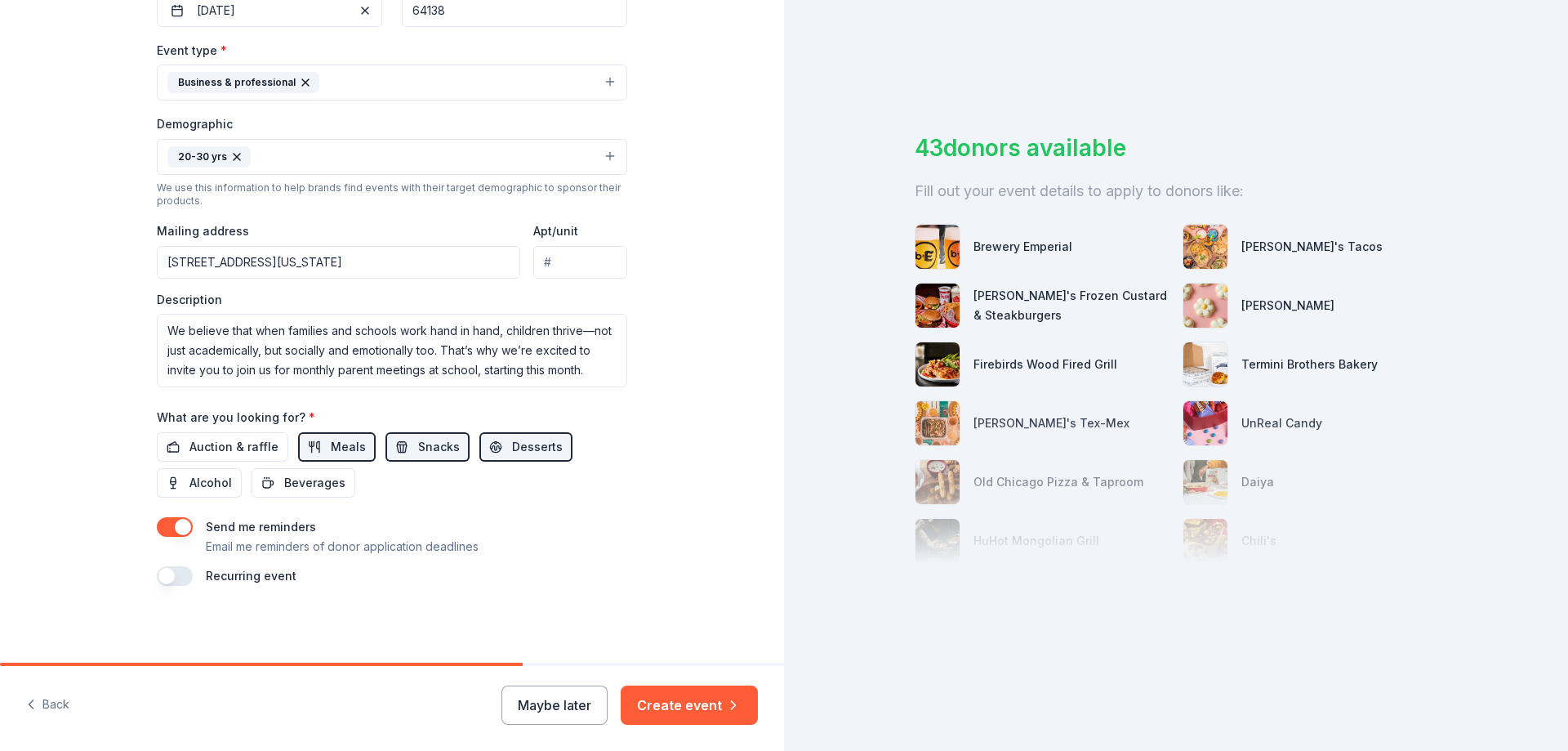
click at [184, 578] on button "button" at bounding box center [174, 576] width 36 height 20
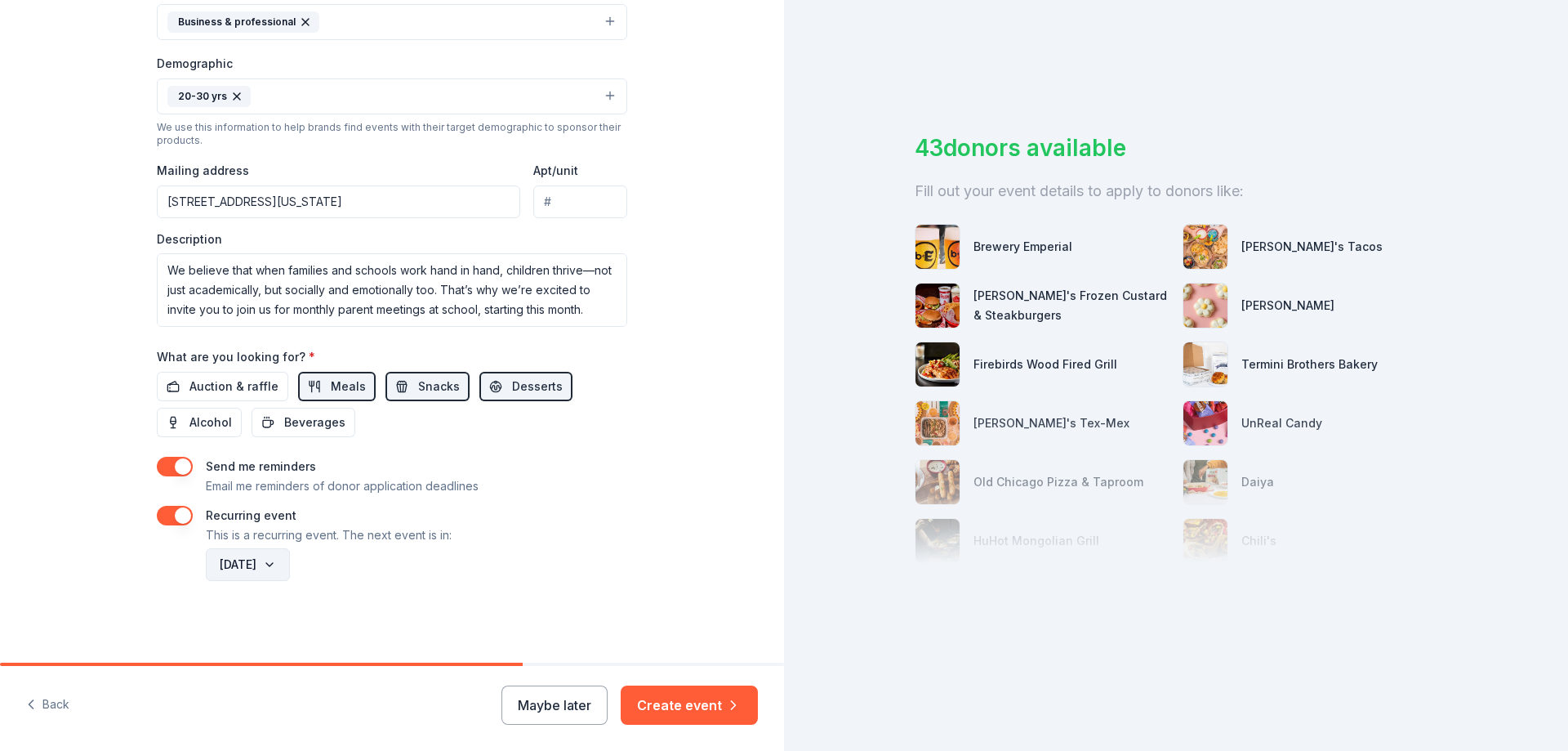
click at [290, 563] on button "[DATE]" at bounding box center [247, 565] width 84 height 33
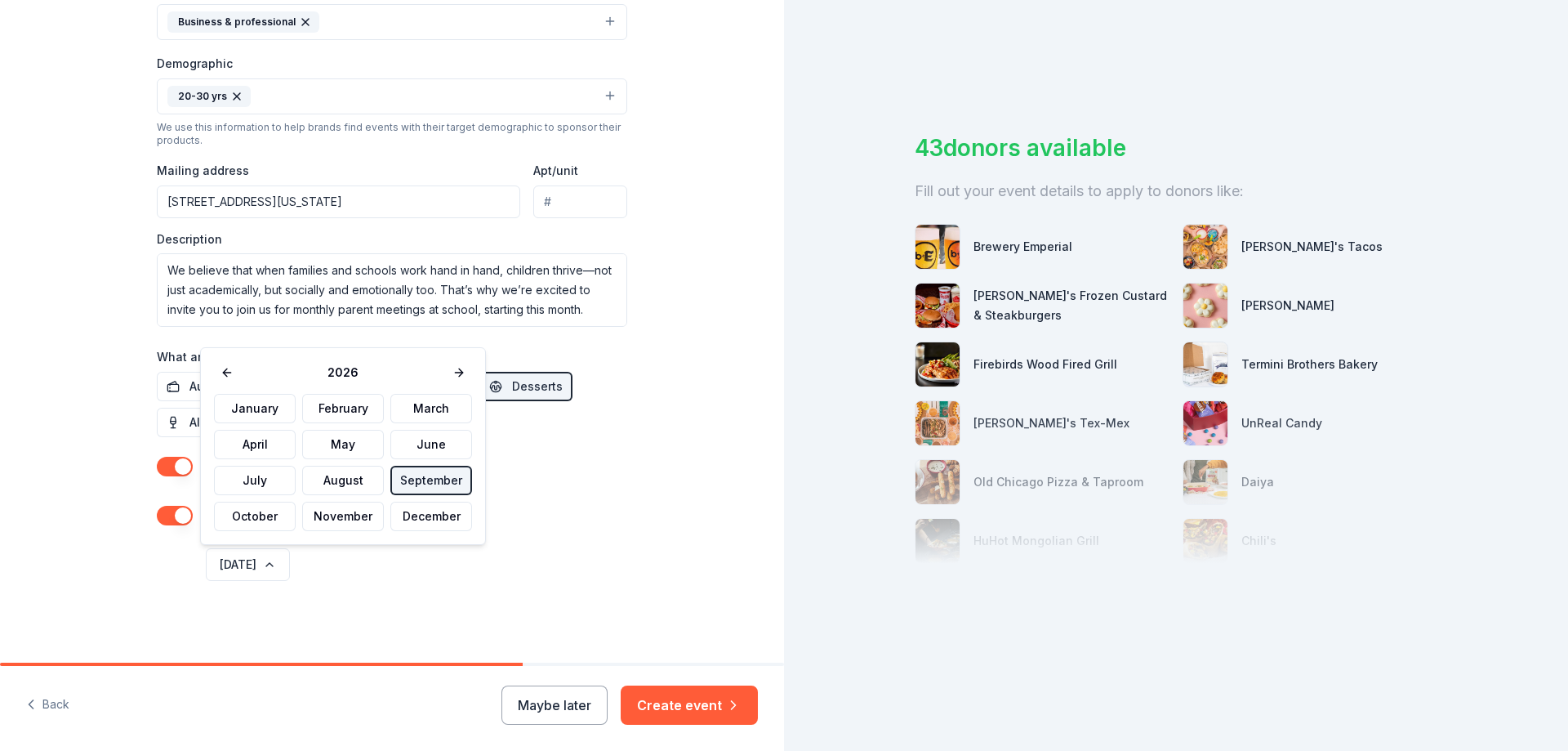
click at [415, 485] on button "September" at bounding box center [431, 481] width 82 height 30
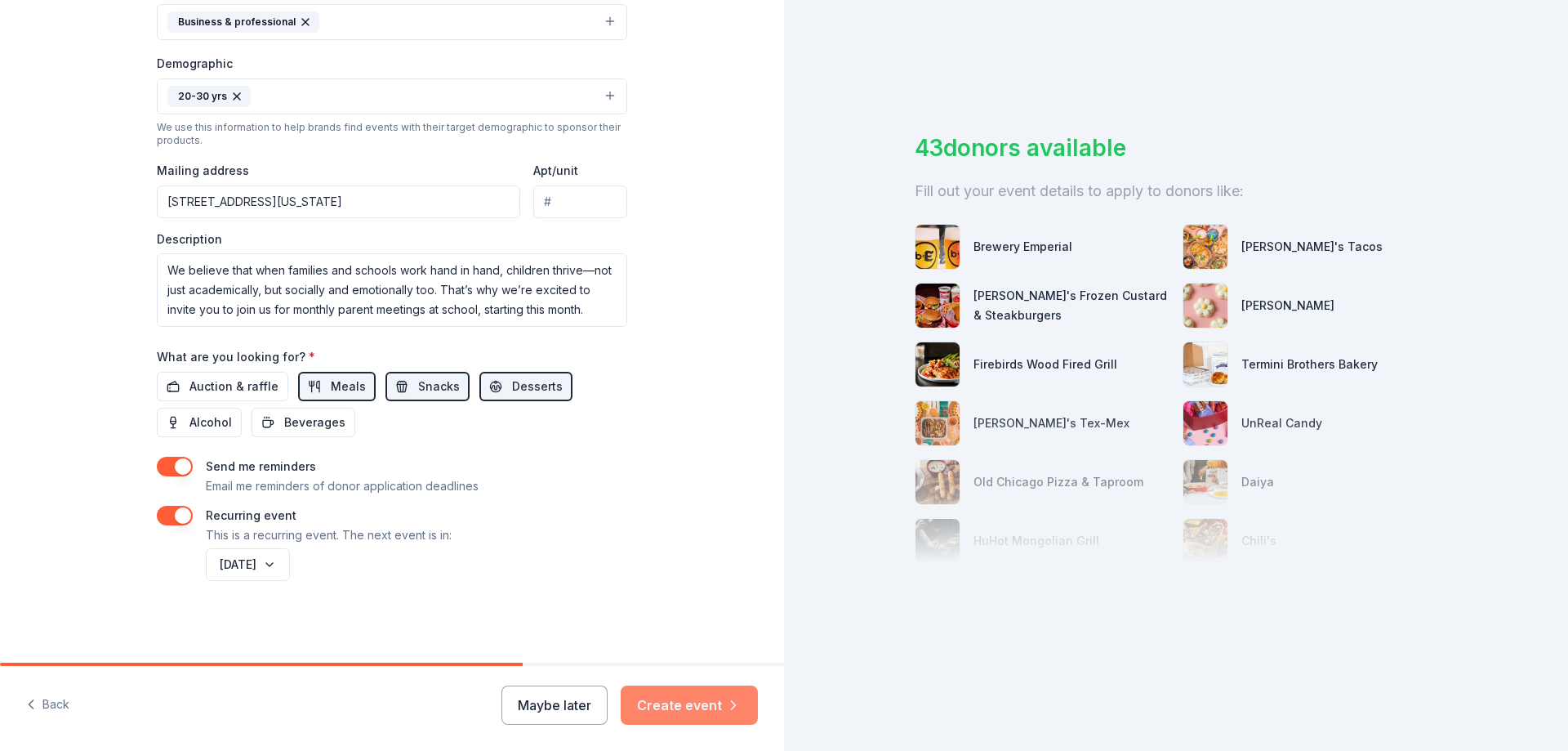
click at [699, 708] on button "Create event" at bounding box center [689, 705] width 137 height 39
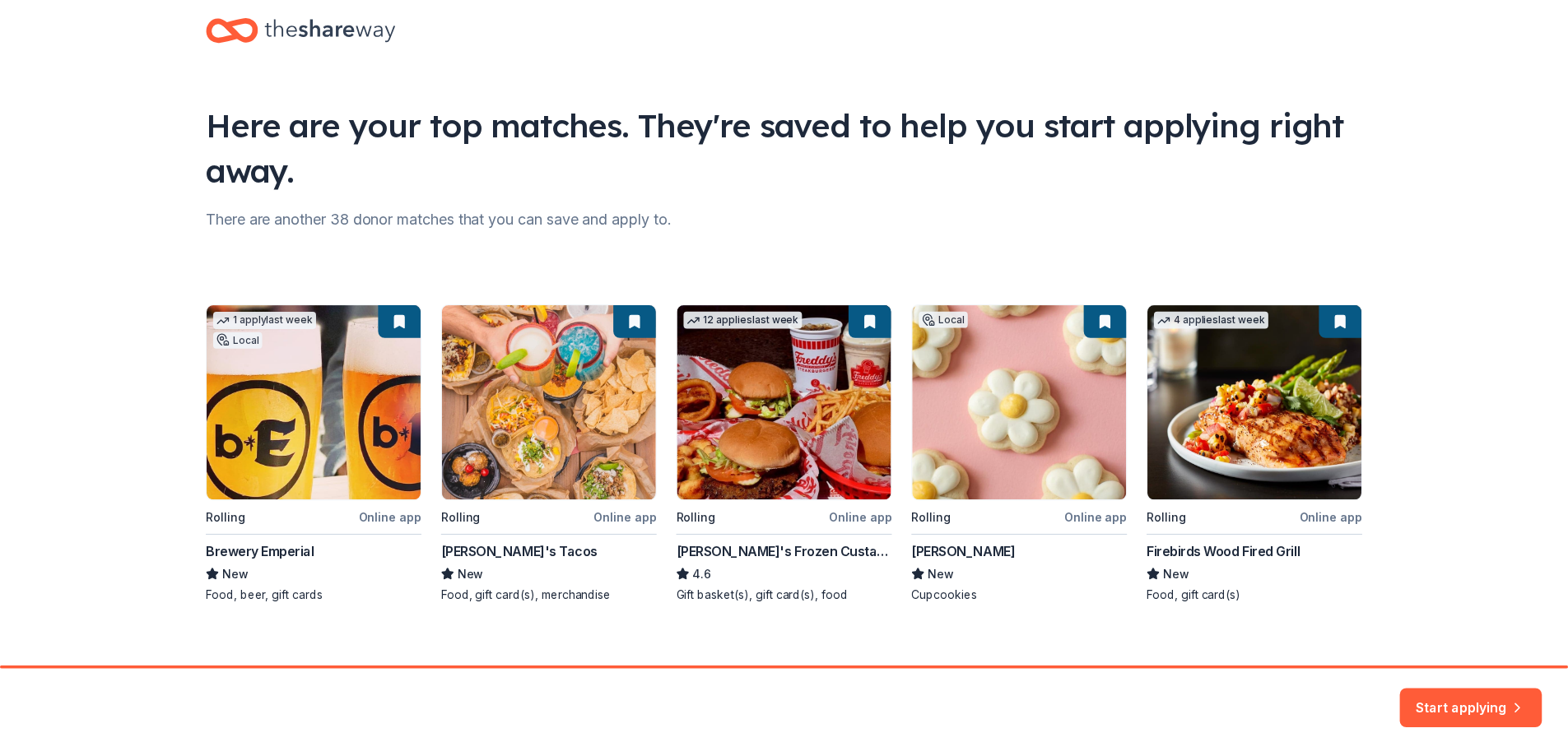
scroll to position [48, 0]
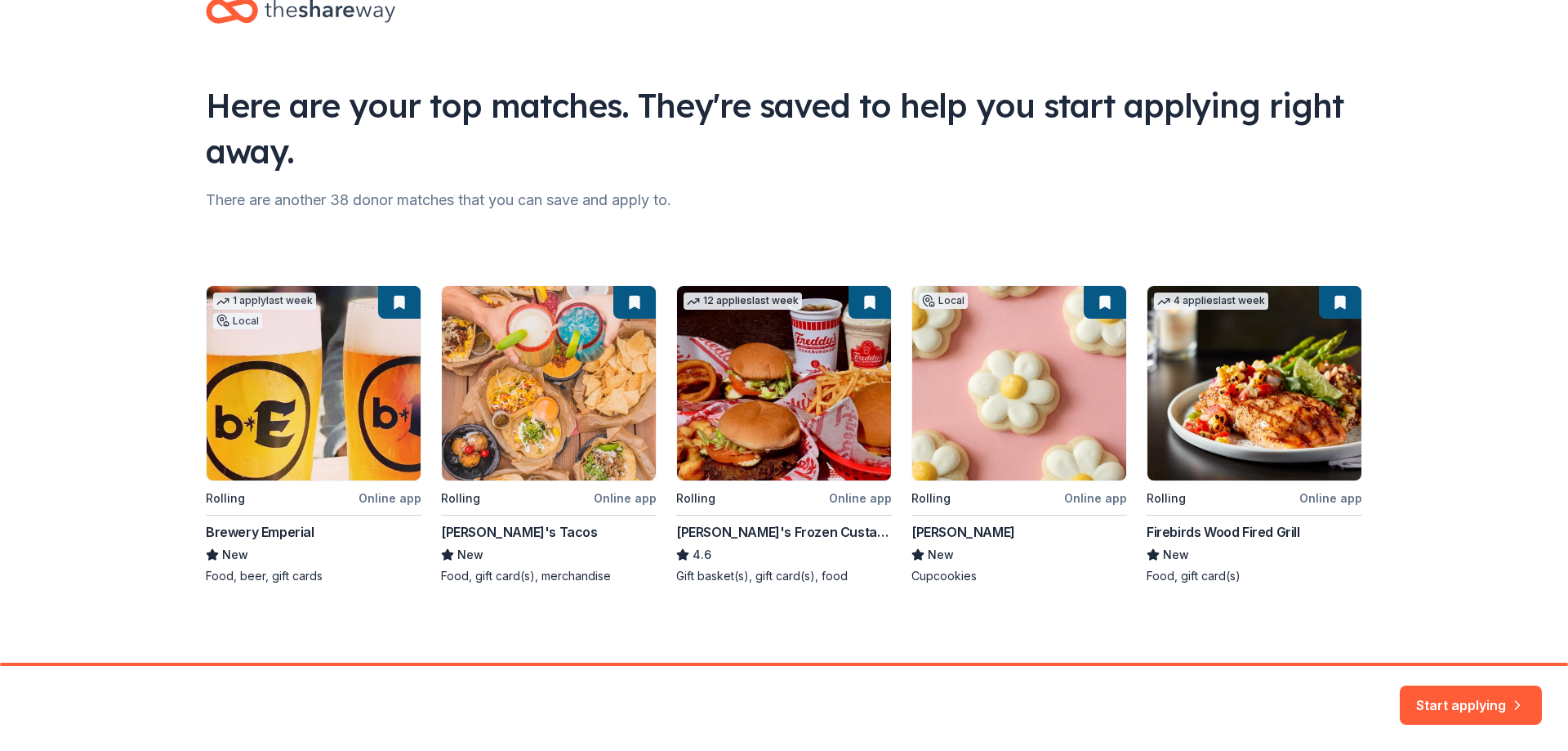
click at [1239, 529] on div "1 apply last week Local Rolling Online app Brewery Emperial New Food, beer, gif…" at bounding box center [784, 435] width 1157 height 300
click at [1331, 504] on div "1 apply last week Local Rolling Online app Brewery Emperial New Food, beer, gif…" at bounding box center [784, 435] width 1157 height 300
click at [1507, 697] on button "Start applying" at bounding box center [1471, 702] width 142 height 39
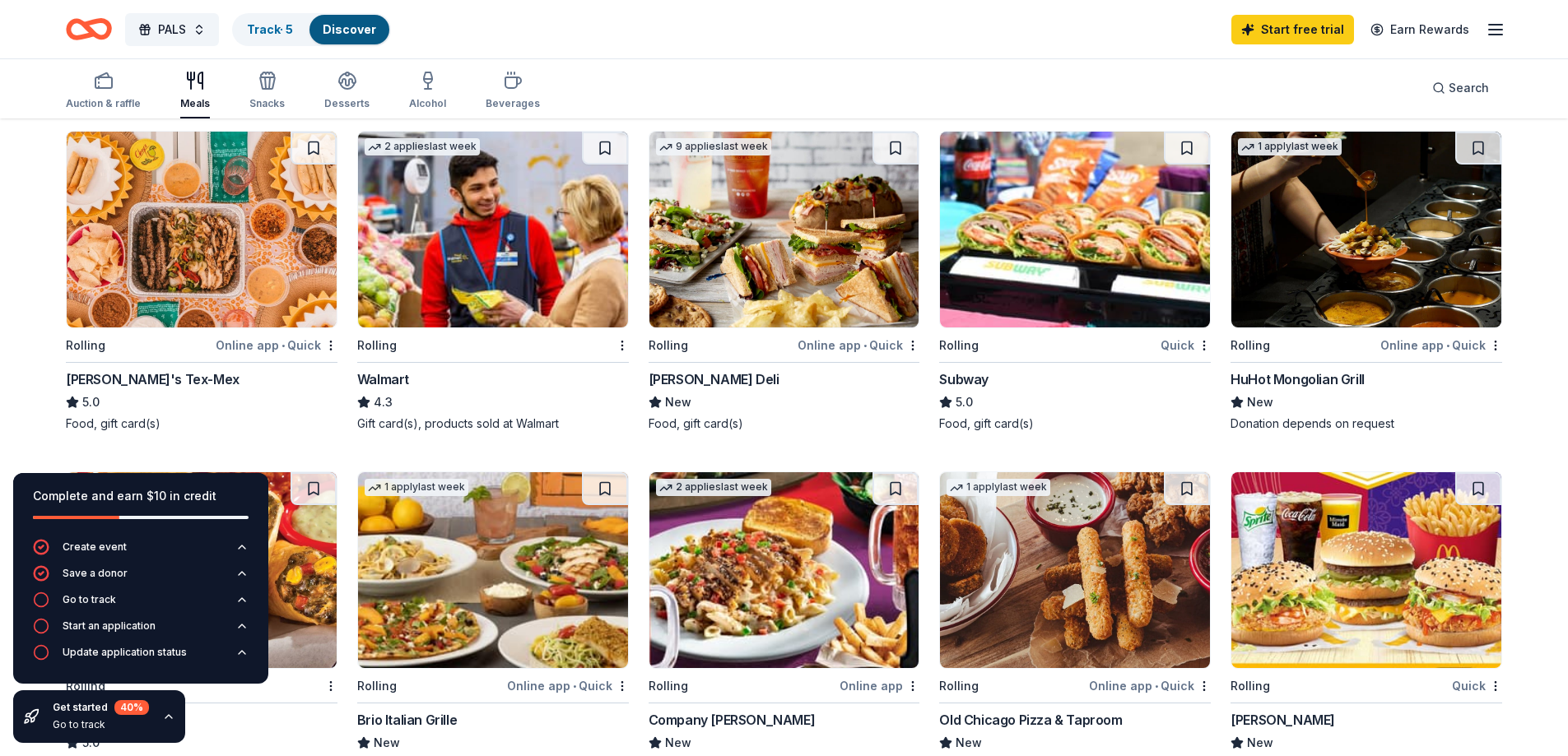
scroll to position [488, 0]
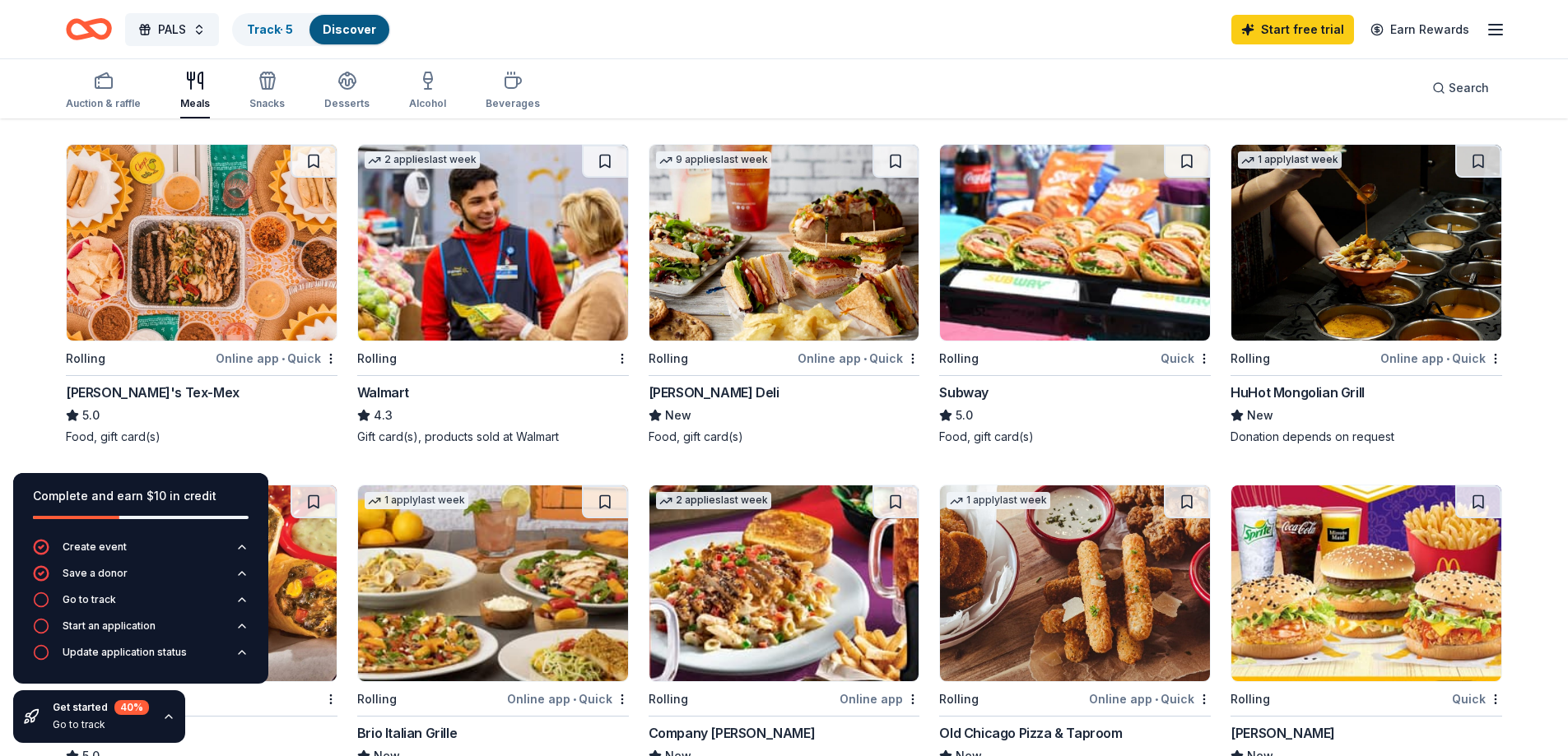
click at [371, 392] on div "Walmart" at bounding box center [383, 392] width 52 height 20
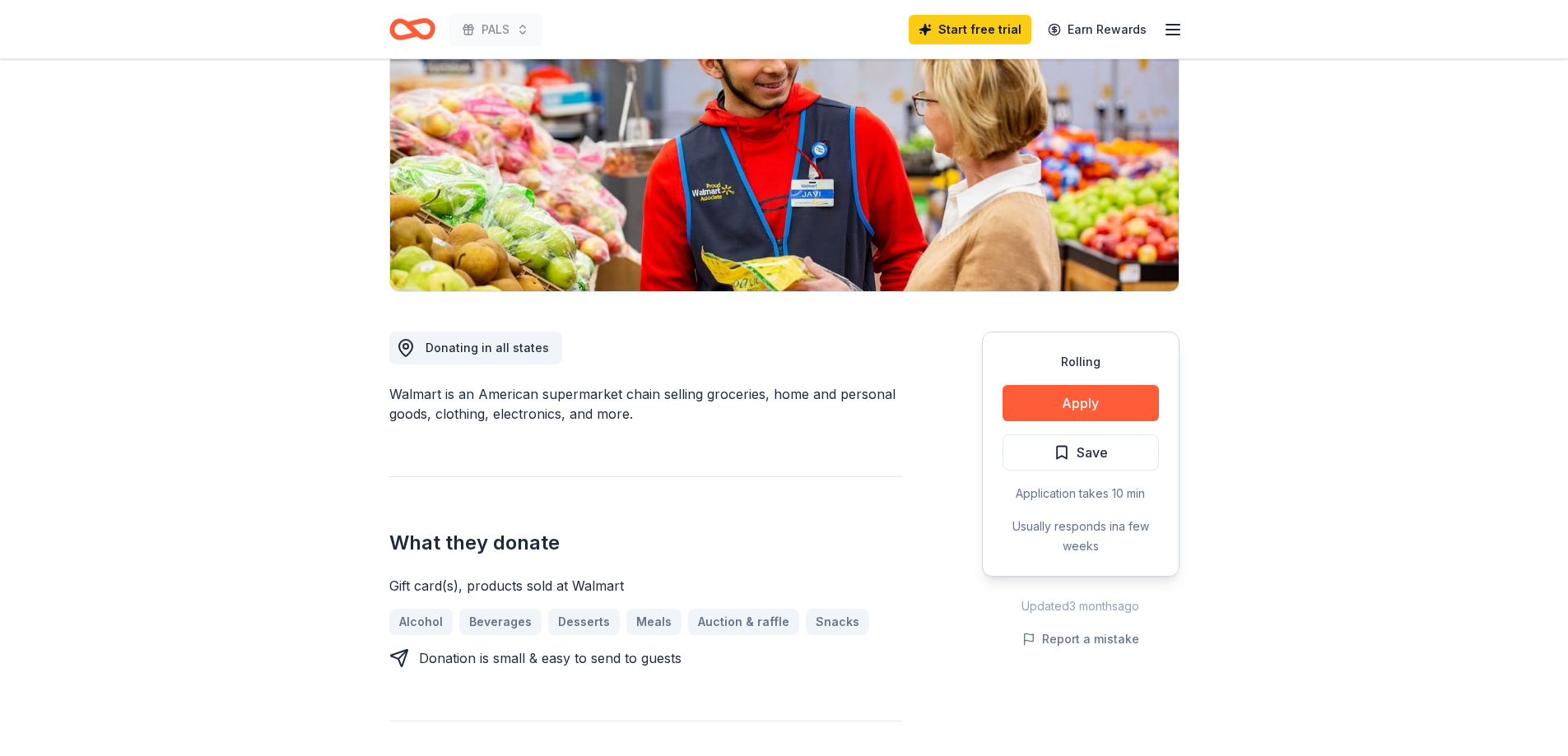
scroll to position [246, 0]
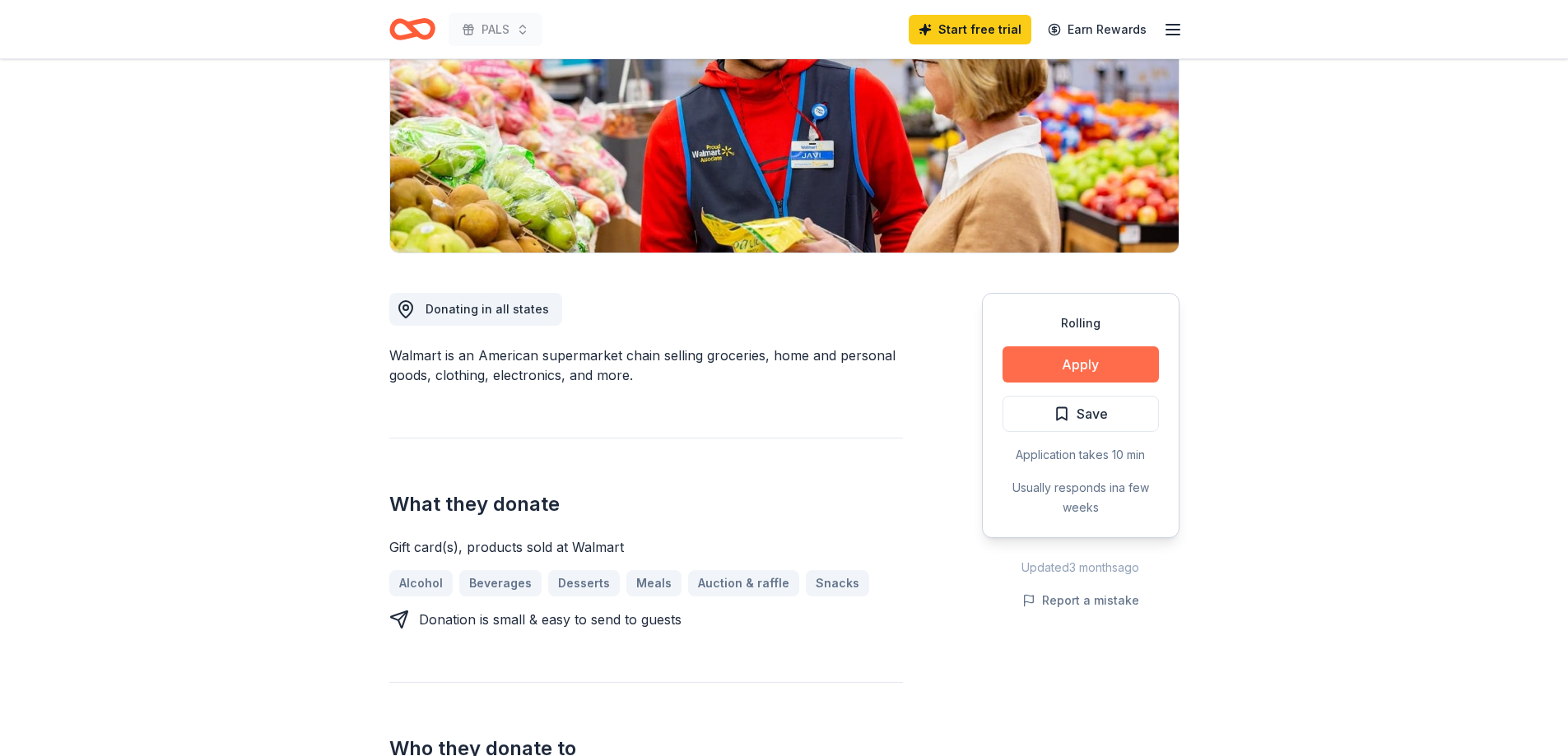
click at [1083, 367] on button "Apply" at bounding box center [1080, 364] width 157 height 36
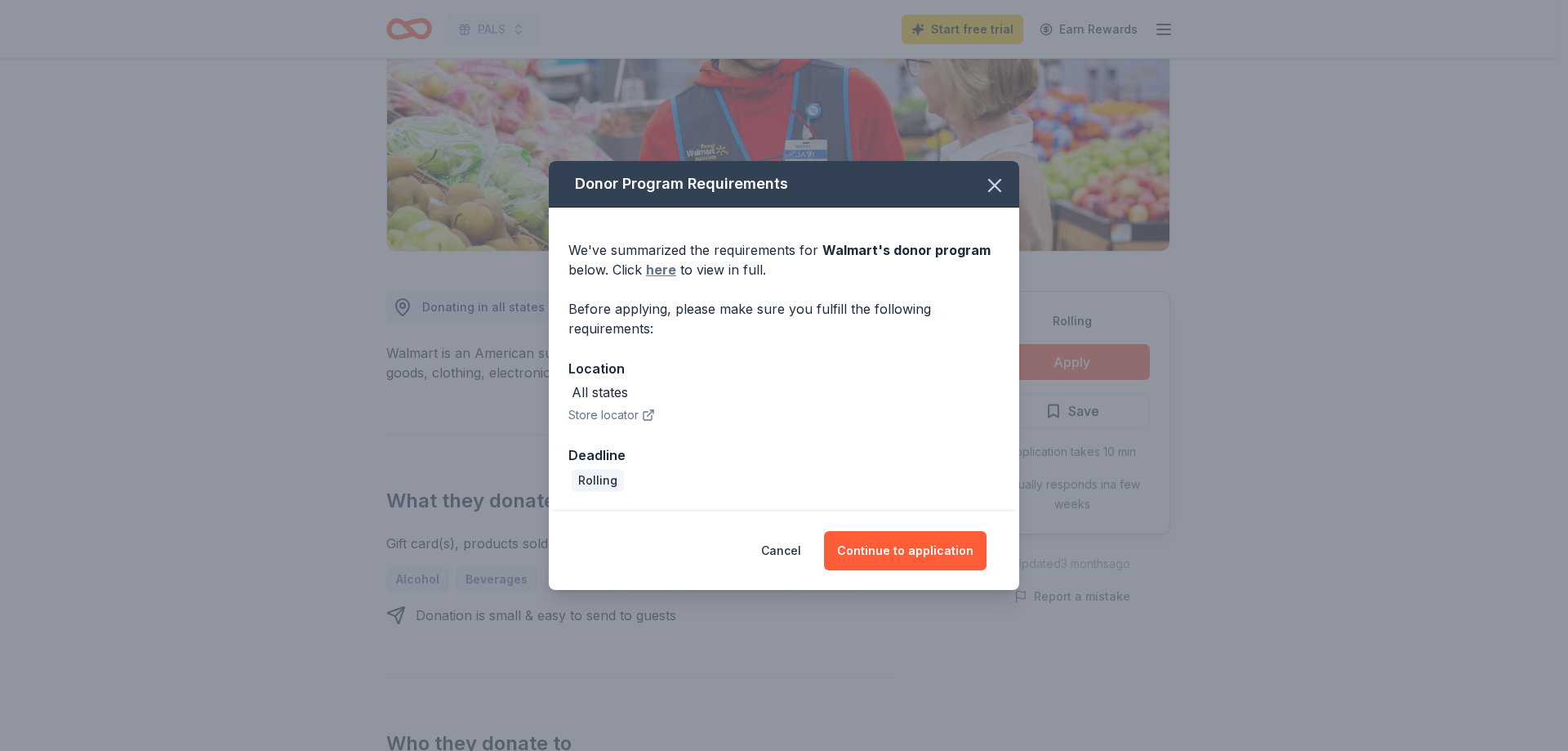
click at [661, 270] on link "here" at bounding box center [661, 269] width 30 height 20
click at [622, 414] on button "Store locator" at bounding box center [612, 415] width 87 height 20
click at [927, 557] on button "Continue to application" at bounding box center [905, 550] width 162 height 39
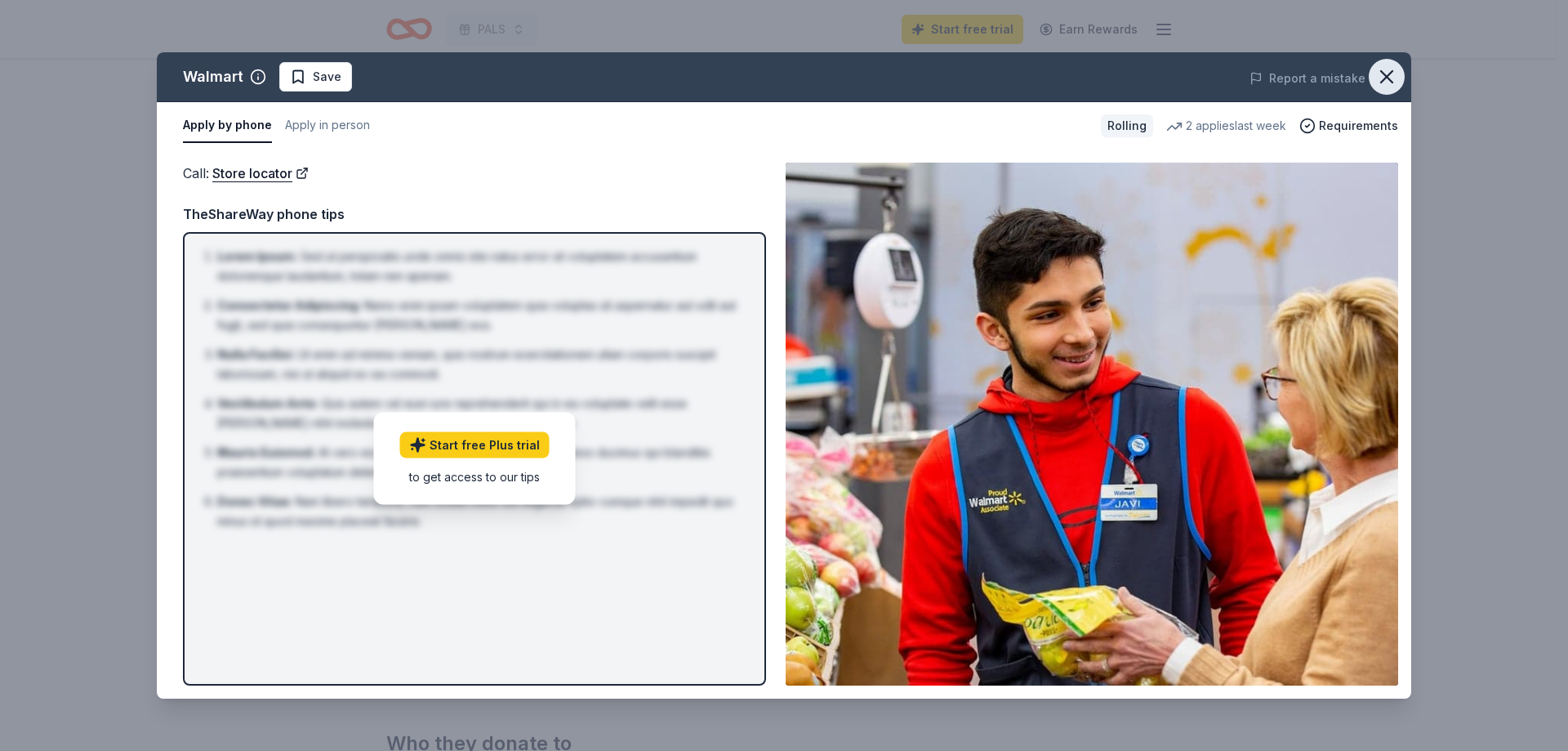
click at [1385, 70] on icon "button" at bounding box center [1387, 76] width 23 height 23
